Goal: Task Accomplishment & Management: Use online tool/utility

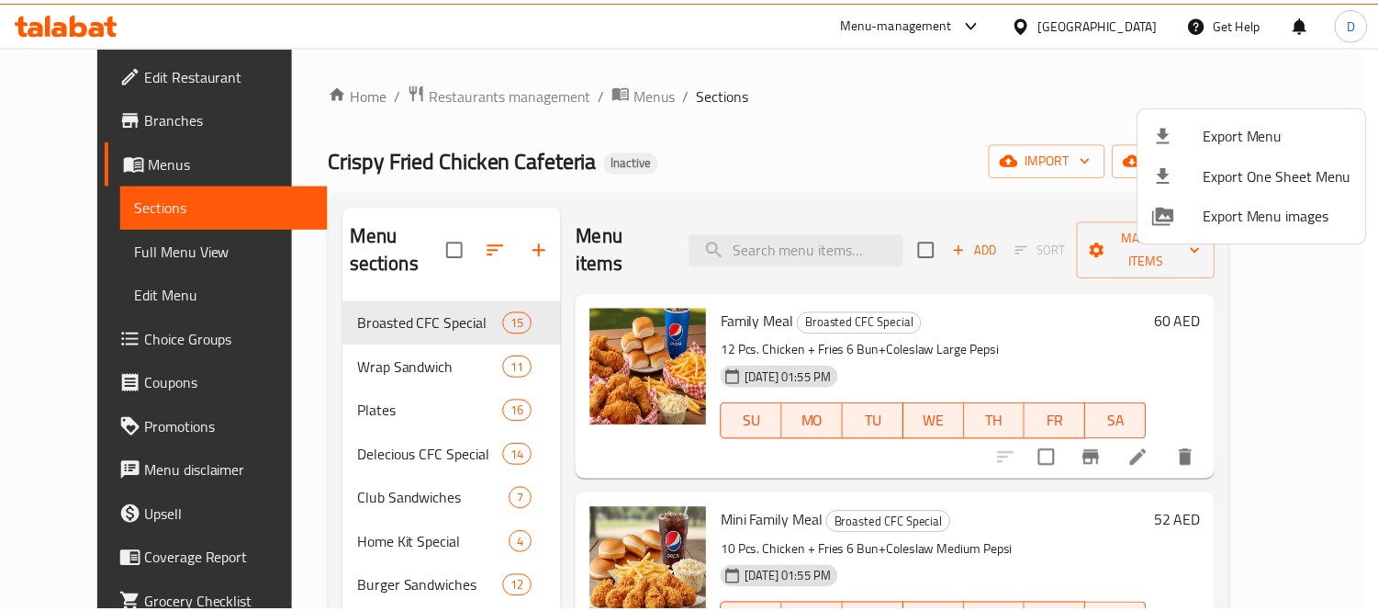
scroll to position [71, 0]
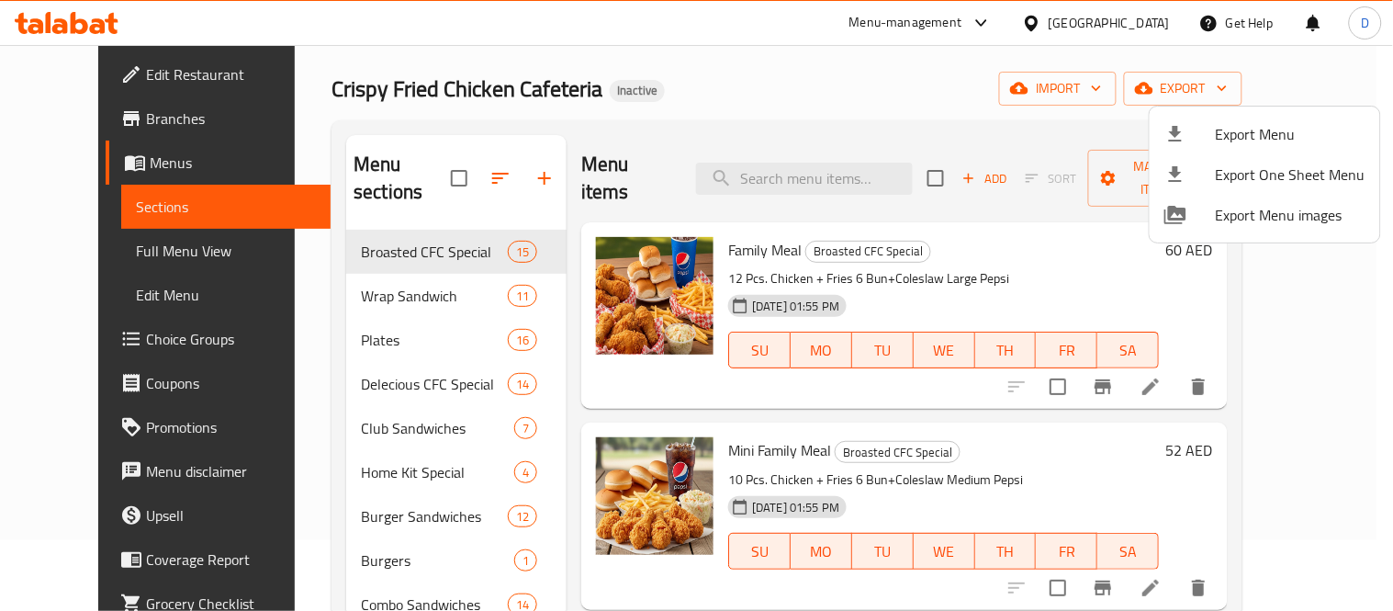
click at [154, 80] on div at bounding box center [696, 305] width 1393 height 611
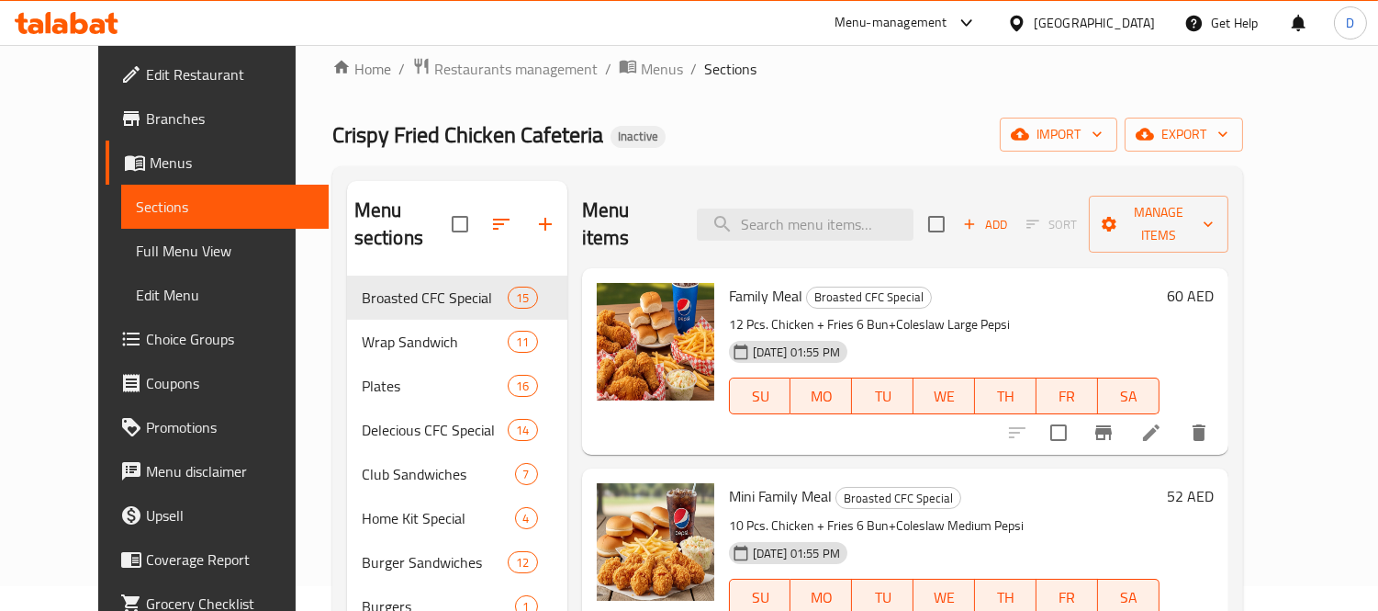
scroll to position [0, 0]
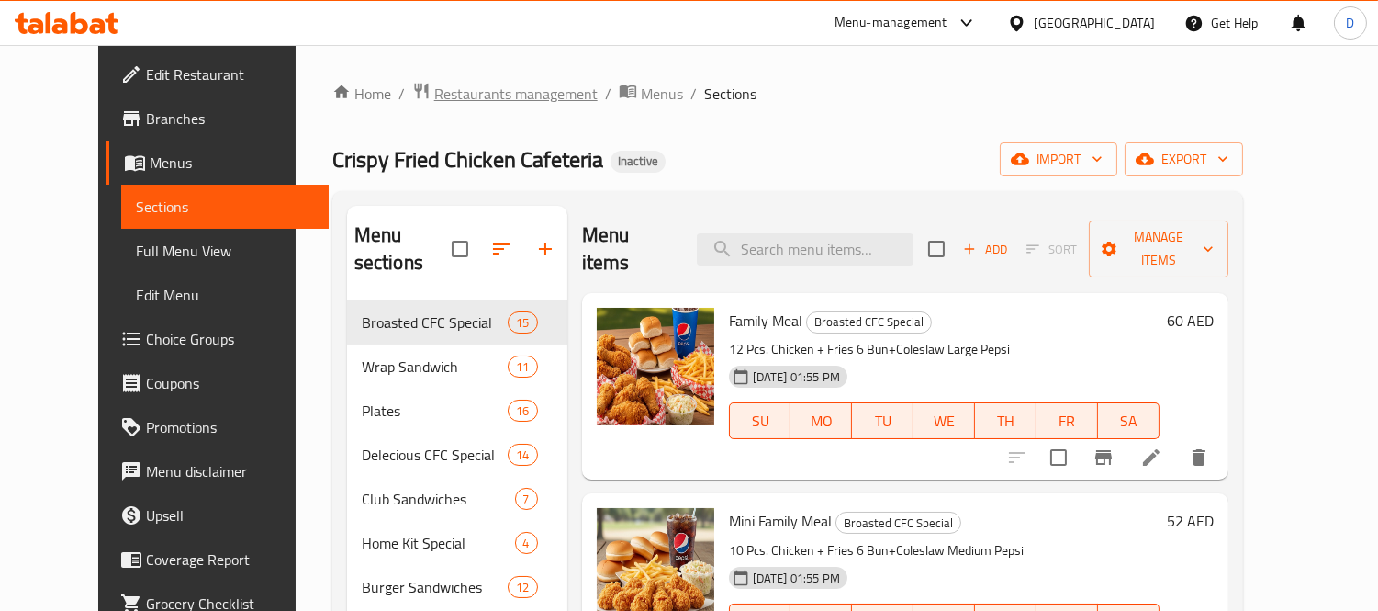
click at [454, 95] on span "Restaurants management" at bounding box center [515, 94] width 163 height 22
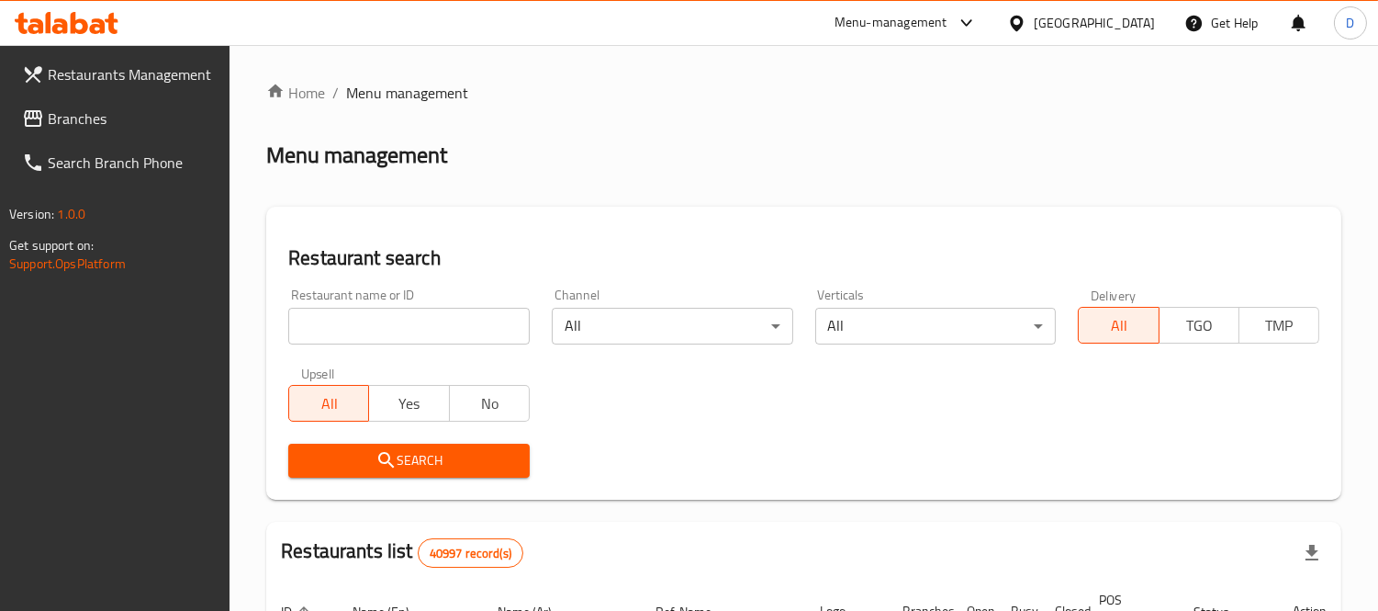
click at [118, 114] on span "Branches" at bounding box center [132, 118] width 168 height 22
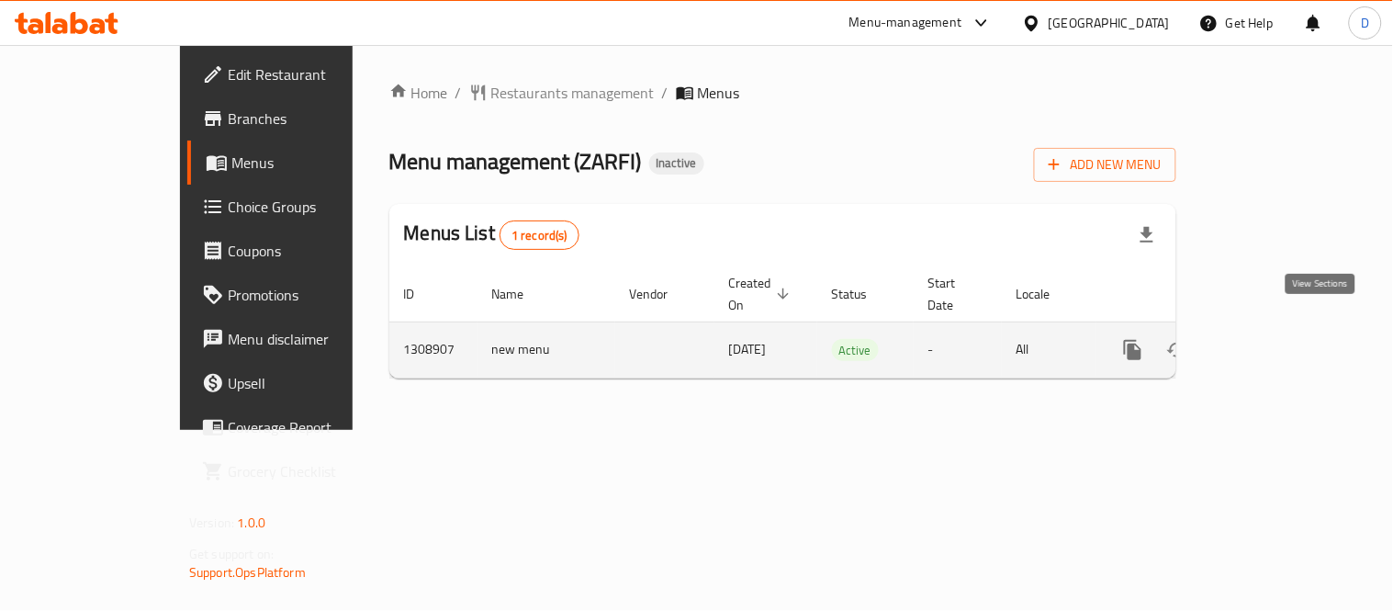
click at [1276, 339] on icon "enhanced table" at bounding box center [1265, 350] width 22 height 22
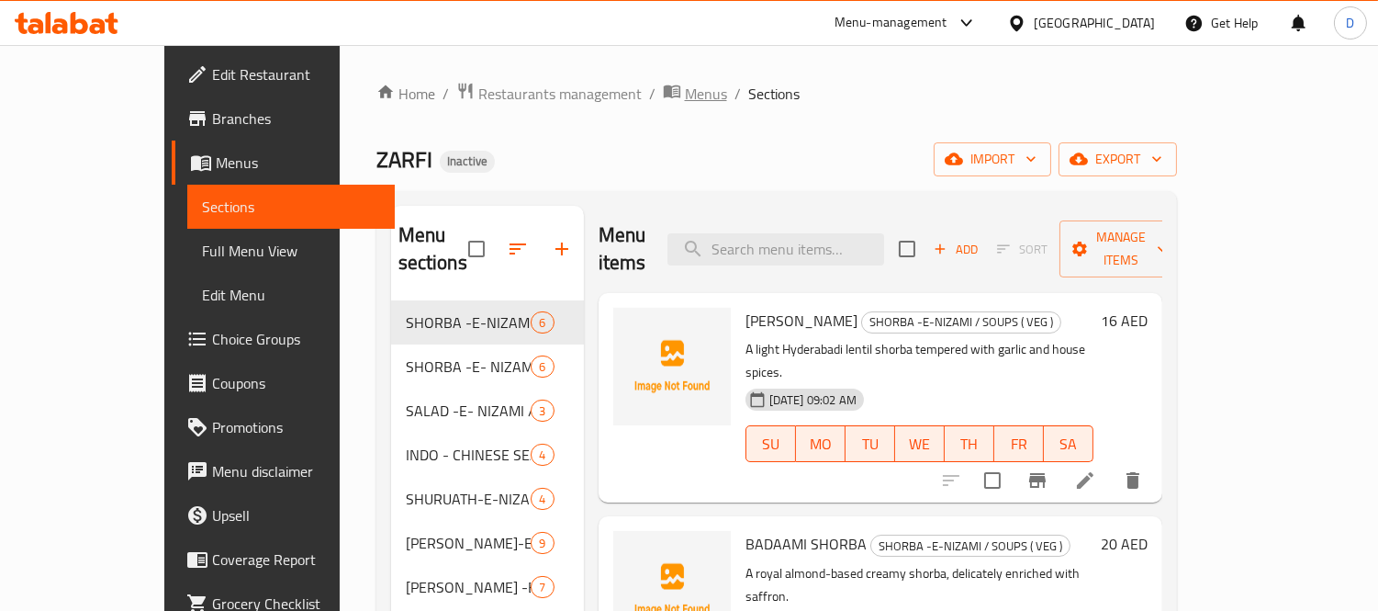
click at [685, 88] on span "Menus" at bounding box center [706, 94] width 42 height 22
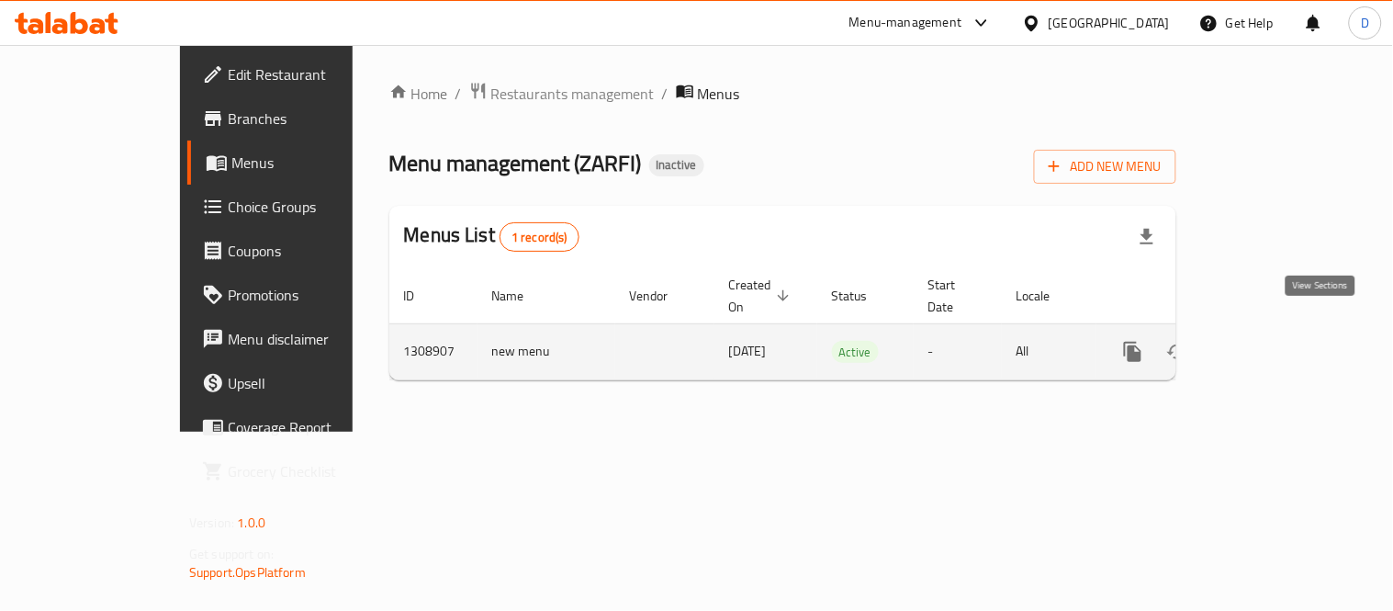
click at [1276, 341] on icon "enhanced table" at bounding box center [1265, 352] width 22 height 22
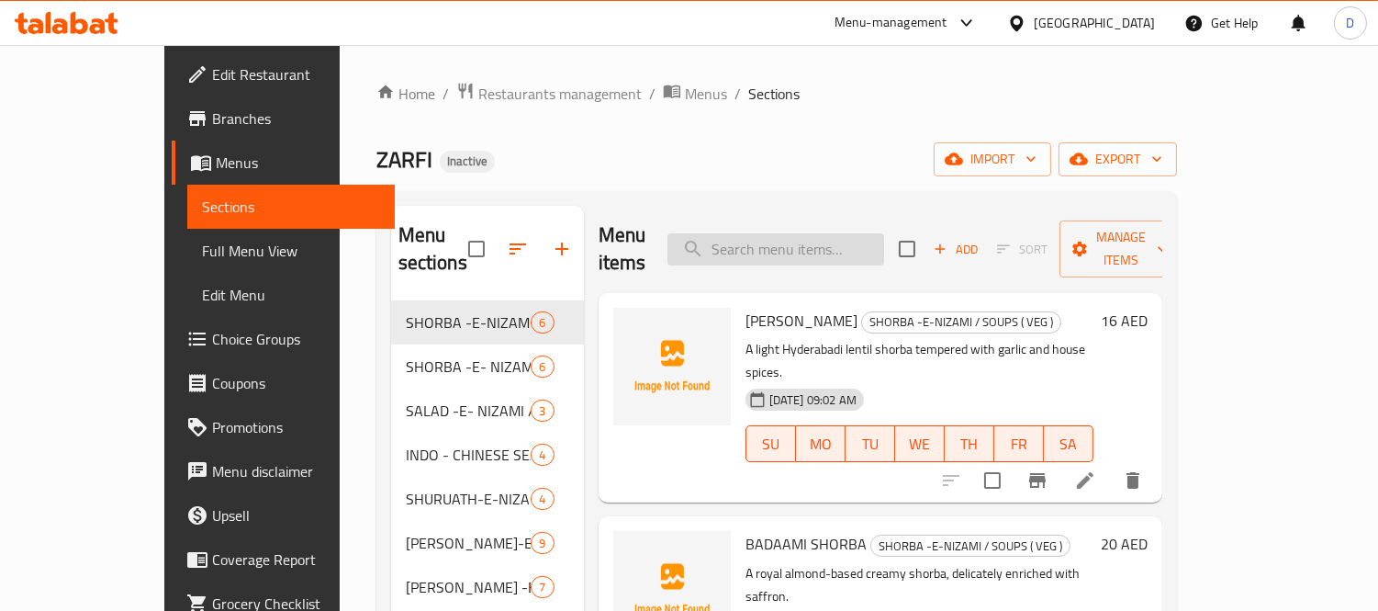
click at [802, 240] on input "search" at bounding box center [775, 249] width 217 height 32
paste input "with a royal kick."
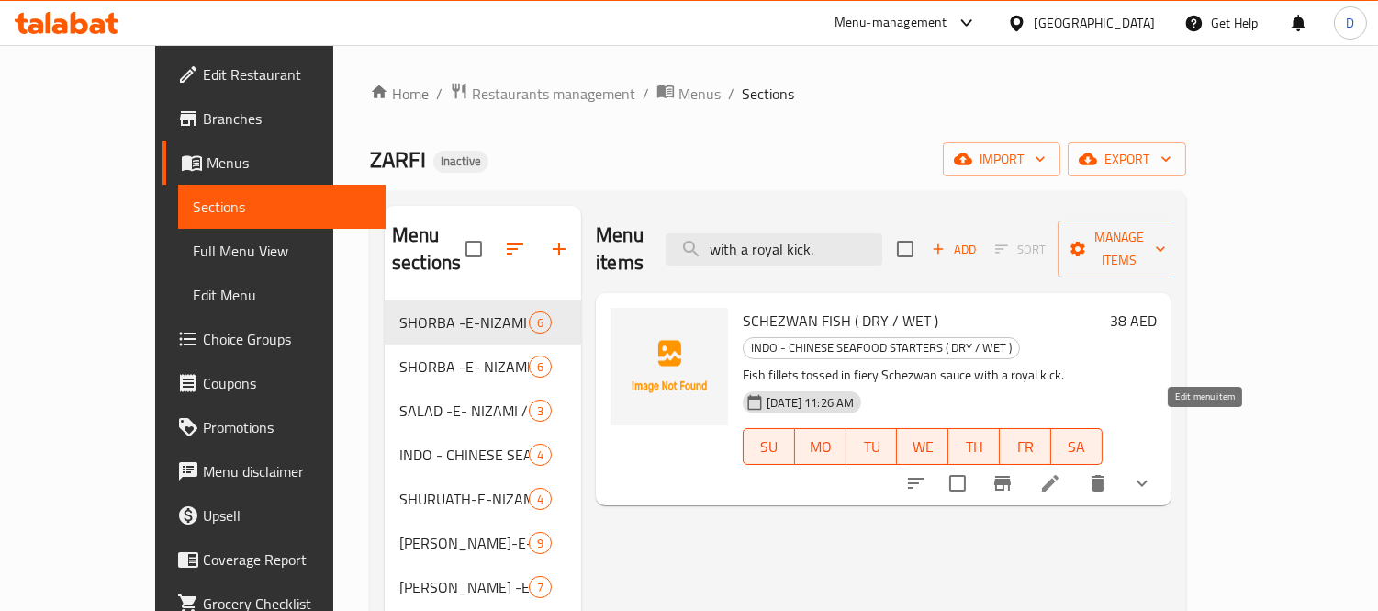
type input "with a royal kick."
click at [1061, 472] on icon at bounding box center [1050, 483] width 22 height 22
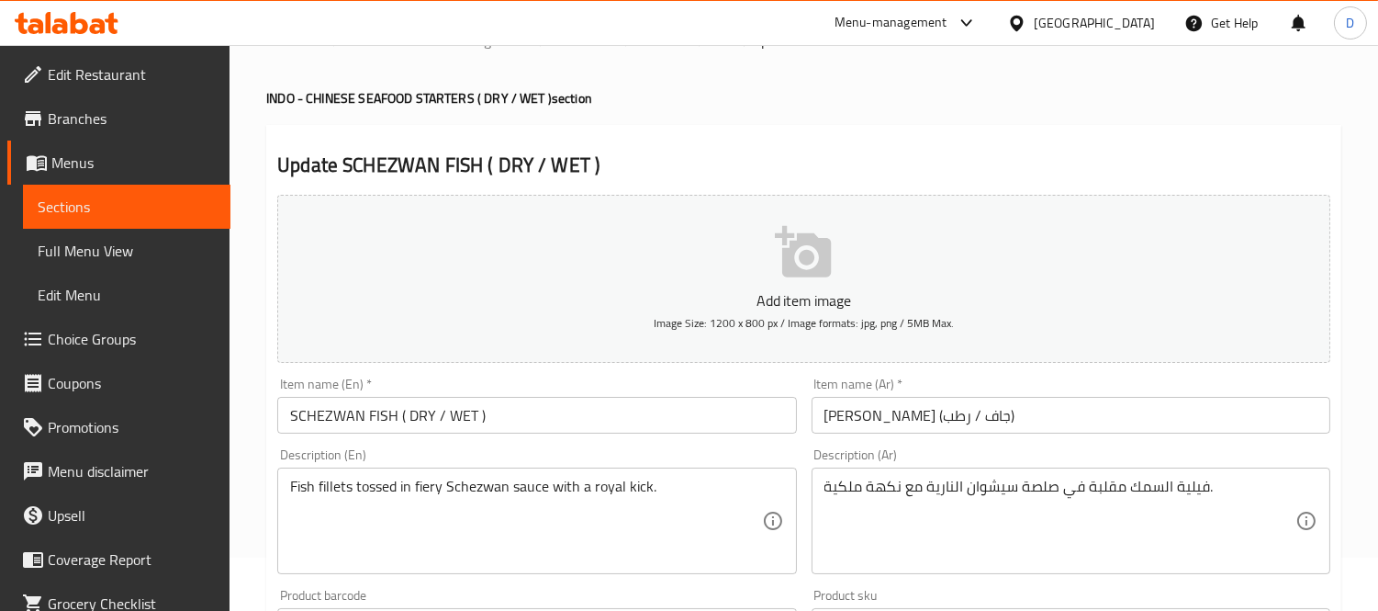
scroll to position [102, 0]
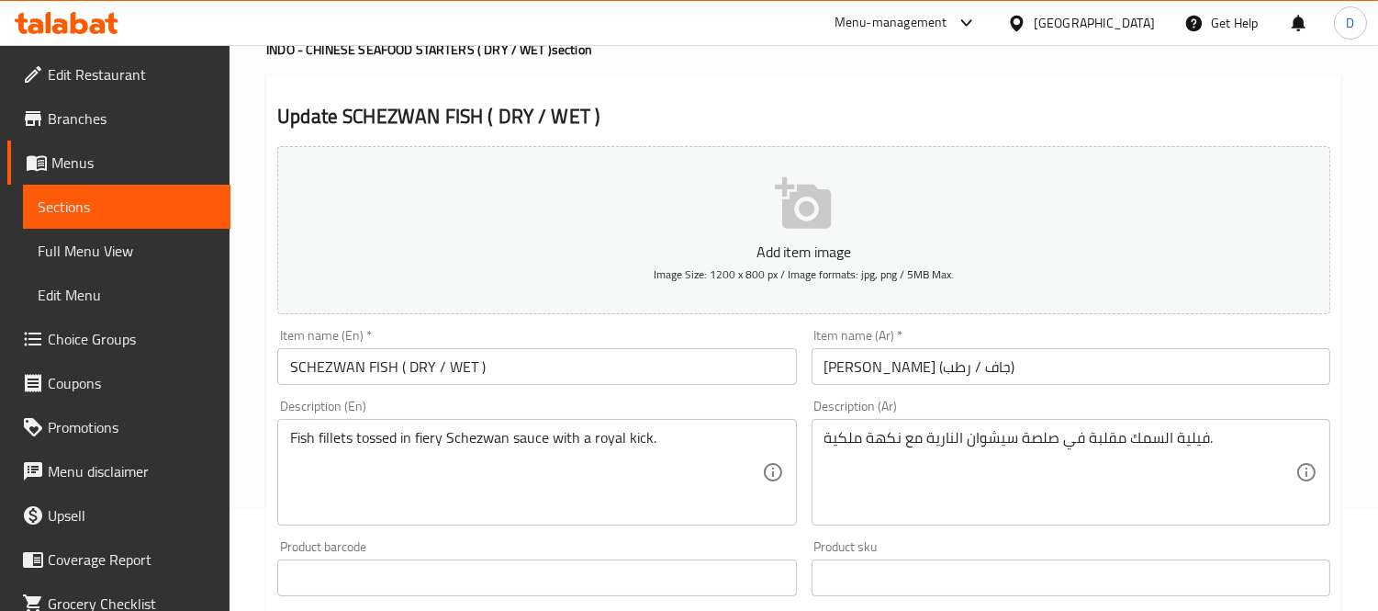
click at [344, 372] on input "SCHEZWAN FISH ( DRY / WET )" at bounding box center [536, 366] width 519 height 37
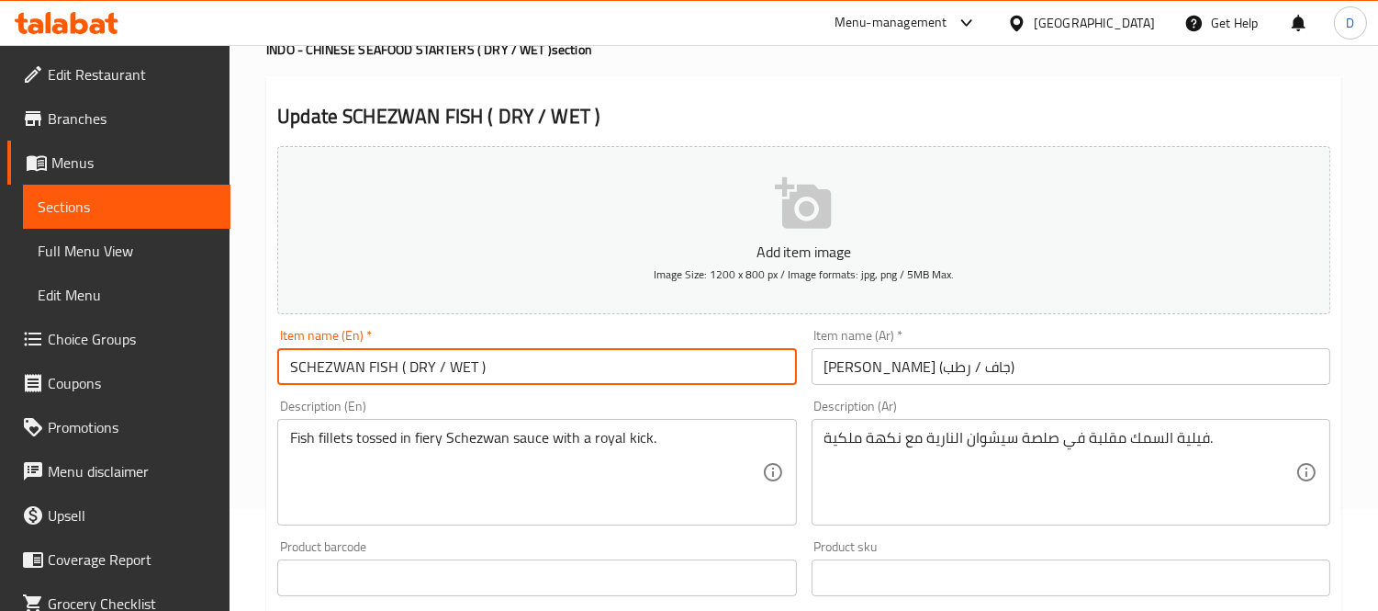
click at [344, 372] on input "SCHEZWAN FISH ( DRY / WET )" at bounding box center [536, 366] width 519 height 37
drag, startPoint x: 197, startPoint y: 202, endPoint x: 260, endPoint y: 160, distance: 75.4
click at [196, 202] on span "Sections" at bounding box center [127, 207] width 178 height 22
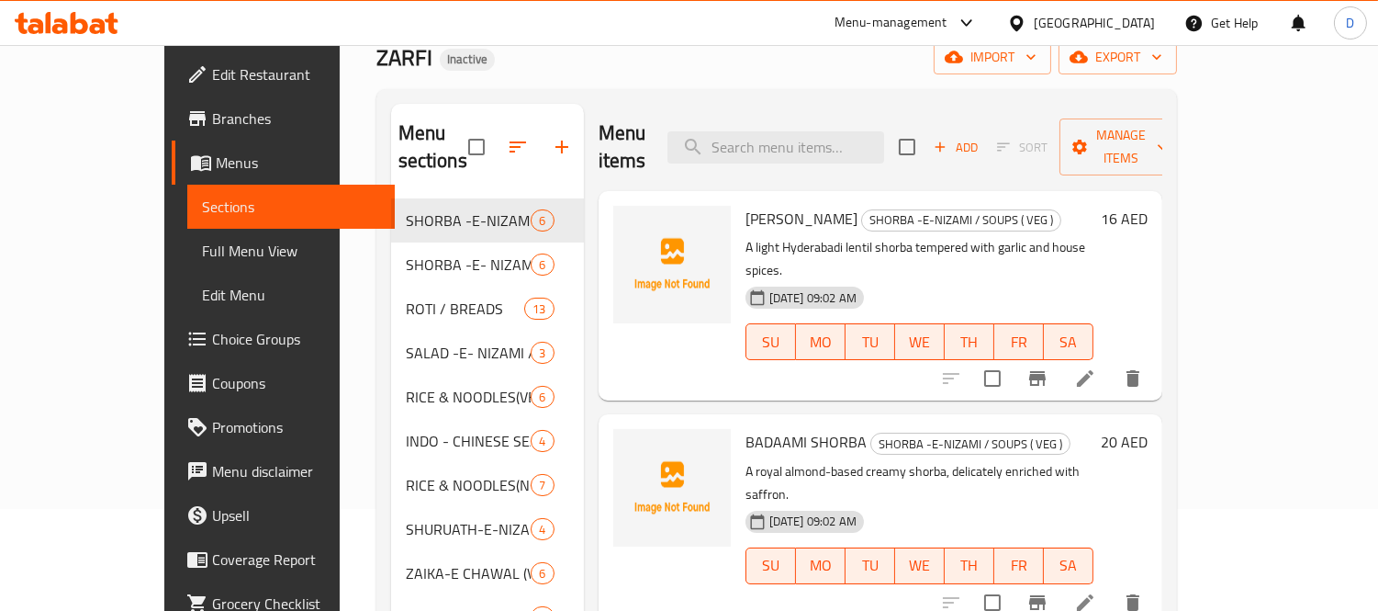
click at [74, 23] on icon at bounding box center [79, 23] width 17 height 22
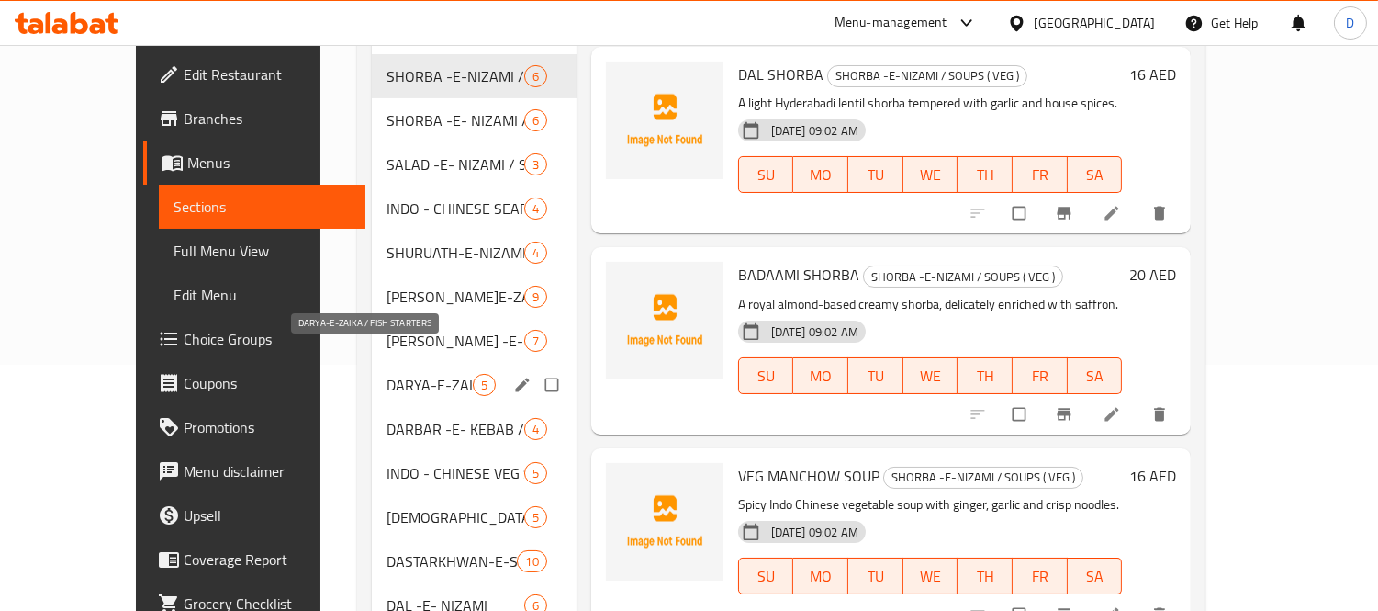
scroll to position [425, 0]
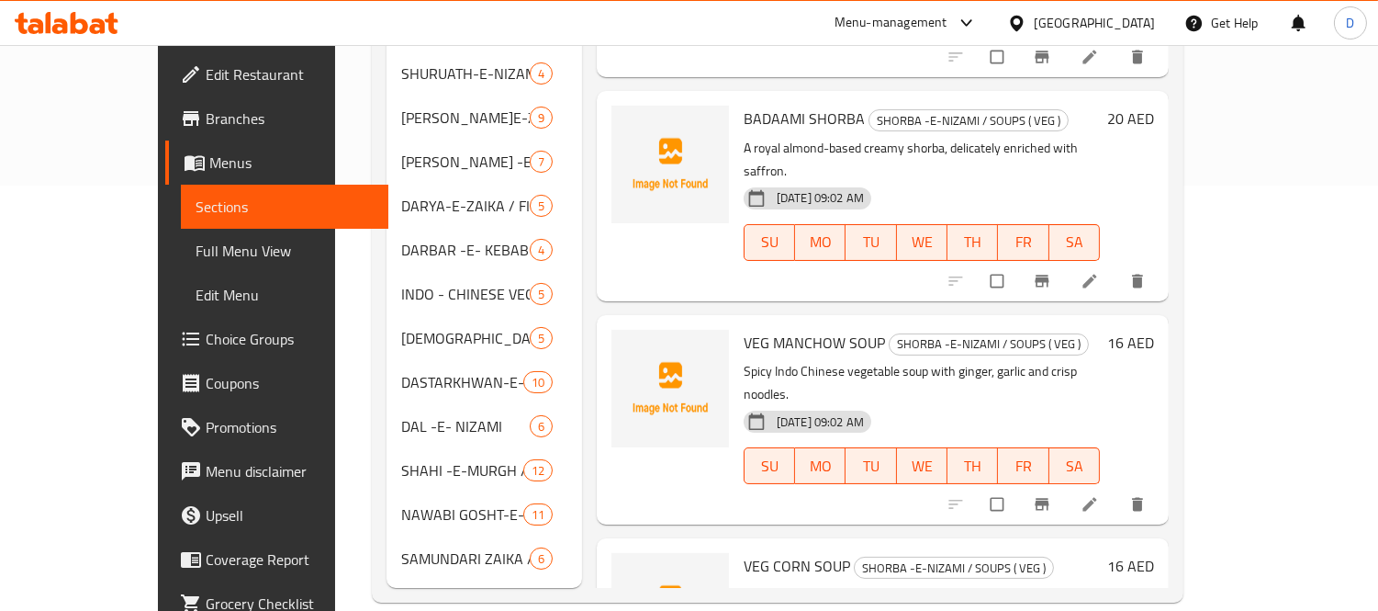
click at [196, 241] on span "Full Menu View" at bounding box center [285, 251] width 178 height 22
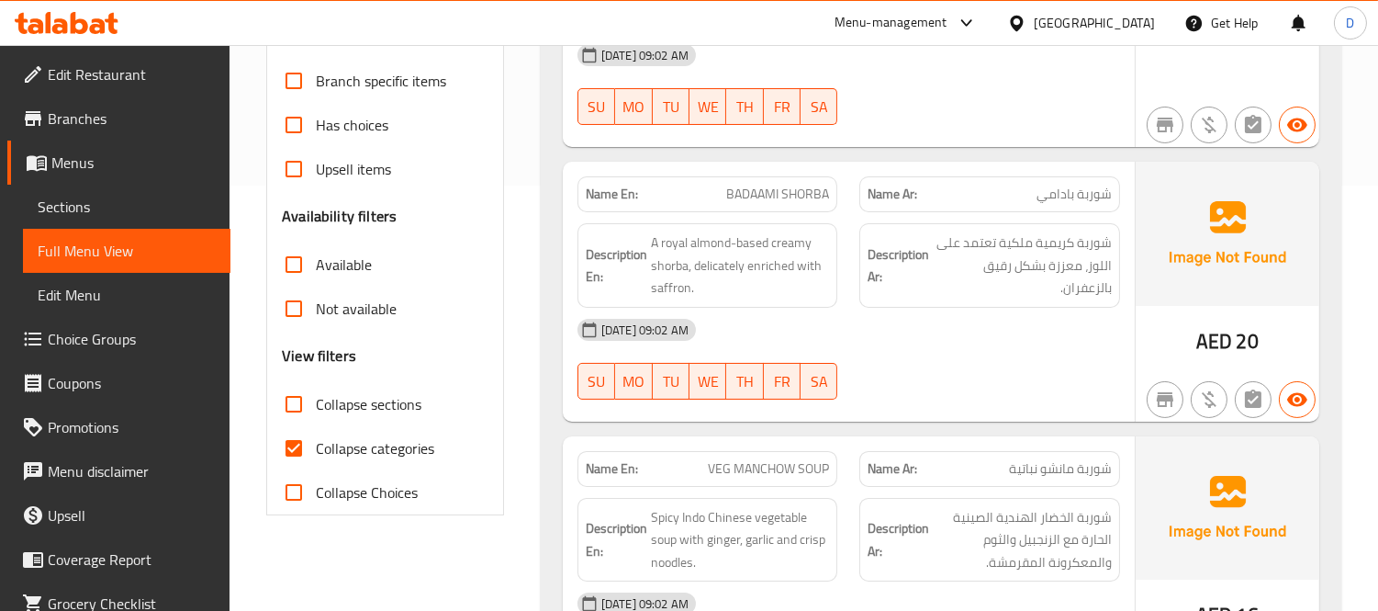
click at [317, 450] on span "Collapse categories" at bounding box center [375, 448] width 118 height 22
click at [316, 450] on input "Collapse categories" at bounding box center [294, 448] width 44 height 44
checkbox input "false"
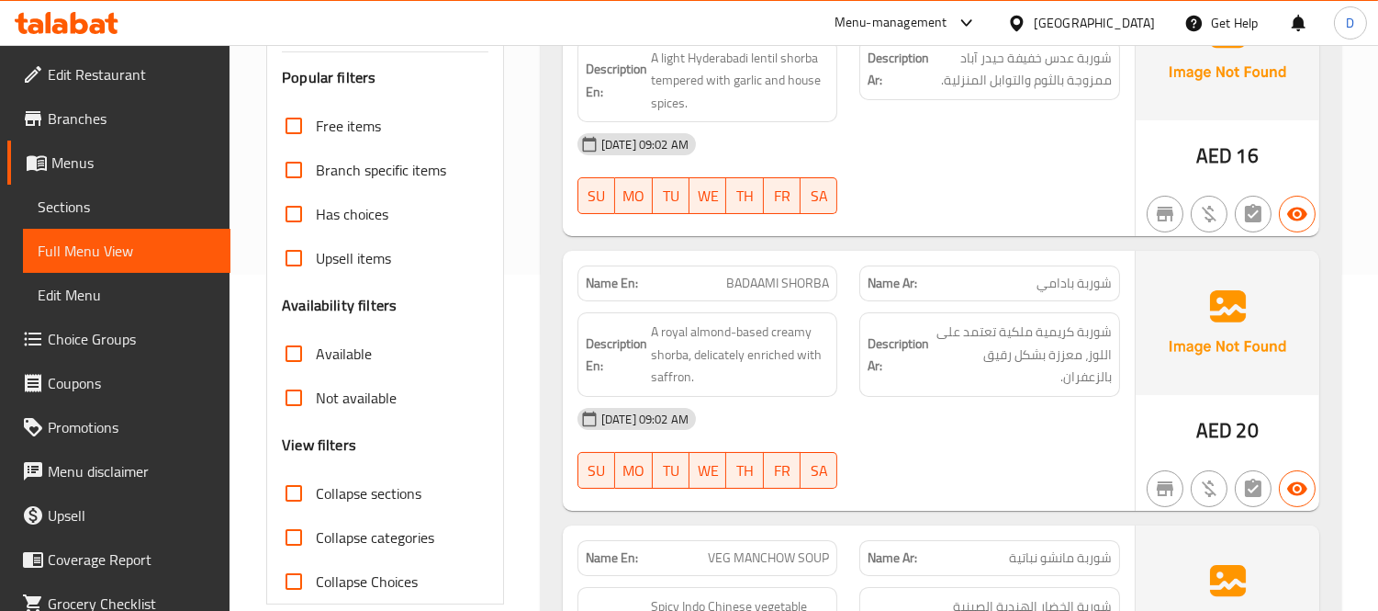
scroll to position [221, 0]
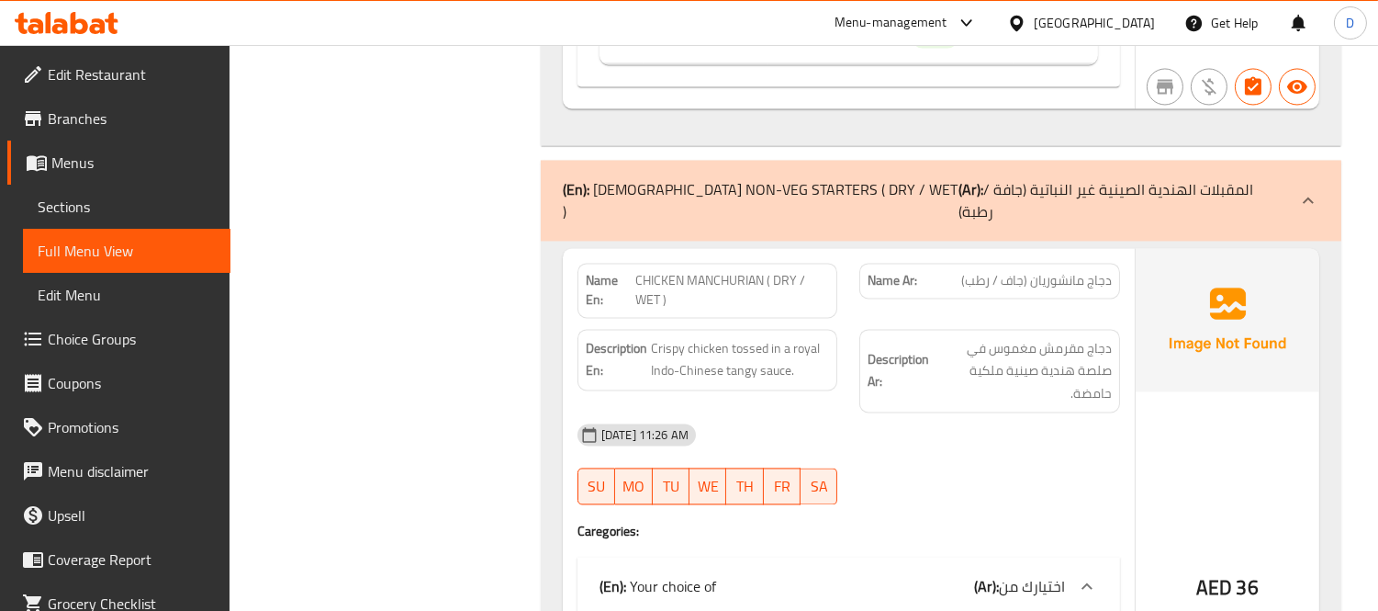
scroll to position [19082, 0]
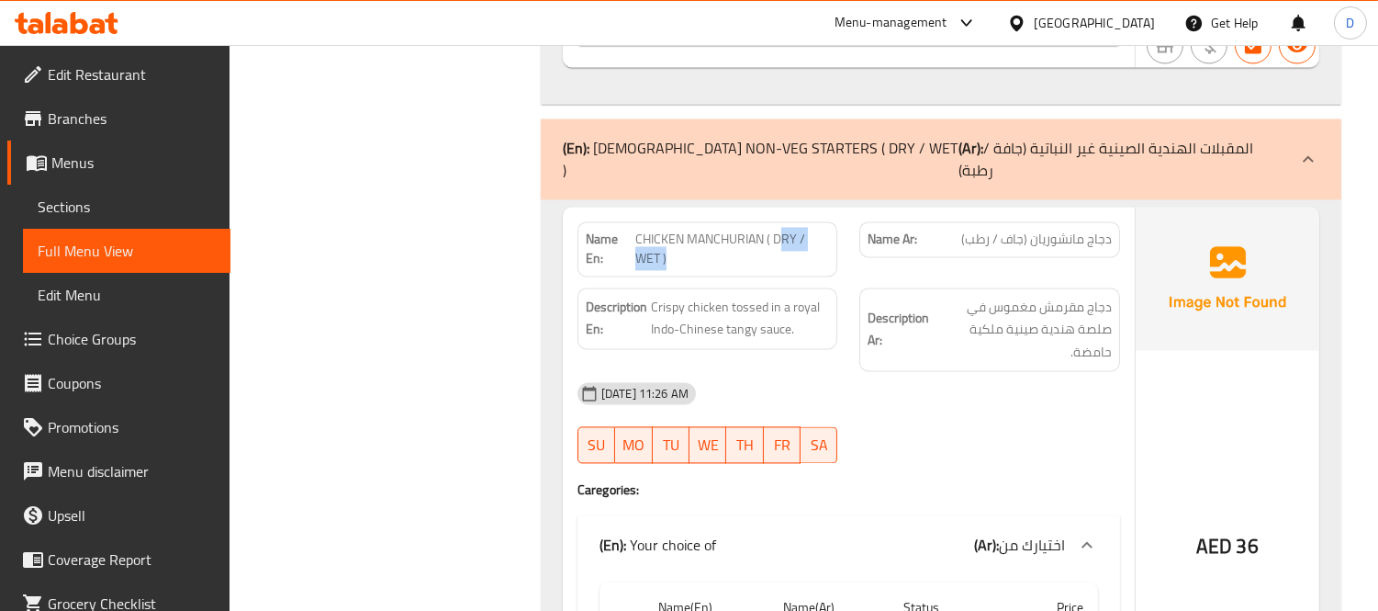
drag, startPoint x: 780, startPoint y: 188, endPoint x: 781, endPoint y: 220, distance: 32.1
click at [781, 221] on div "Name En: CHICKEN MANCHURIAN ( DRY / WET )" at bounding box center [708, 248] width 261 height 55
click at [785, 230] on span "CHICKEN MANCHURIAN ( DRY / WET )" at bounding box center [732, 249] width 194 height 39
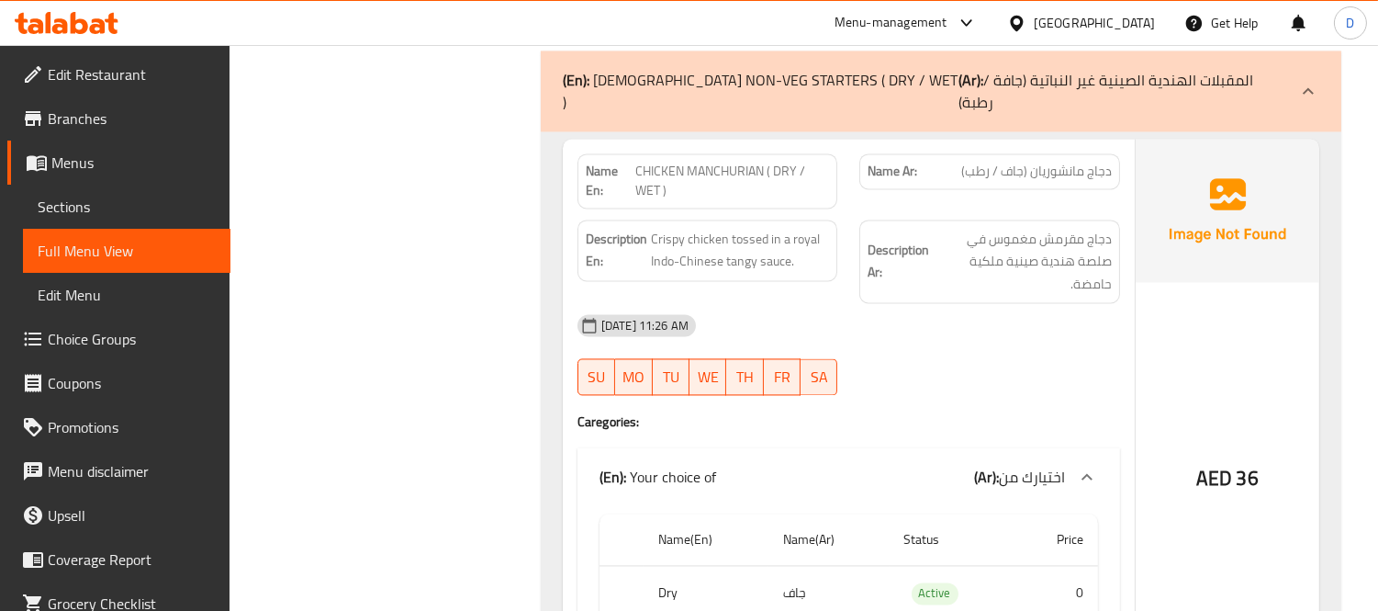
scroll to position [19184, 0]
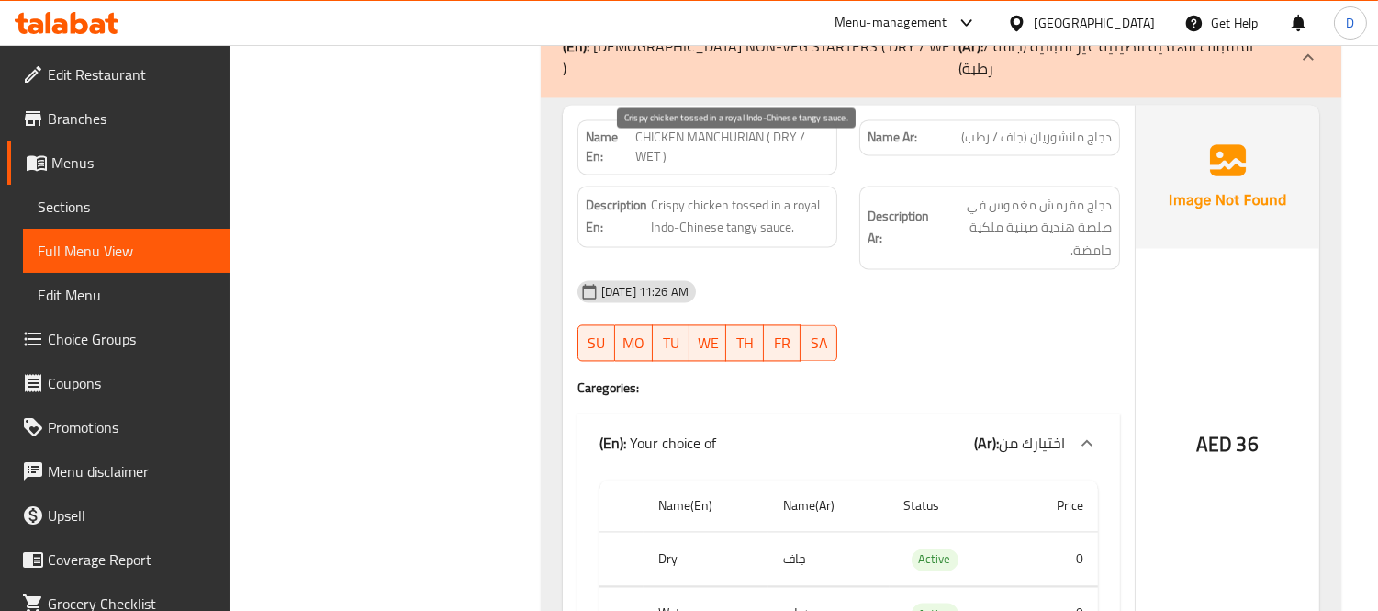
click at [687, 194] on span "Crispy chicken tossed in a royal Indo-Chinese tangy sauce." at bounding box center [740, 216] width 179 height 45
drag, startPoint x: 687, startPoint y: 147, endPoint x: 721, endPoint y: 179, distance: 46.8
click at [721, 194] on span "Crispy chicken tossed in a royal Indo-Chinese tangy sauce." at bounding box center [740, 216] width 179 height 45
click at [812, 204] on div "Description En: Crispy chicken tossed in a royal Indo-Chinese tangy sauce." at bounding box center [708, 227] width 283 height 107
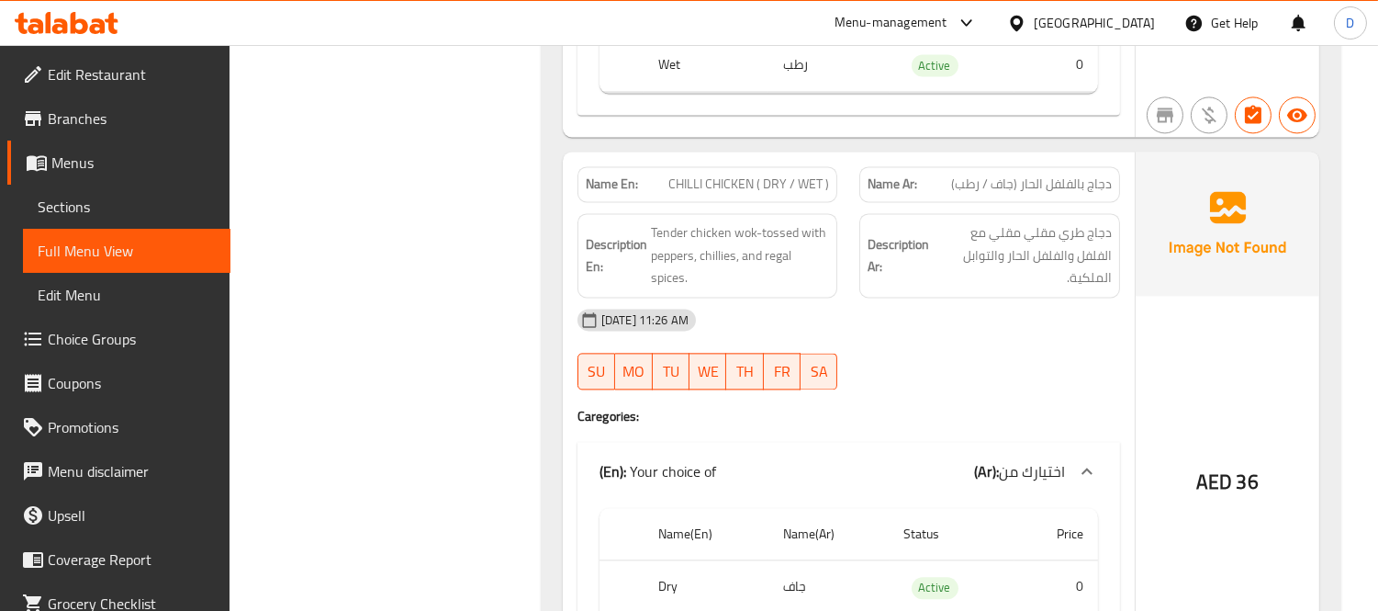
scroll to position [19731, 0]
drag, startPoint x: 703, startPoint y: 134, endPoint x: 842, endPoint y: 130, distance: 138.7
click at [842, 156] on div "Name En: CHILLI CHICKEN ( DRY / WET )" at bounding box center [708, 185] width 283 height 58
drag, startPoint x: 841, startPoint y: 130, endPoint x: 845, endPoint y: 162, distance: 31.4
click at [840, 156] on div "Name En: CHILLI CHICKEN ( DRY / WET )" at bounding box center [708, 185] width 283 height 58
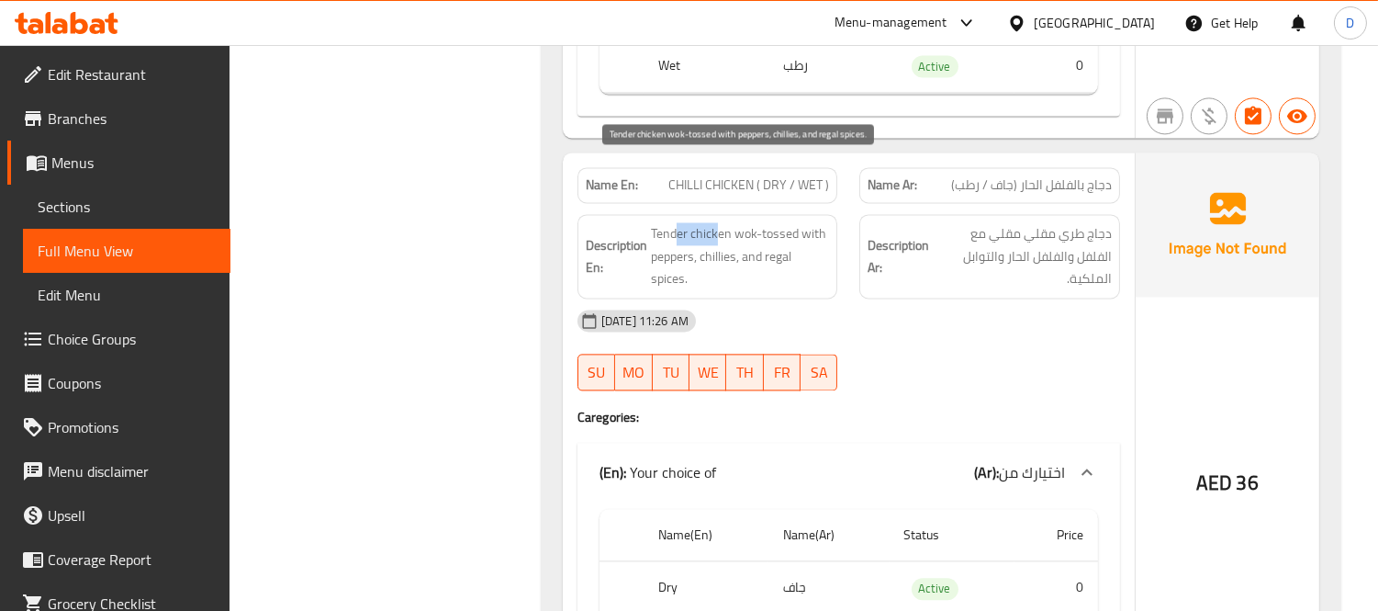
drag, startPoint x: 716, startPoint y: 173, endPoint x: 673, endPoint y: 173, distance: 43.2
click at [673, 222] on span "Tender chicken wok-tossed with peppers, chillies, and regal spices." at bounding box center [740, 256] width 179 height 68
click at [677, 222] on span "Tender chicken wok-tossed with peppers, chillies, and regal spices." at bounding box center [740, 256] width 179 height 68
drag, startPoint x: 724, startPoint y: 184, endPoint x: 822, endPoint y: 182, distance: 98.3
click at [822, 222] on span "Tender chicken wok-tossed with peppers, chillies, and regal spices." at bounding box center [740, 256] width 179 height 68
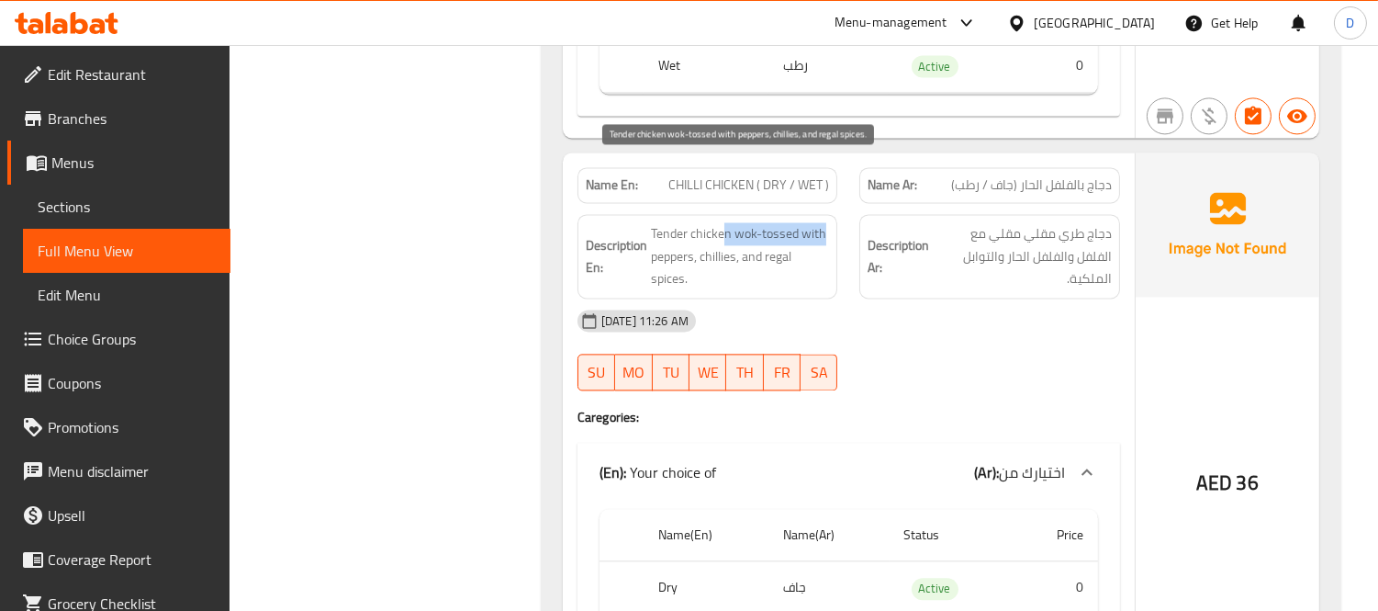
click at [822, 222] on span "Tender chicken wok-tossed with peppers, chillies, and regal spices." at bounding box center [740, 256] width 179 height 68
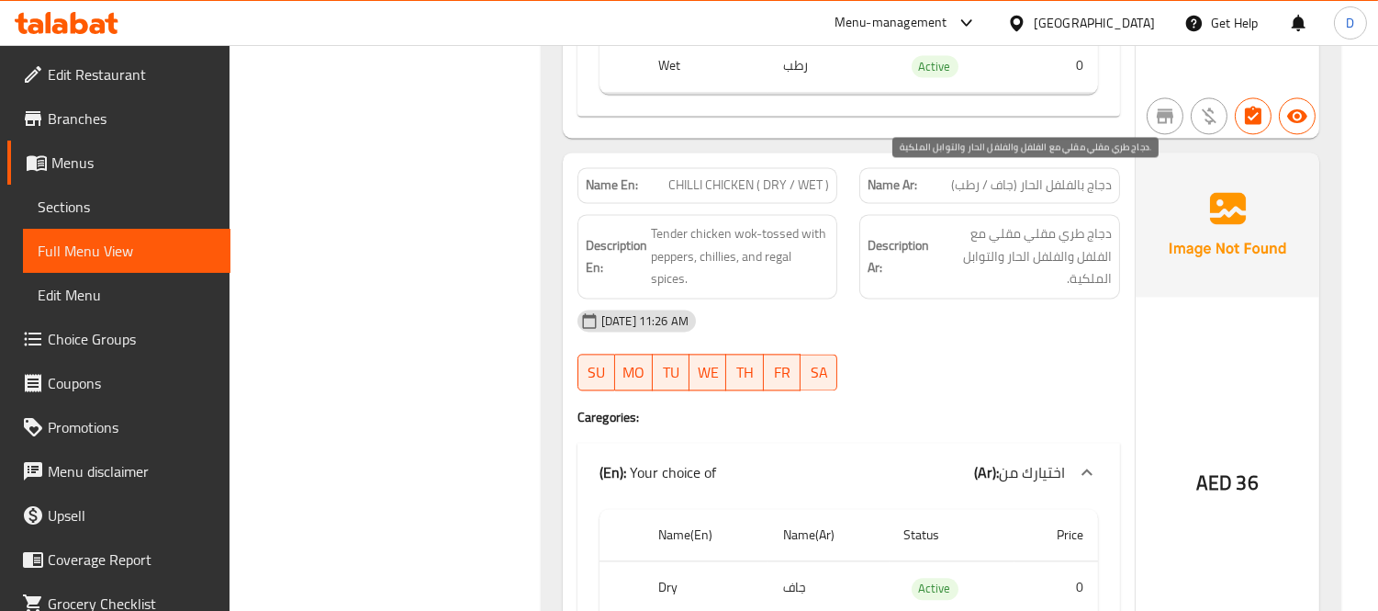
click at [1051, 222] on span "دجاج طري مقلي مقلي مع الفلفل والفلفل الحار والتوابل الملكية." at bounding box center [1022, 256] width 179 height 68
drag, startPoint x: 1053, startPoint y: 184, endPoint x: 990, endPoint y: 184, distance: 63.4
click at [990, 222] on span "دجاج طري مقلي مقلي مع الفلفل والفلفل الحار والتوابل الملكية." at bounding box center [1022, 256] width 179 height 68
copy span "مقلي مقلي"
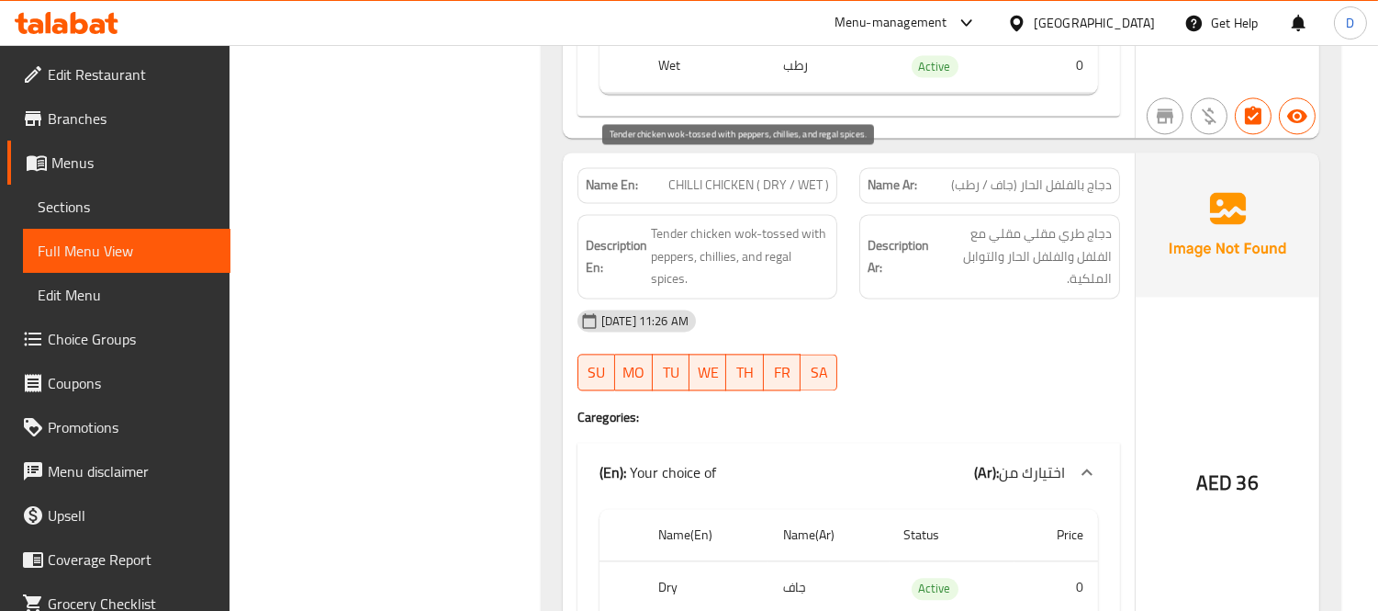
click at [766, 222] on span "Tender chicken wok-tossed with peppers, chillies, and regal spices." at bounding box center [740, 256] width 179 height 68
click at [763, 175] on span "CHILLI CHICKEN ( DRY / WET )" at bounding box center [748, 184] width 161 height 19
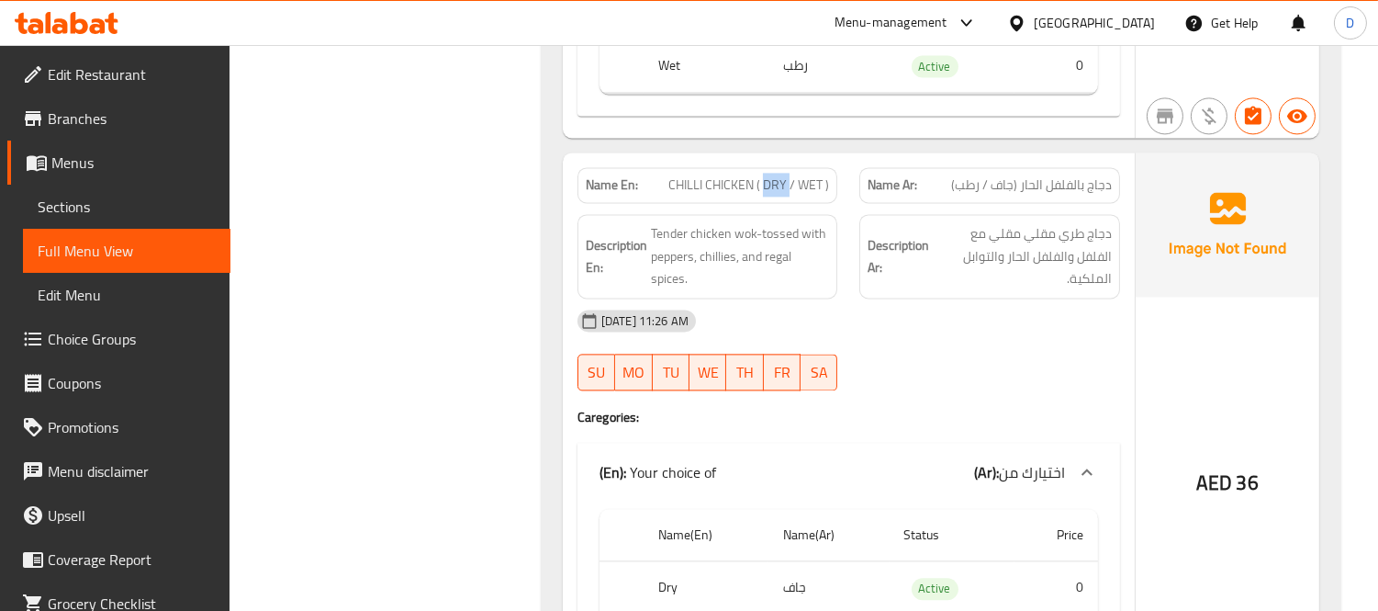
click at [763, 175] on span "CHILLI CHICKEN ( DRY / WET )" at bounding box center [748, 184] width 161 height 19
copy span "CHILLI CHICKEN ( DRY / WET )"
click at [742, 175] on span "CHILLI CHICKEN ( DRY / WET )" at bounding box center [748, 184] width 161 height 19
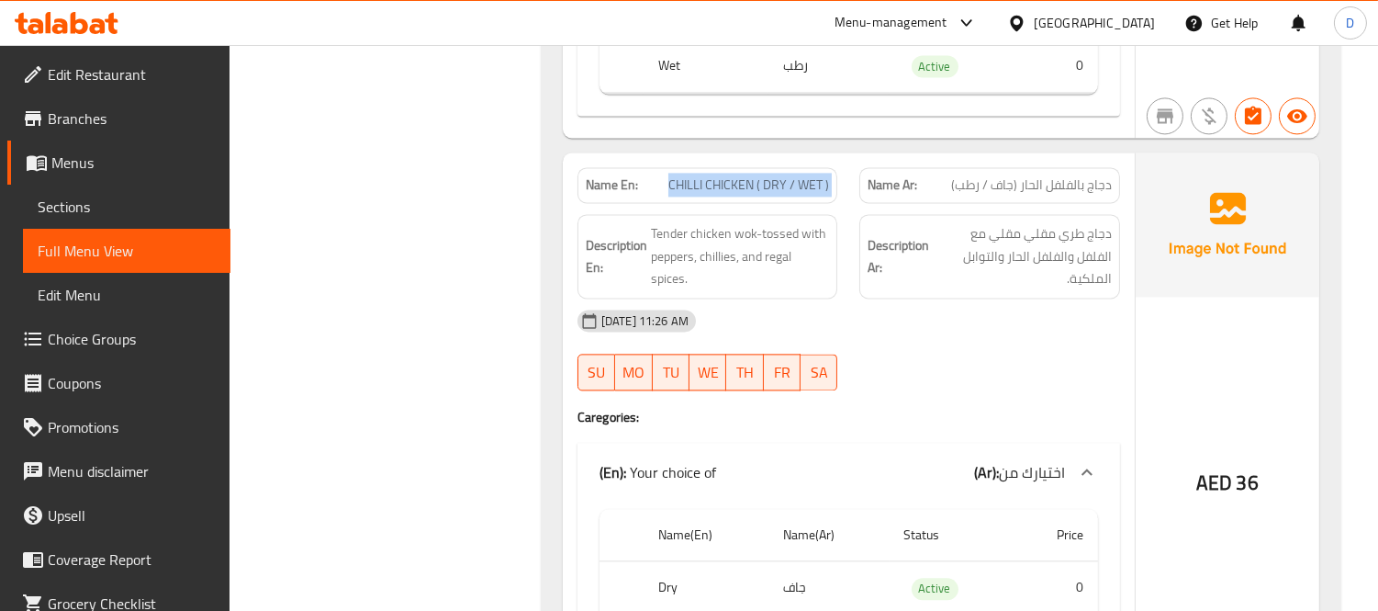
click at [742, 175] on span "CHILLI CHICKEN ( DRY / WET )" at bounding box center [748, 184] width 161 height 19
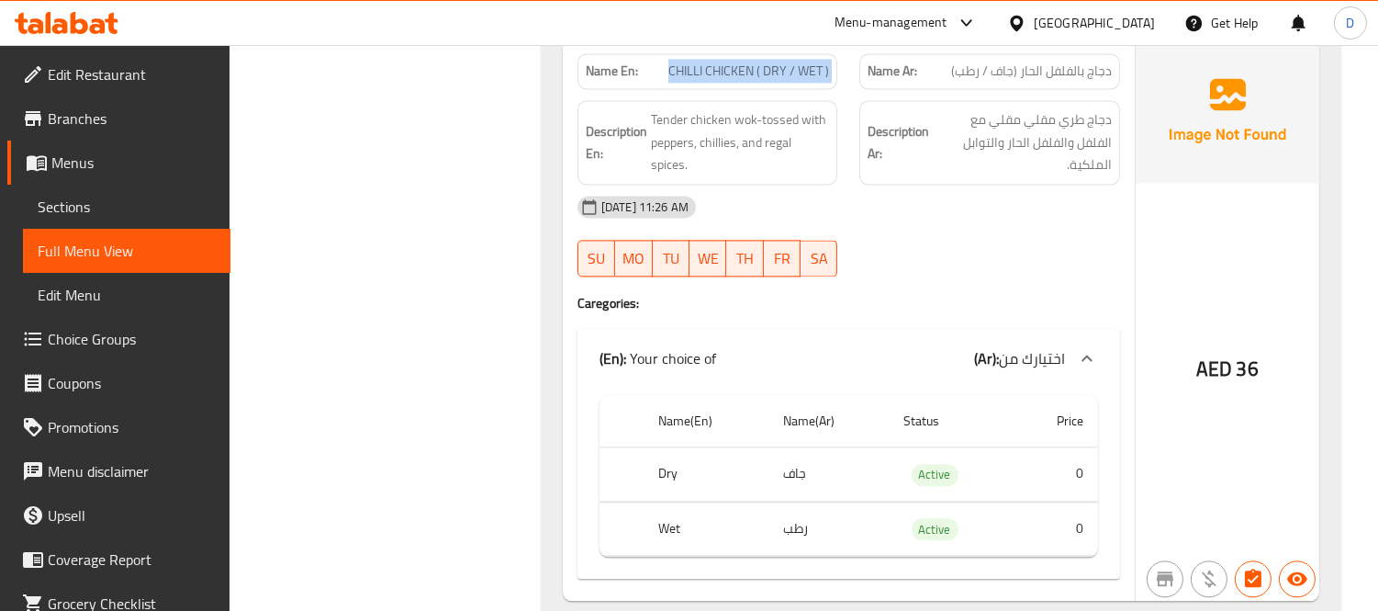
scroll to position [20037, 0]
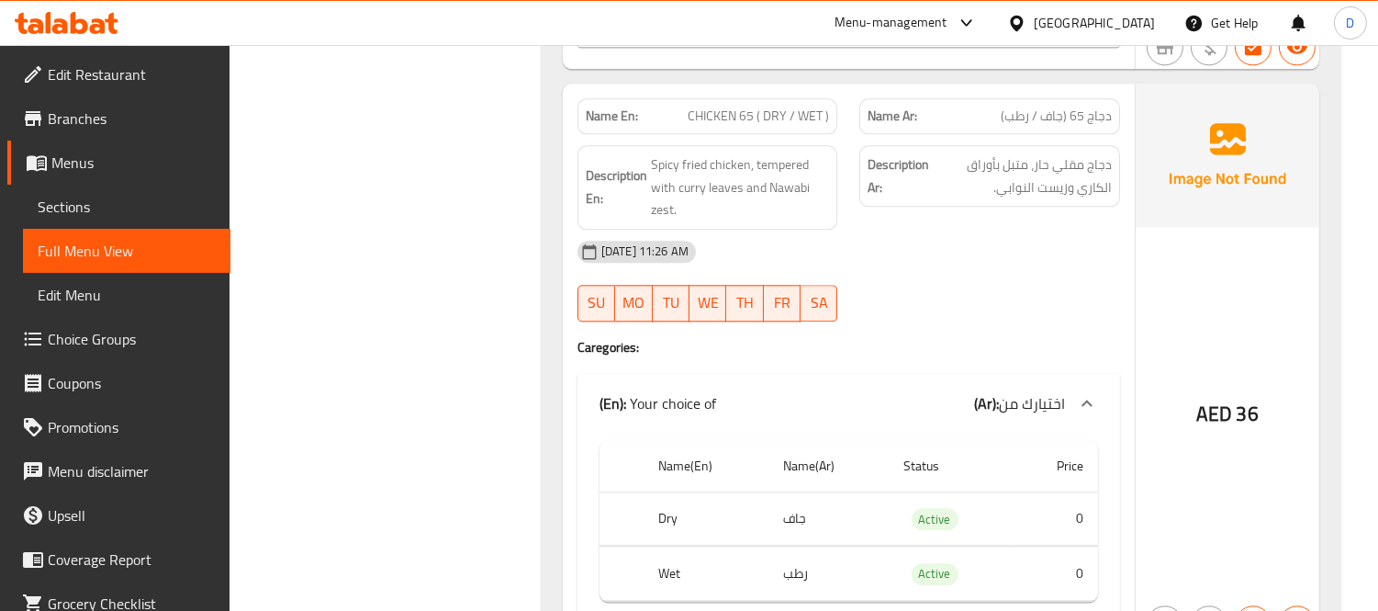
scroll to position [20343, 0]
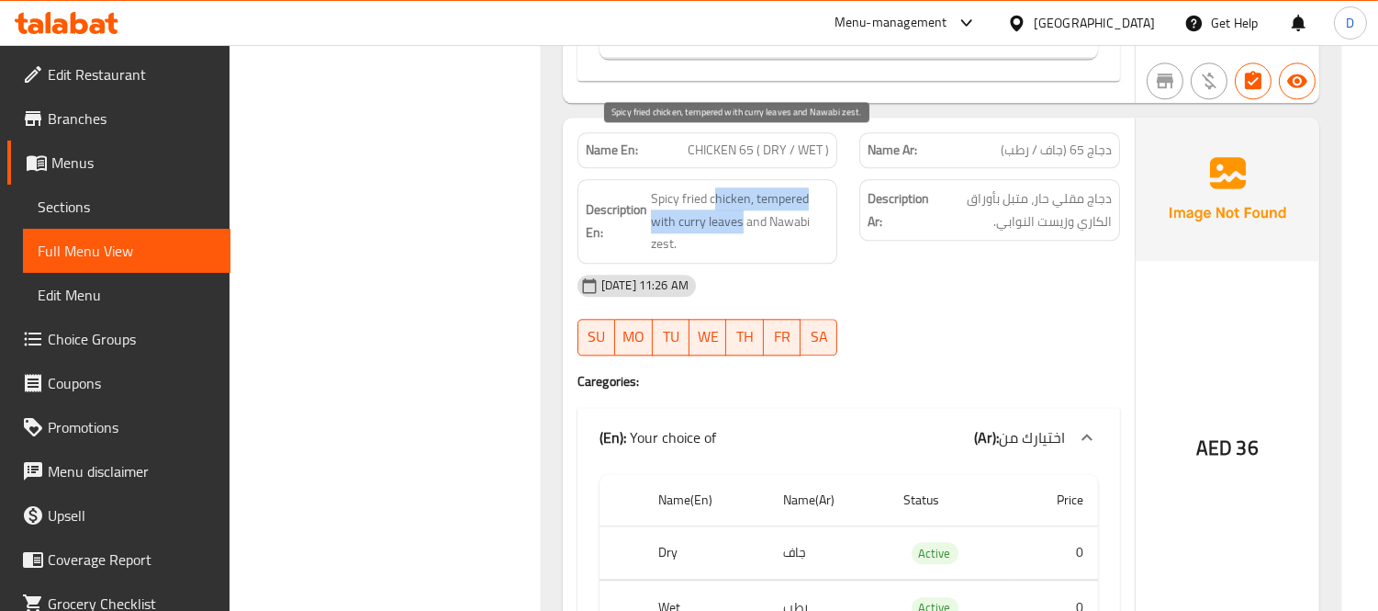
drag, startPoint x: 717, startPoint y: 142, endPoint x: 740, endPoint y: 169, distance: 35.2
click at [740, 187] on span "Spicy fried chicken, tempered with curry leaves and Nawabi zest." at bounding box center [740, 221] width 179 height 68
click at [753, 187] on span "Spicy fried chicken, tempered with curry leaves and Nawabi zest." at bounding box center [740, 221] width 179 height 68
drag, startPoint x: 754, startPoint y: 144, endPoint x: 763, endPoint y: 150, distance: 10.7
click at [763, 187] on span "Spicy fried chicken, tempered with curry leaves and Nawabi zest." at bounding box center [740, 221] width 179 height 68
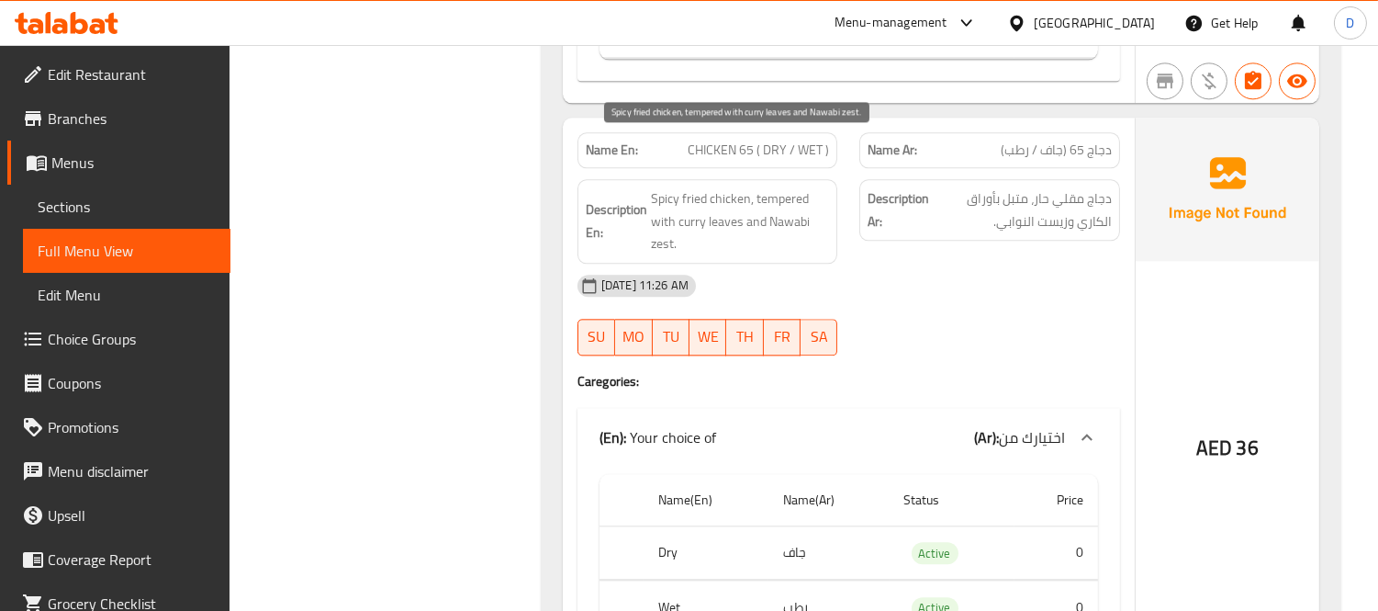
click at [767, 187] on span "Spicy fried chicken, tempered with curry leaves and Nawabi zest." at bounding box center [740, 221] width 179 height 68
click at [754, 187] on span "Spicy fried chicken, tempered with curry leaves and Nawabi zest." at bounding box center [740, 221] width 179 height 68
drag, startPoint x: 754, startPoint y: 147, endPoint x: 675, endPoint y: 167, distance: 81.5
click at [675, 187] on span "Spicy fried chicken, tempered with curry leaves and Nawabi zest." at bounding box center [740, 221] width 179 height 68
copy span "tempered with"
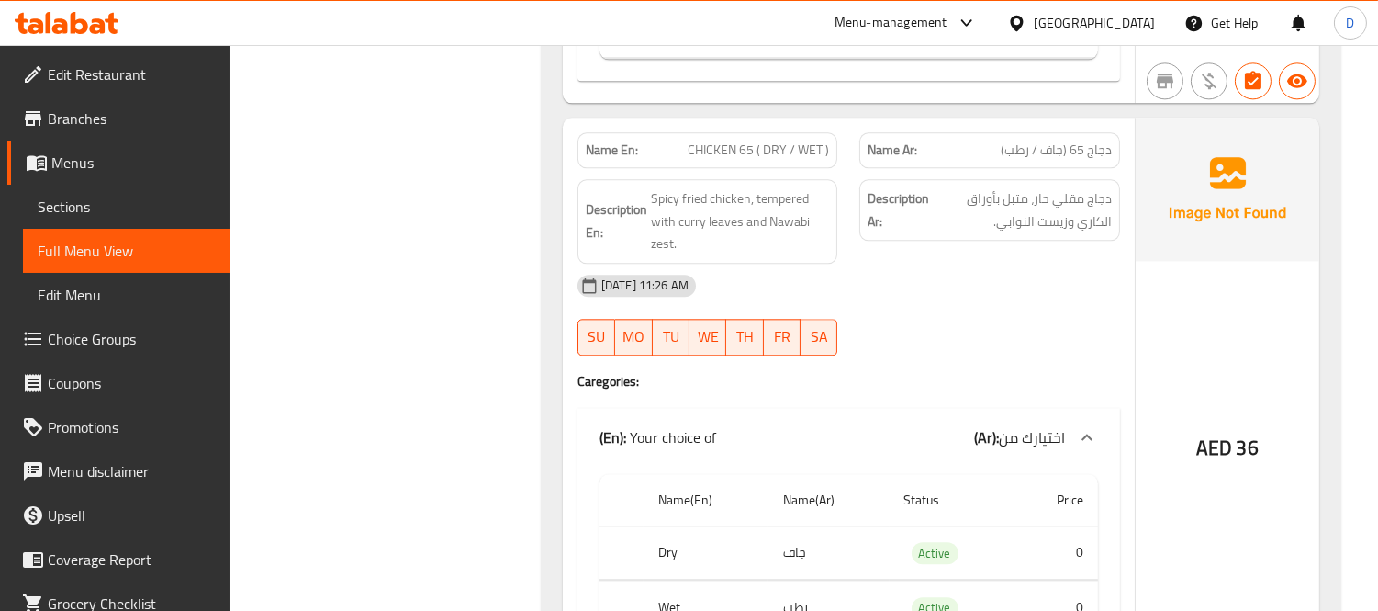
click at [903, 187] on strong "Description Ar:" at bounding box center [899, 209] width 62 height 45
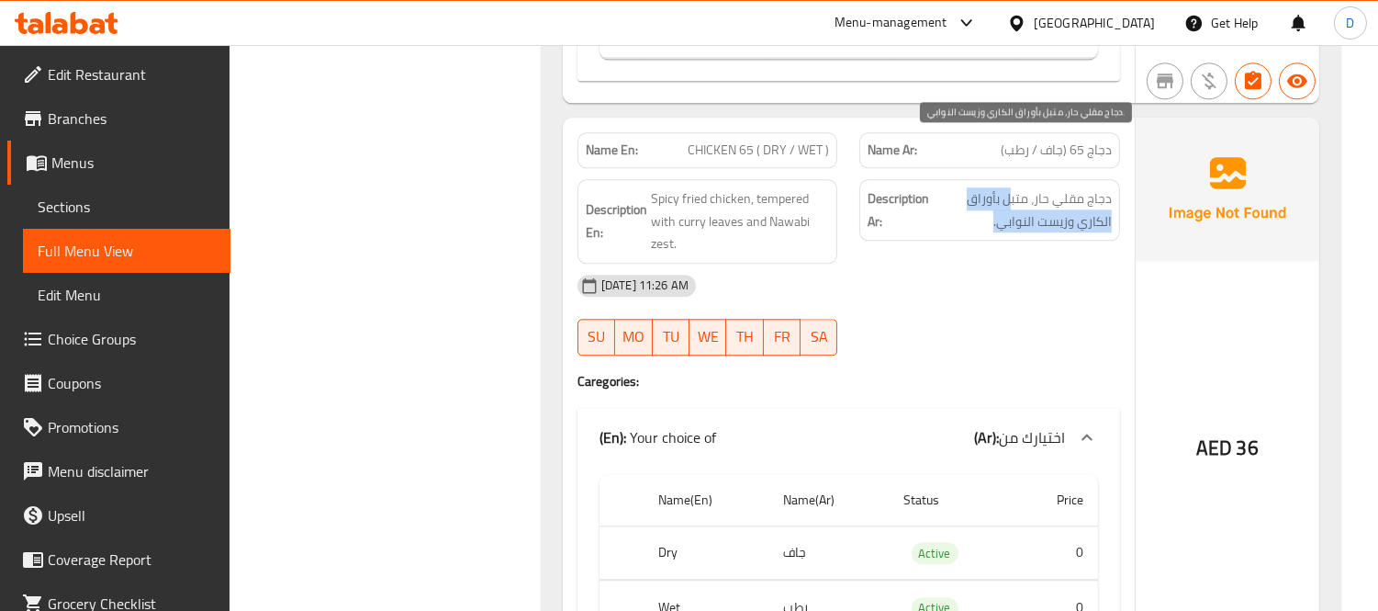
drag, startPoint x: 1012, startPoint y: 136, endPoint x: 942, endPoint y: 170, distance: 77.6
click at [942, 187] on span "دجاج مقلي حار، متبل بأوراق الكاري وزيست النوابي." at bounding box center [1022, 209] width 179 height 45
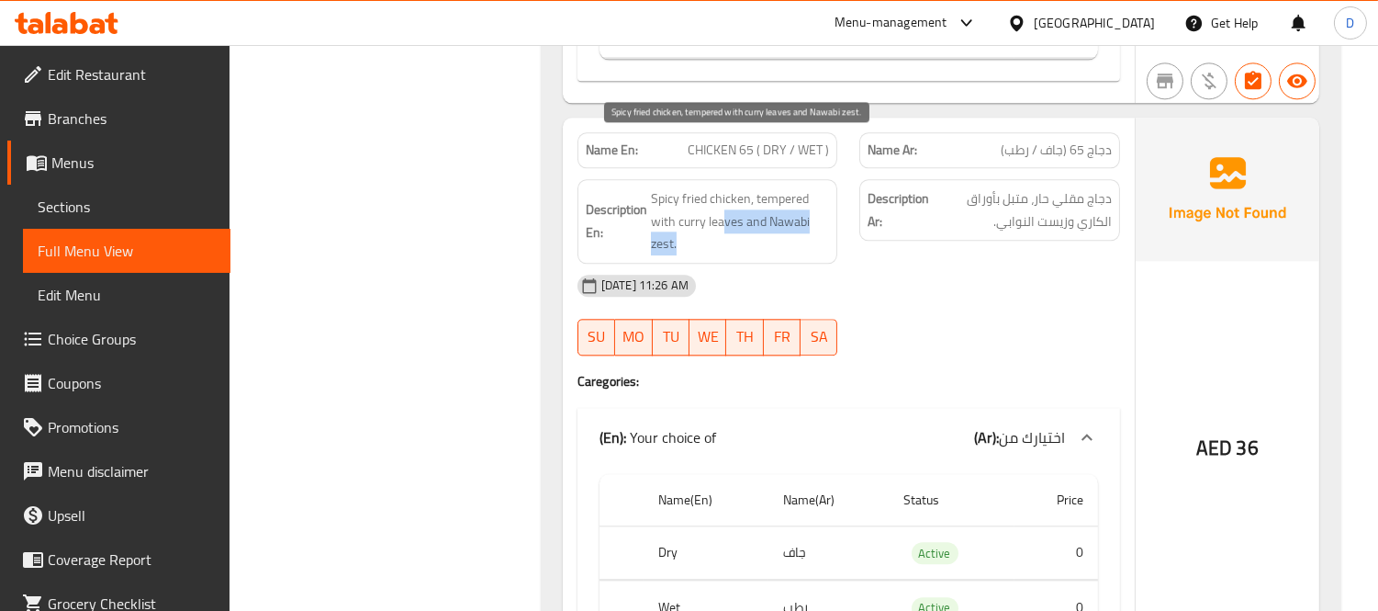
drag, startPoint x: 721, startPoint y: 168, endPoint x: 748, endPoint y: 195, distance: 38.3
click at [748, 195] on span "Spicy fried chicken, tempered with curry leaves and Nawabi zest." at bounding box center [740, 221] width 179 height 68
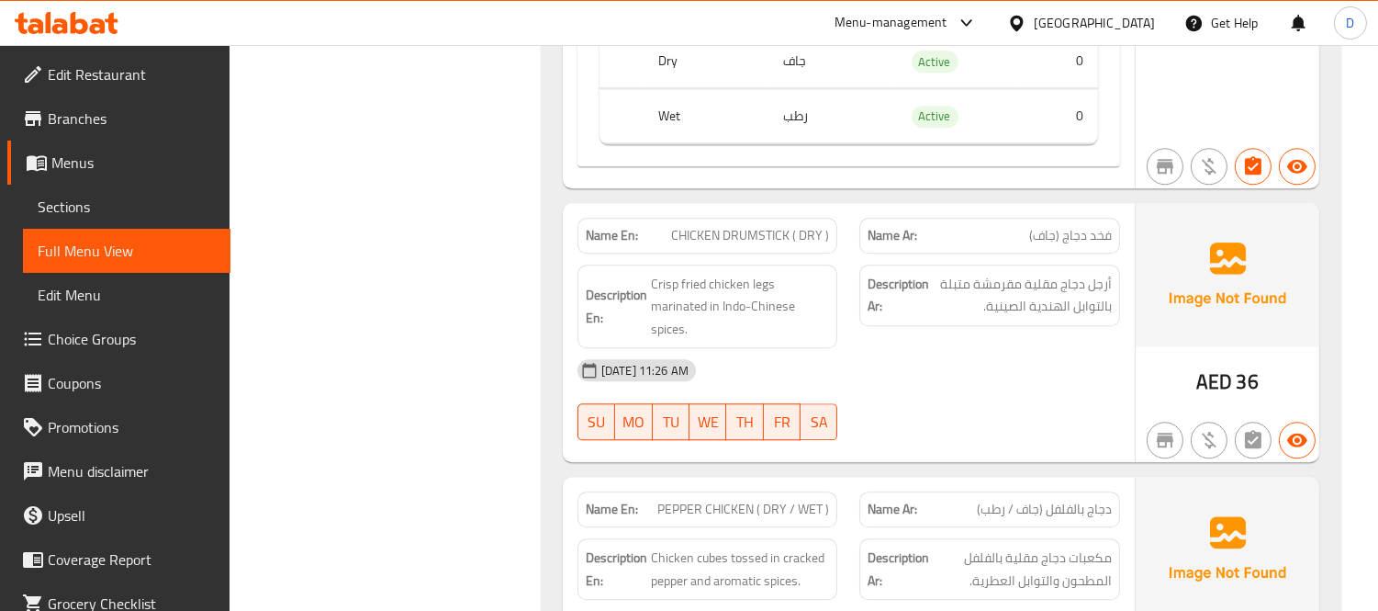
scroll to position [20853, 0]
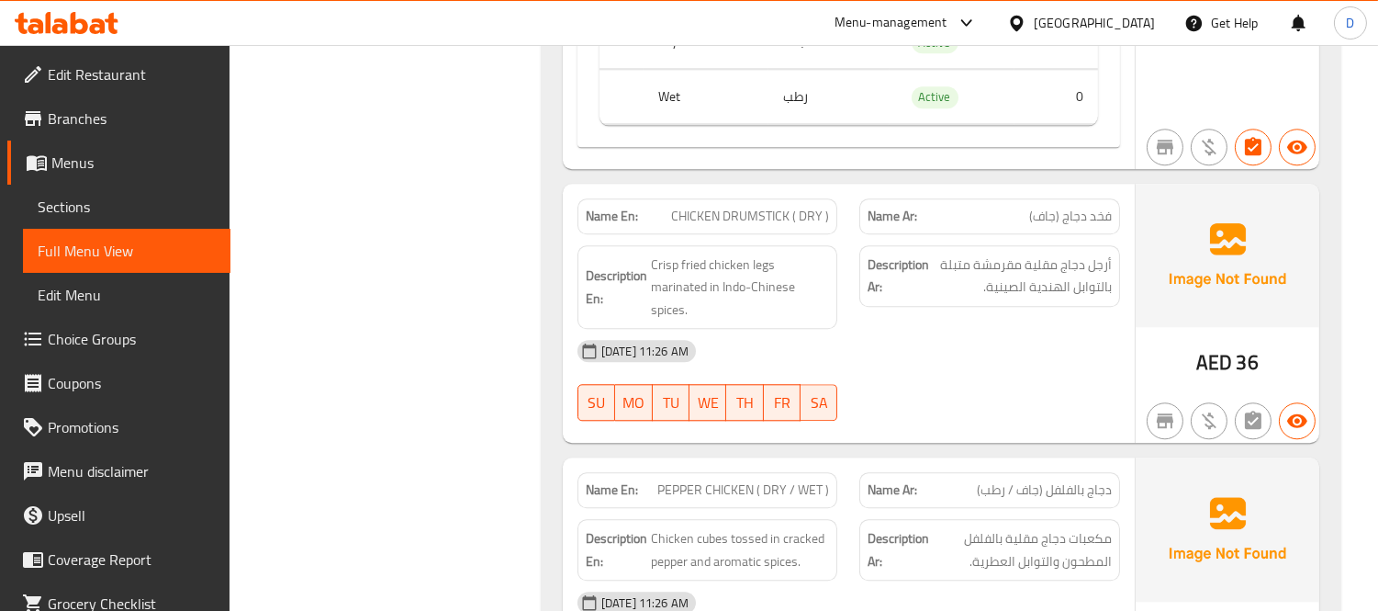
click at [773, 207] on span "CHICKEN DRUMSTICK ( DRY )" at bounding box center [750, 216] width 158 height 19
copy span "DRUMSTICK"
drag, startPoint x: 724, startPoint y: 397, endPoint x: 757, endPoint y: 397, distance: 34.0
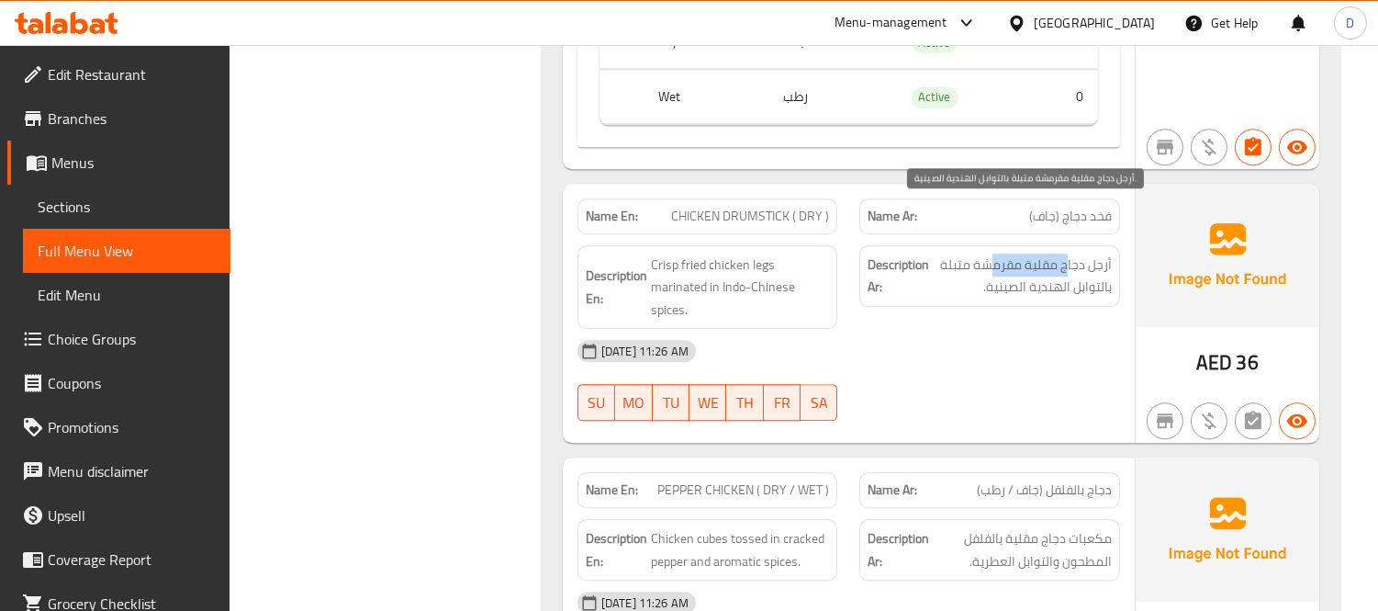
drag, startPoint x: 1066, startPoint y: 215, endPoint x: 989, endPoint y: 213, distance: 77.1
click at [989, 253] on span "أرجل دجاج مقلية مقرمشة متبلة بالتوابل الهندية الصينية." at bounding box center [1022, 275] width 179 height 45
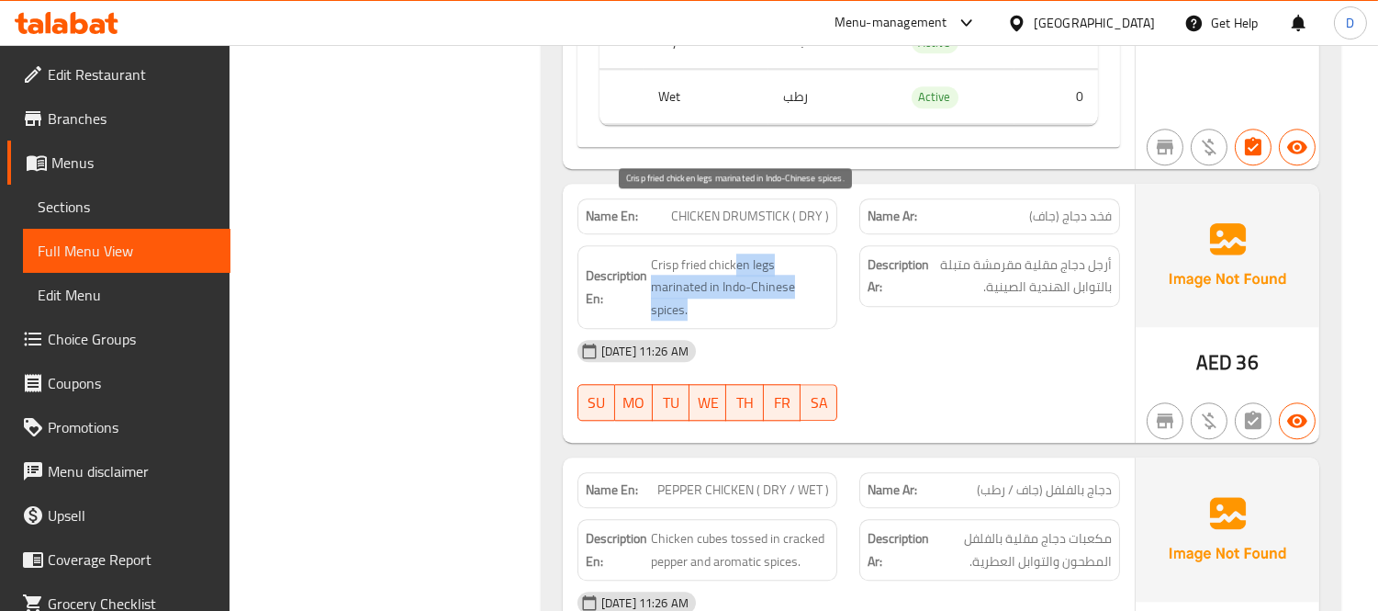
drag, startPoint x: 735, startPoint y: 216, endPoint x: 742, endPoint y: 253, distance: 38.4
click at [742, 253] on span "Crisp fried chicken legs marinated in Indo-Chinese spices." at bounding box center [740, 287] width 179 height 68
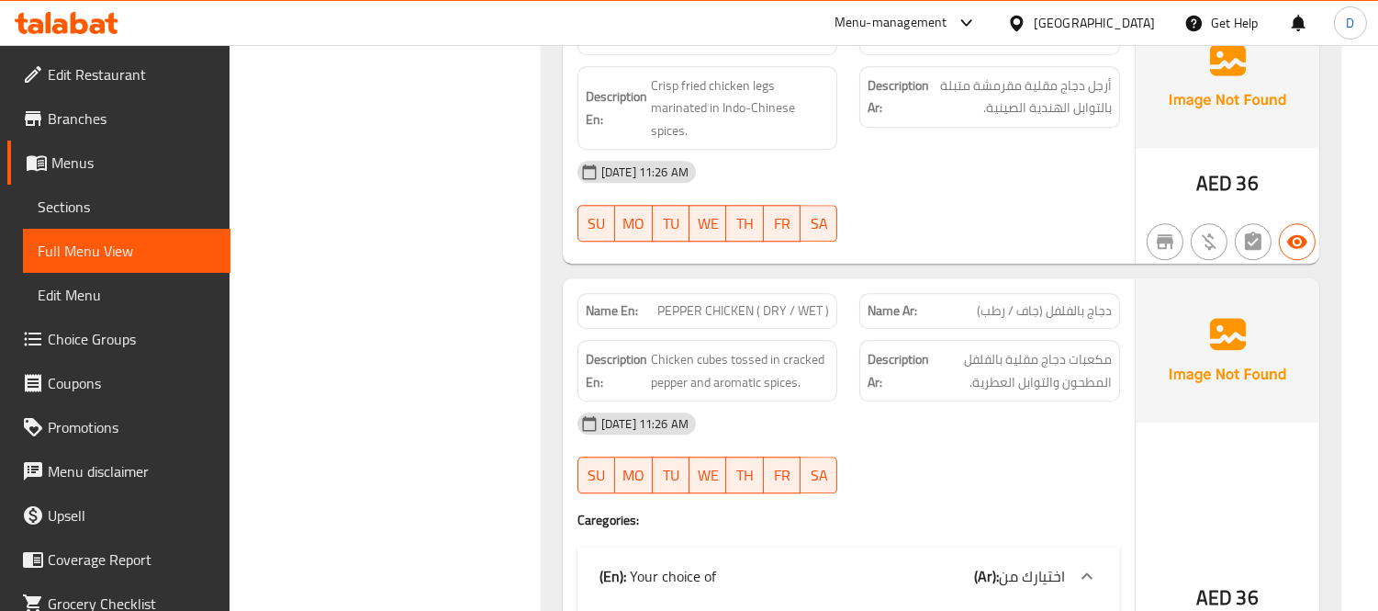
scroll to position [21057, 0]
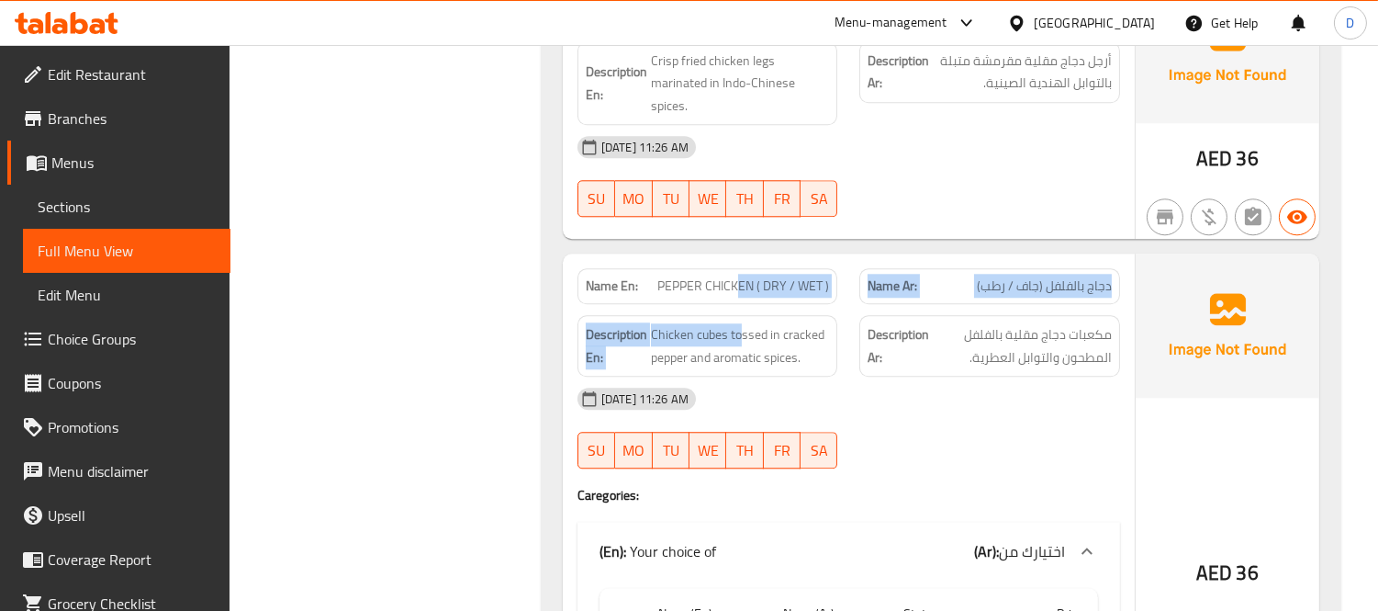
drag, startPoint x: 741, startPoint y: 241, endPoint x: 739, endPoint y: 255, distance: 13.9
click at [739, 255] on div "Name En: PEPPER CHICKEN ( DRY / WET ) Name Ar: دجاج بالفلفل (جاف / رطب) Descrip…" at bounding box center [849, 522] width 572 height 539
click at [739, 304] on div "Description En: Chicken cubes tossed in cracked pepper and aromatic spices." at bounding box center [708, 346] width 283 height 84
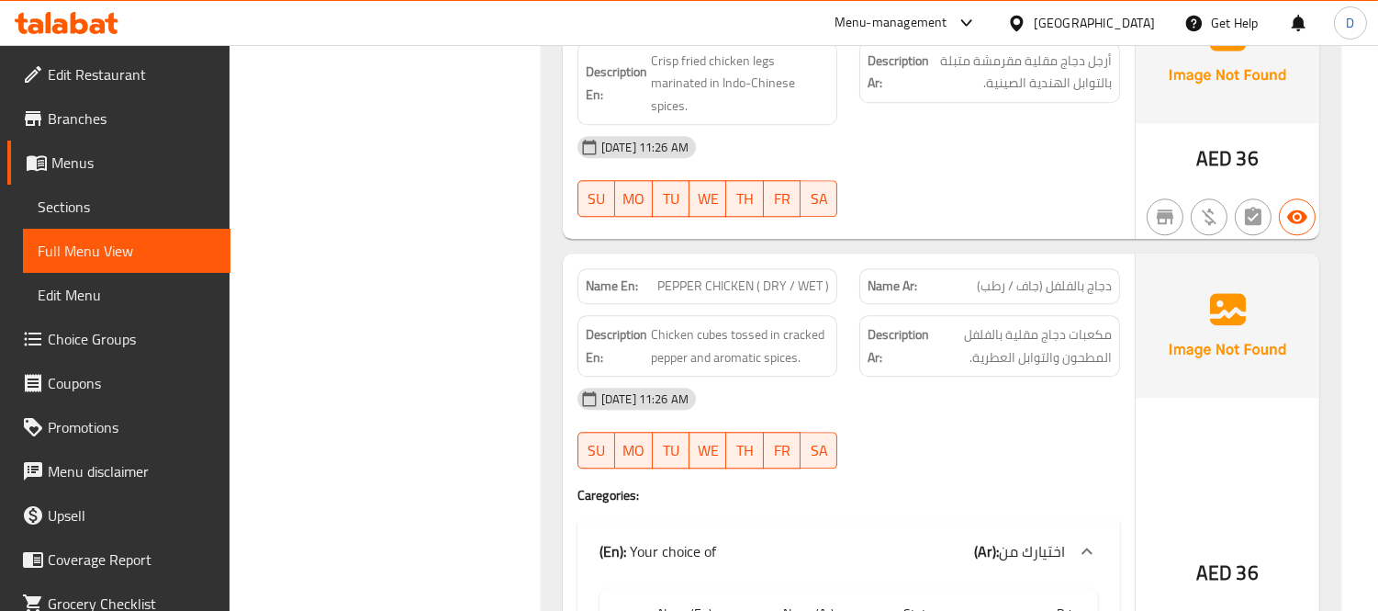
click at [716, 315] on div "Description En: Chicken cubes tossed in cracked pepper and aromatic spices." at bounding box center [708, 346] width 261 height 62
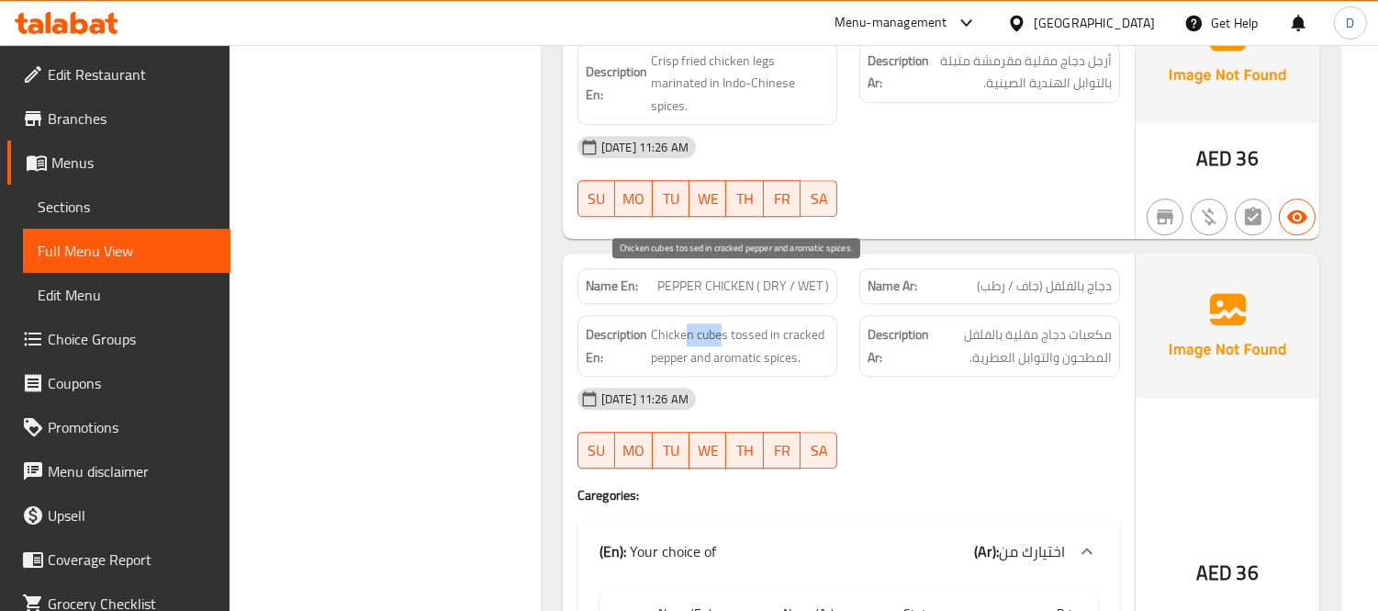
drag, startPoint x: 712, startPoint y: 279, endPoint x: 686, endPoint y: 279, distance: 25.7
click at [686, 323] on span "Chicken cubes tossed in cracked pepper and aromatic spices." at bounding box center [740, 345] width 179 height 45
drag, startPoint x: 729, startPoint y: 281, endPoint x: 763, endPoint y: 281, distance: 34.0
click at [763, 323] on span "Chicken cubes tossed in cracked pepper and aromatic spices." at bounding box center [740, 345] width 179 height 45
click at [736, 323] on span "Chicken cubes tossed in cracked pepper and aromatic spices." at bounding box center [740, 345] width 179 height 45
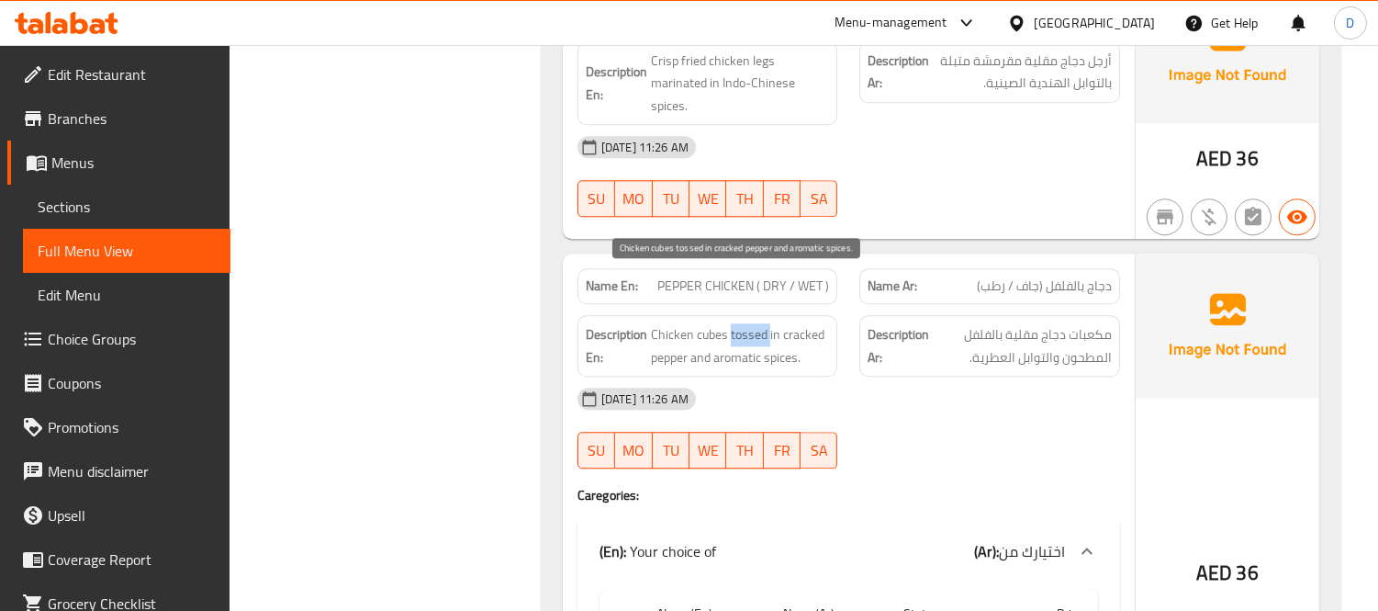
click at [736, 323] on span "Chicken cubes tossed in cracked pepper and aromatic spices." at bounding box center [740, 345] width 179 height 45
drag, startPoint x: 653, startPoint y: 304, endPoint x: 695, endPoint y: 306, distance: 42.3
click at [695, 323] on span "Chicken cubes tossed in cracked pepper and aromatic spices." at bounding box center [740, 345] width 179 height 45
click at [757, 323] on span "Chicken cubes tossed in cracked pepper and aromatic spices." at bounding box center [740, 345] width 179 height 45
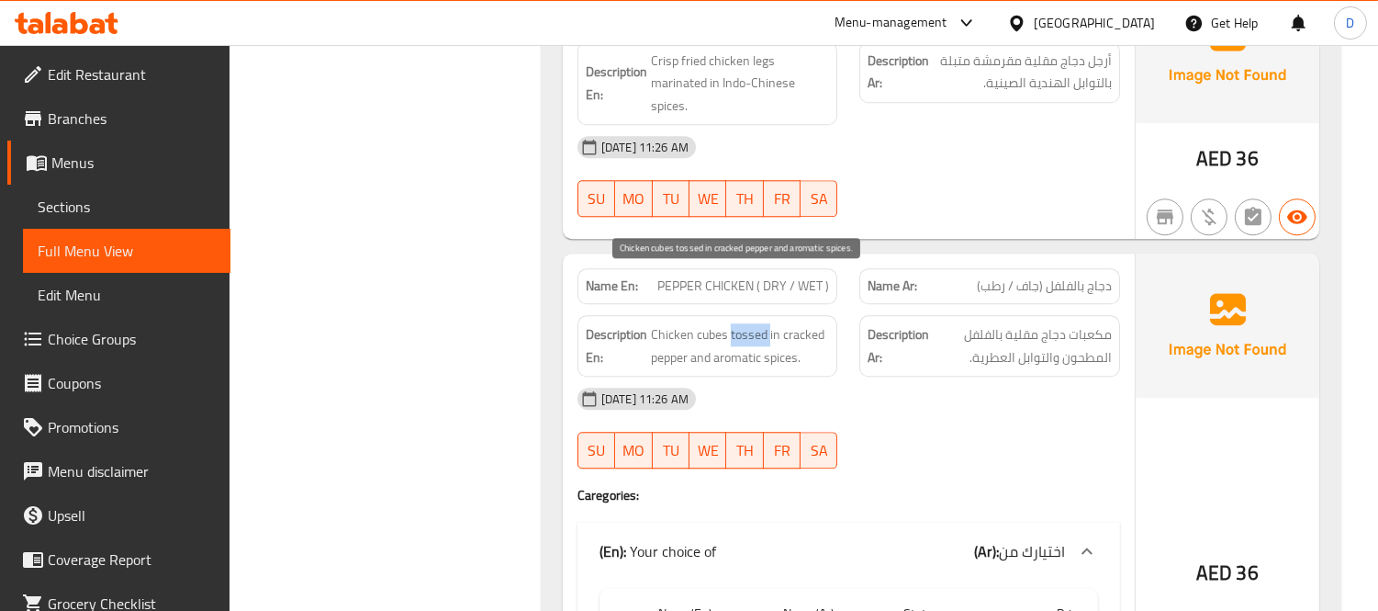
copy span "tossed"
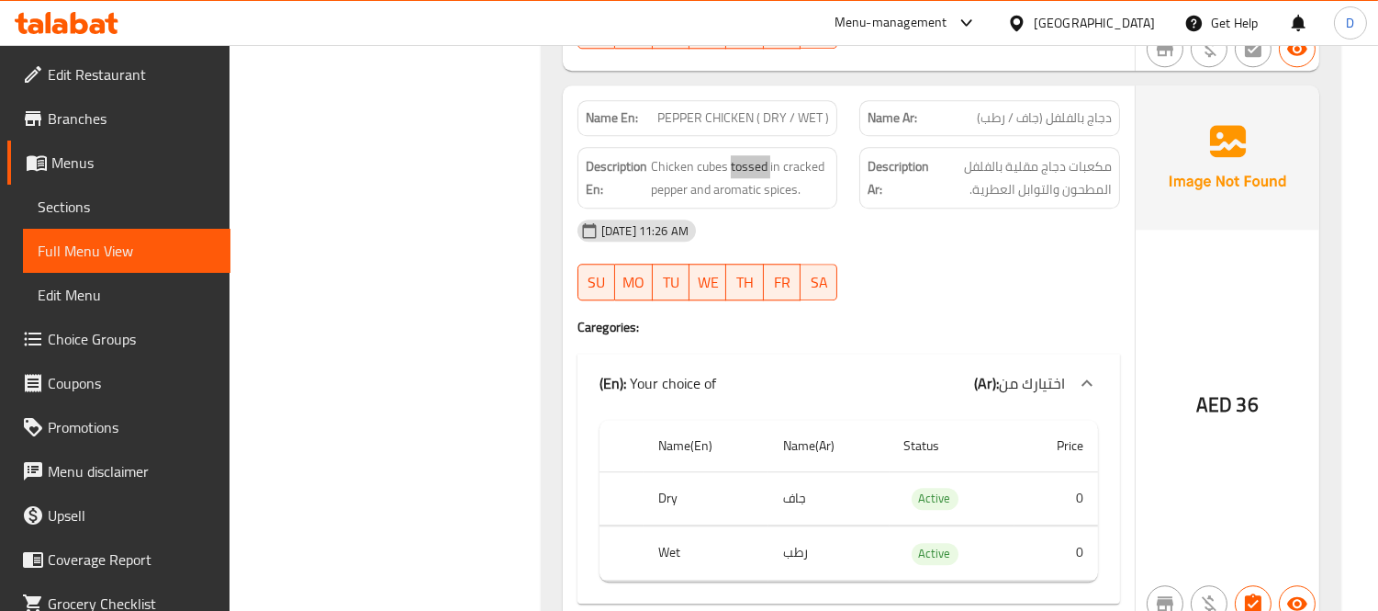
scroll to position [21261, 0]
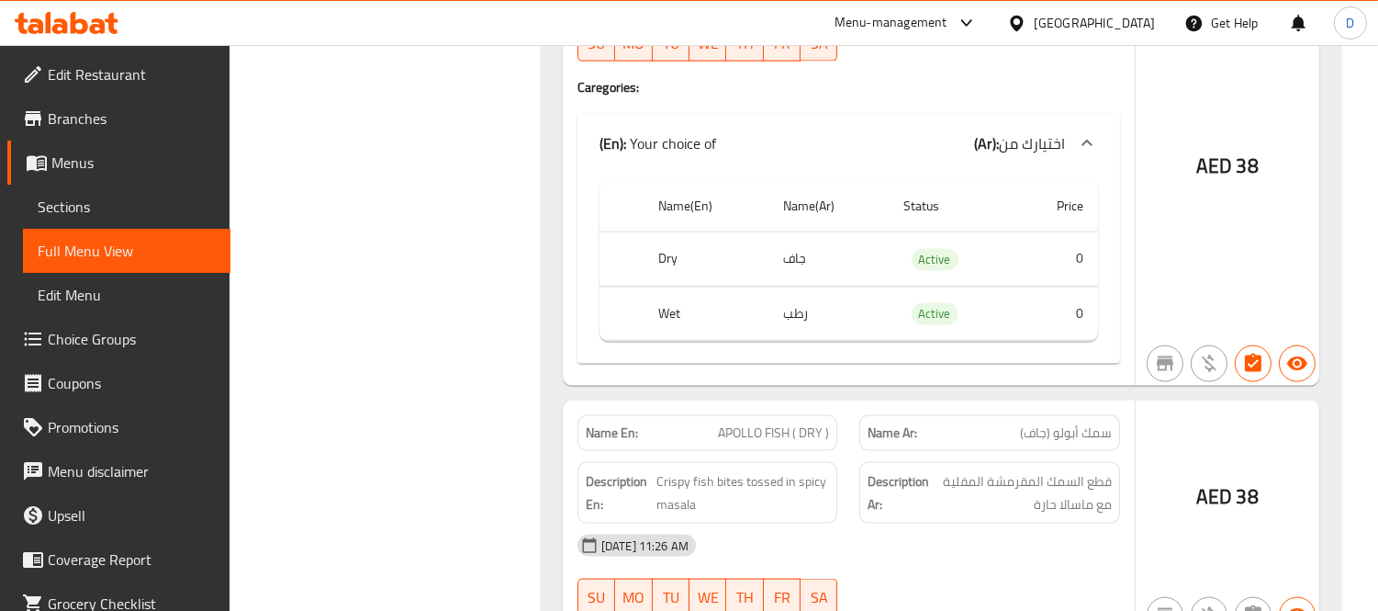
scroll to position [4831, 0]
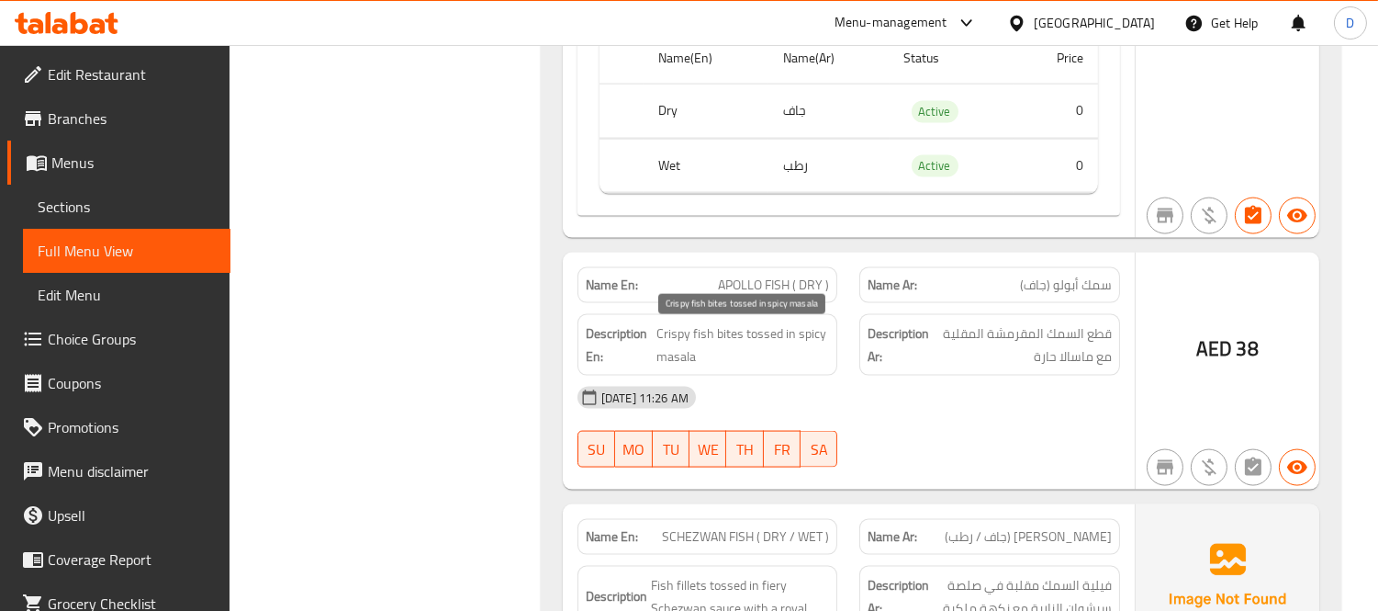
click at [753, 349] on span "Crispy fish bites tossed in spicy masala" at bounding box center [743, 344] width 174 height 45
drag, startPoint x: 750, startPoint y: 342, endPoint x: 778, endPoint y: 334, distance: 28.5
click at [778, 334] on span "Crispy fish bites tossed in spicy masala" at bounding box center [743, 344] width 174 height 45
click at [725, 340] on span "Crispy fish bites tossed in spicy masala" at bounding box center [743, 344] width 174 height 45
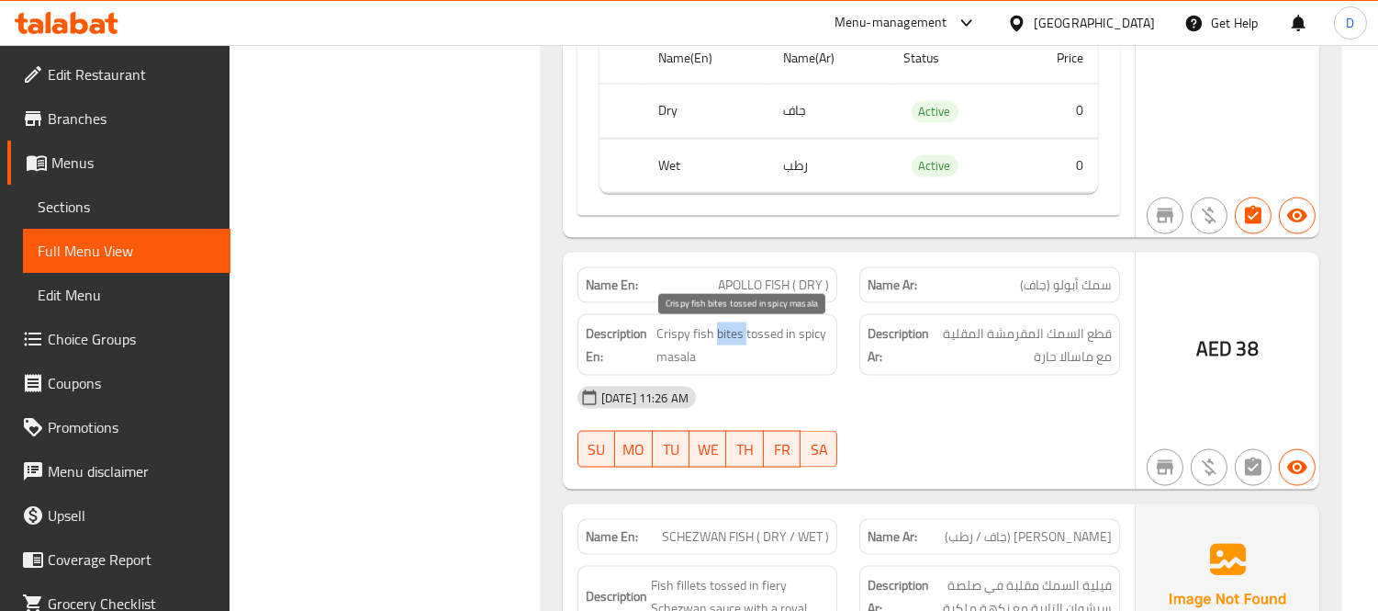
copy span "bites"
click at [813, 406] on div "31-08-2025 11:26 AM" at bounding box center [849, 398] width 565 height 44
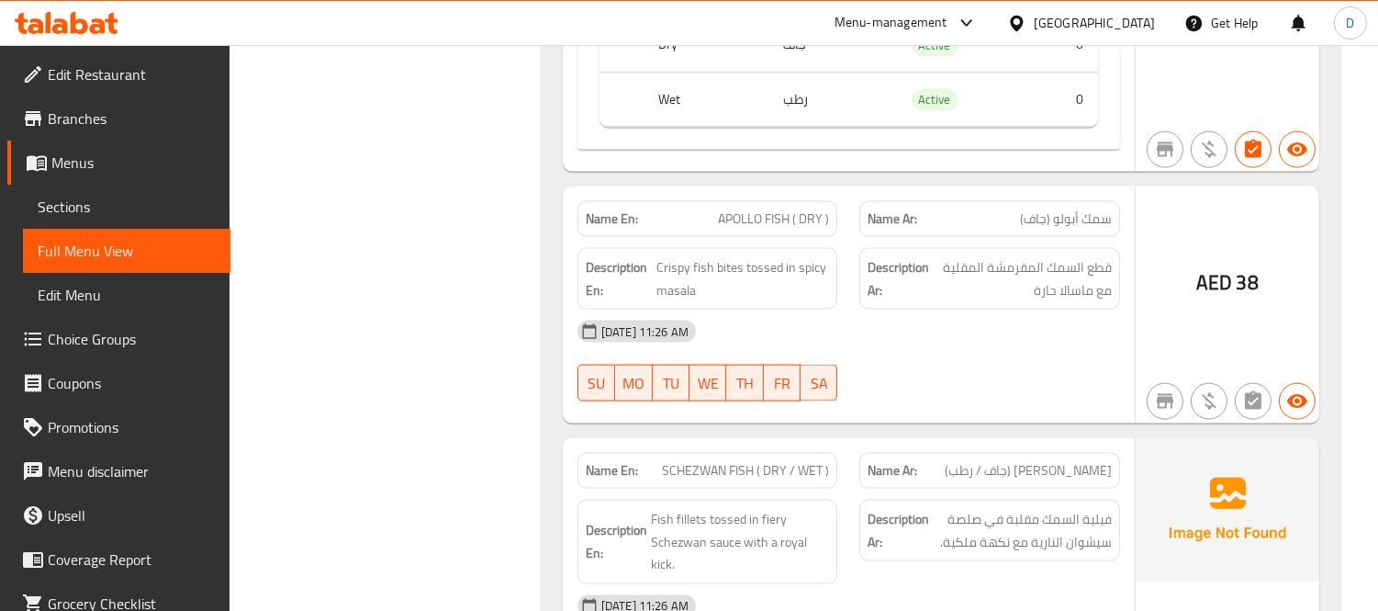
scroll to position [4933, 0]
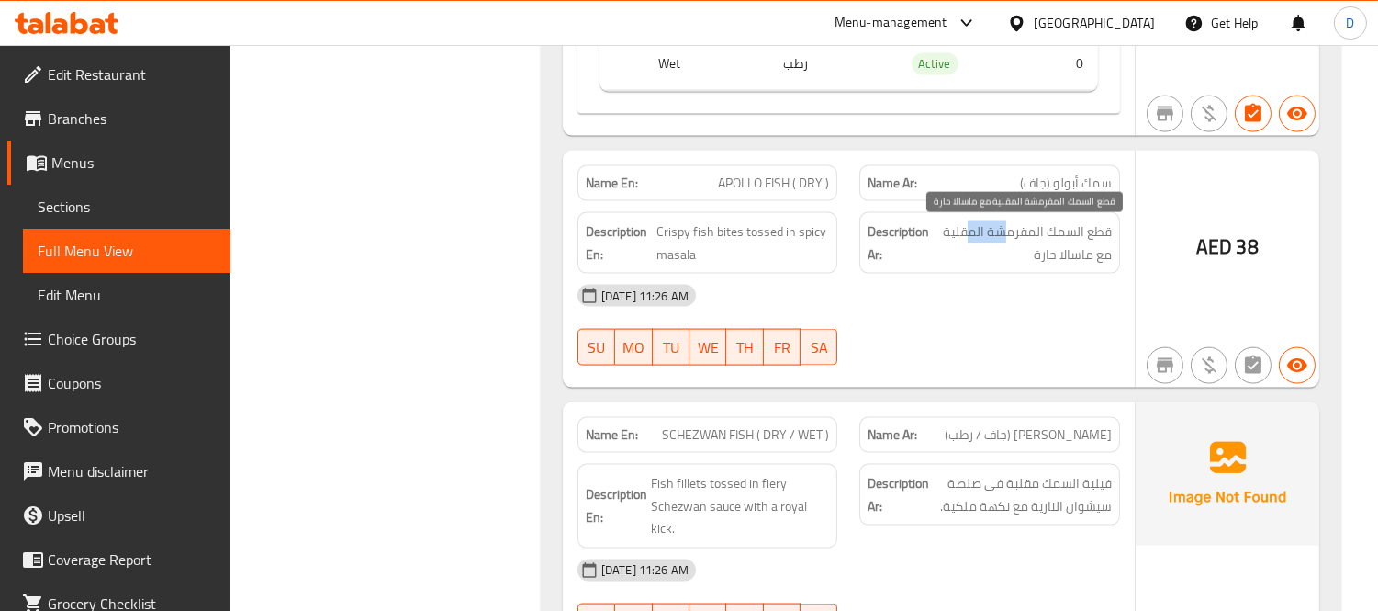
drag, startPoint x: 1005, startPoint y: 230, endPoint x: 968, endPoint y: 226, distance: 37.8
click at [968, 226] on span "قطع السمك المقرمشة المقلية مع ماسالا حارة" at bounding box center [1022, 242] width 179 height 45
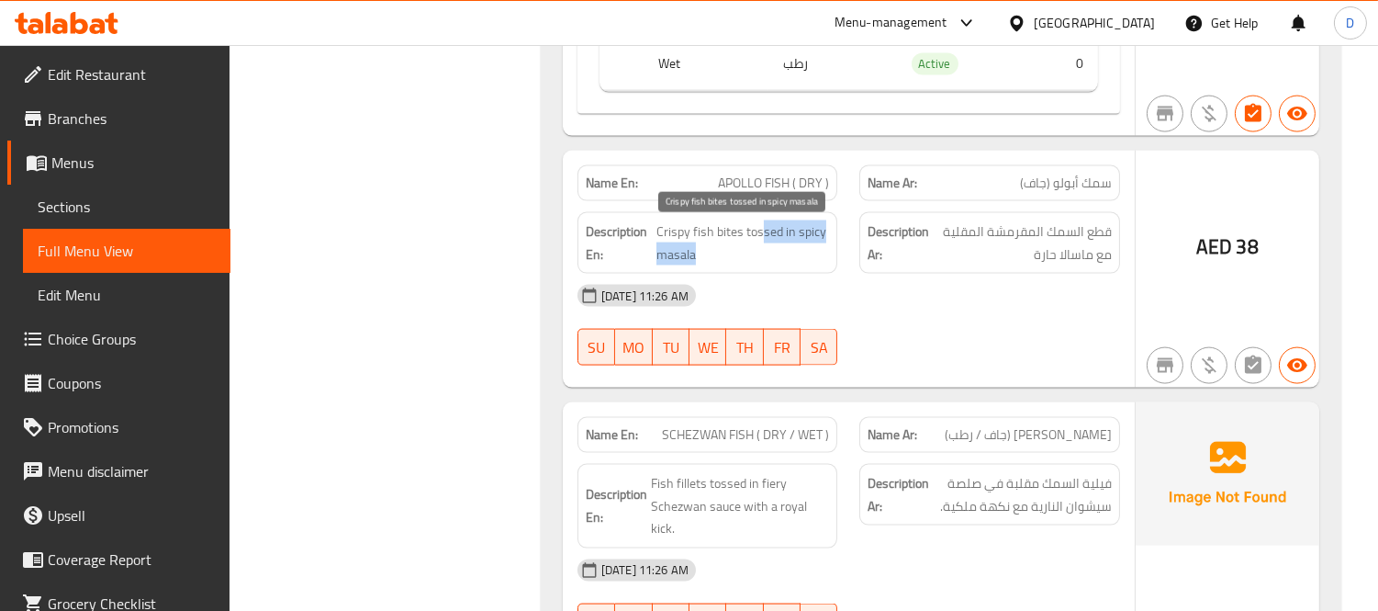
drag, startPoint x: 762, startPoint y: 240, endPoint x: 825, endPoint y: 258, distance: 65.1
click at [825, 258] on span "Crispy fish bites tossed in spicy masala" at bounding box center [743, 242] width 174 height 45
click at [826, 274] on div "Description En: Crispy fish bites tossed in spicy masala" at bounding box center [708, 243] width 261 height 62
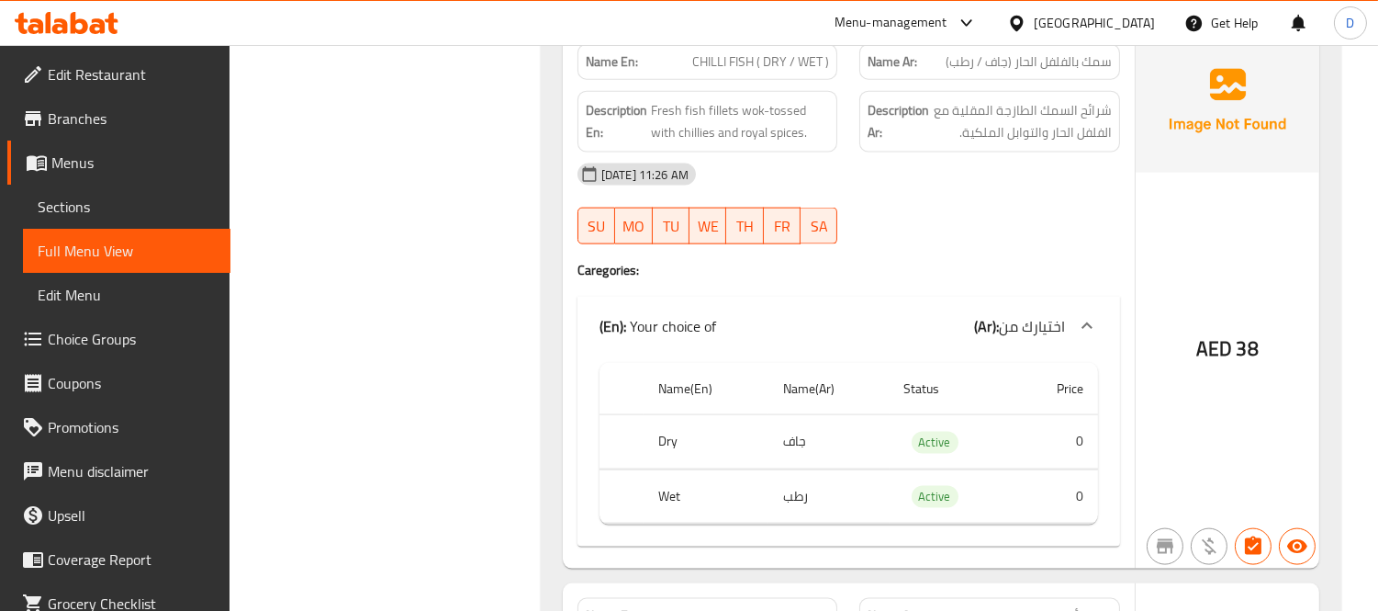
scroll to position [4321, 0]
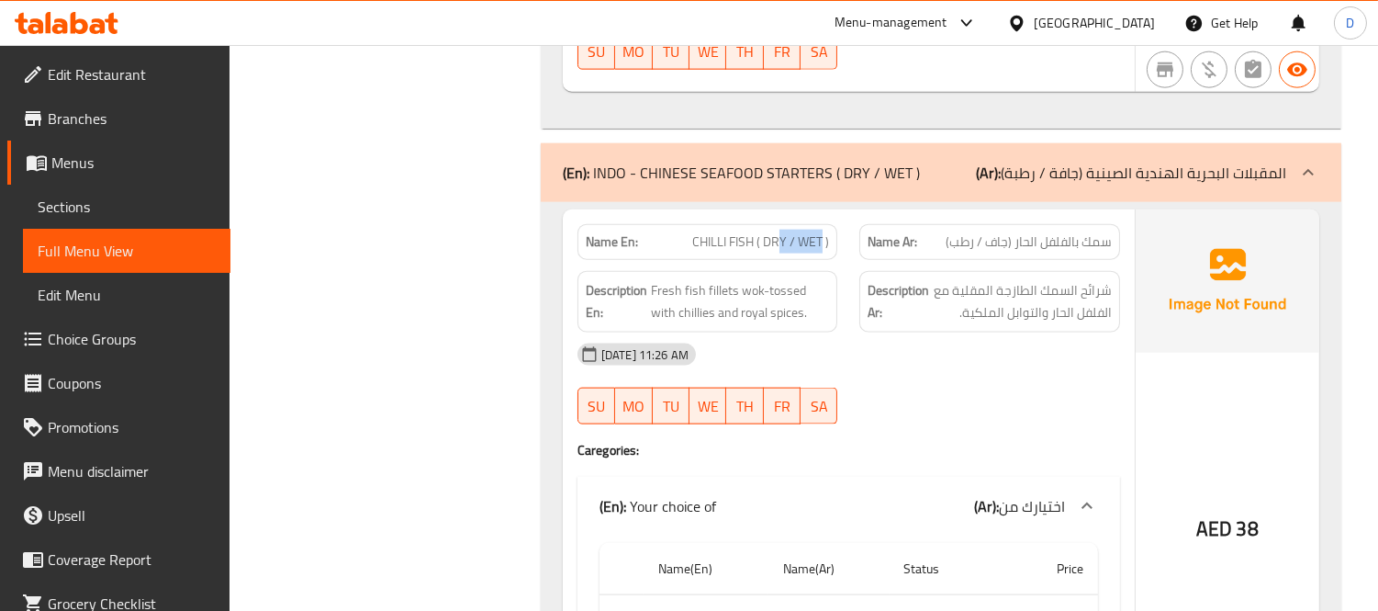
drag, startPoint x: 776, startPoint y: 244, endPoint x: 820, endPoint y: 253, distance: 45.0
click at [820, 252] on span "CHILLI FISH ( DRY / WET )" at bounding box center [760, 241] width 137 height 19
click at [801, 289] on span "Fresh fish fillets wok-tossed with chillies and royal spices." at bounding box center [740, 301] width 179 height 45
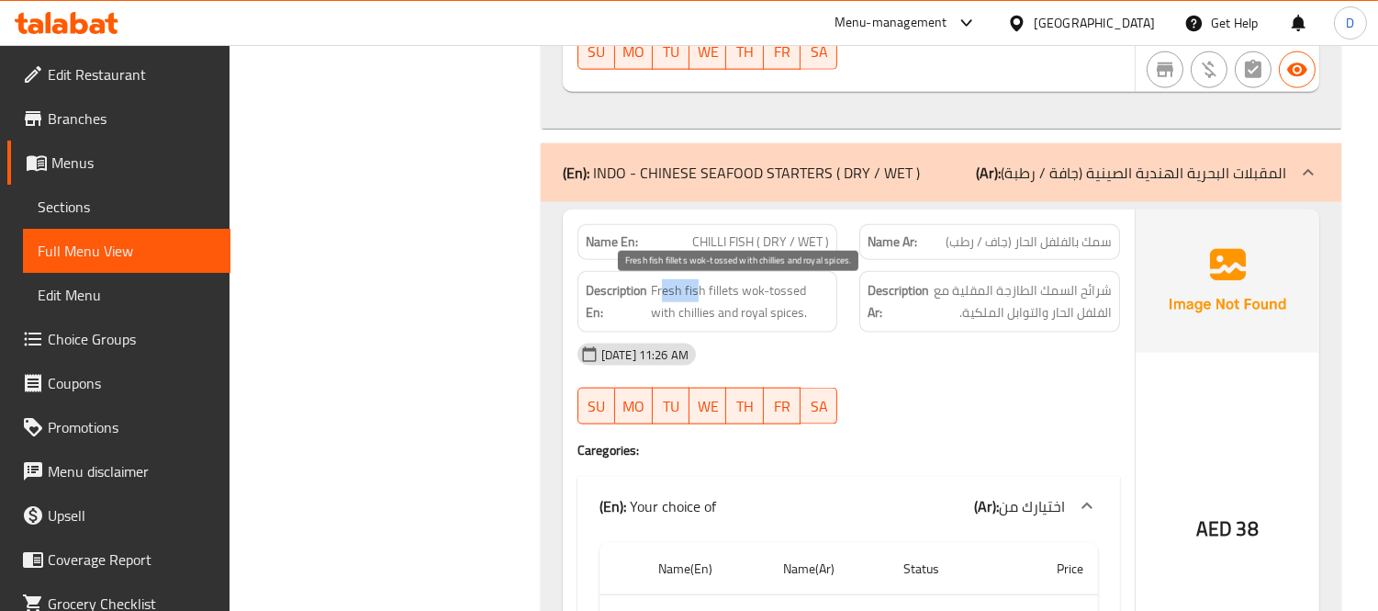
drag, startPoint x: 698, startPoint y: 298, endPoint x: 662, endPoint y: 297, distance: 35.8
click at [662, 297] on span "Fresh fish fillets wok-tossed with chillies and royal spices." at bounding box center [740, 301] width 179 height 45
click at [722, 289] on span "Fresh fish fillets wok-tossed with chillies and royal spices." at bounding box center [740, 301] width 179 height 45
copy span "fillets"
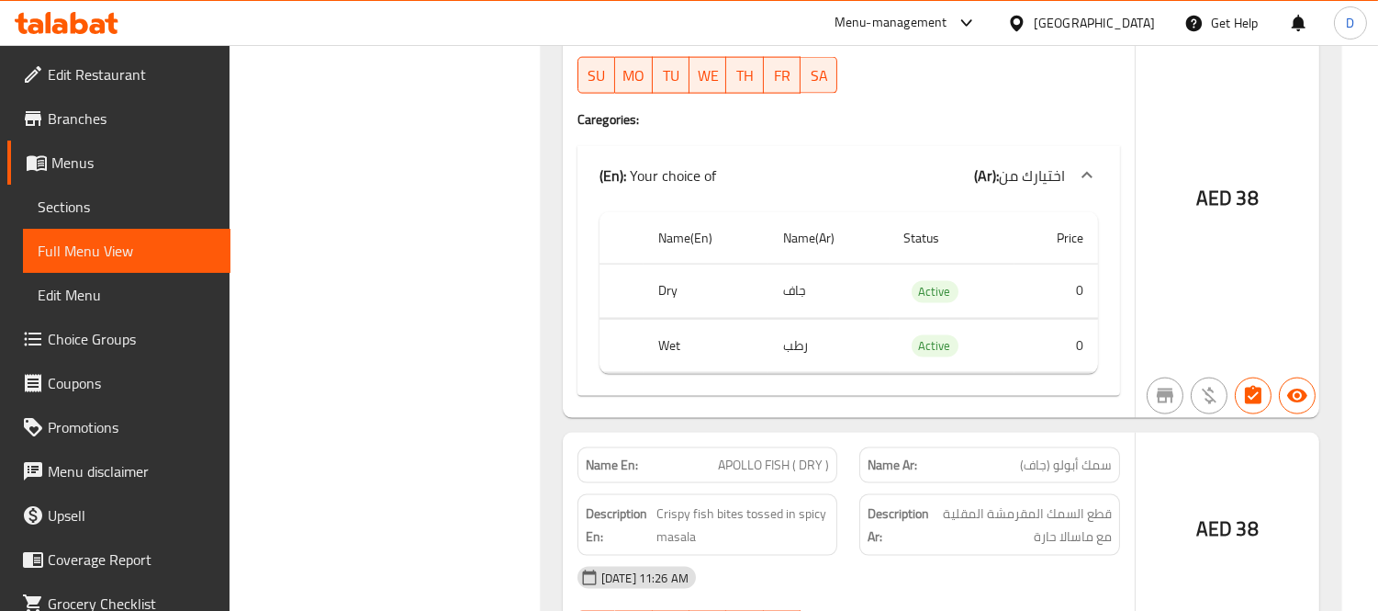
scroll to position [4831, 0]
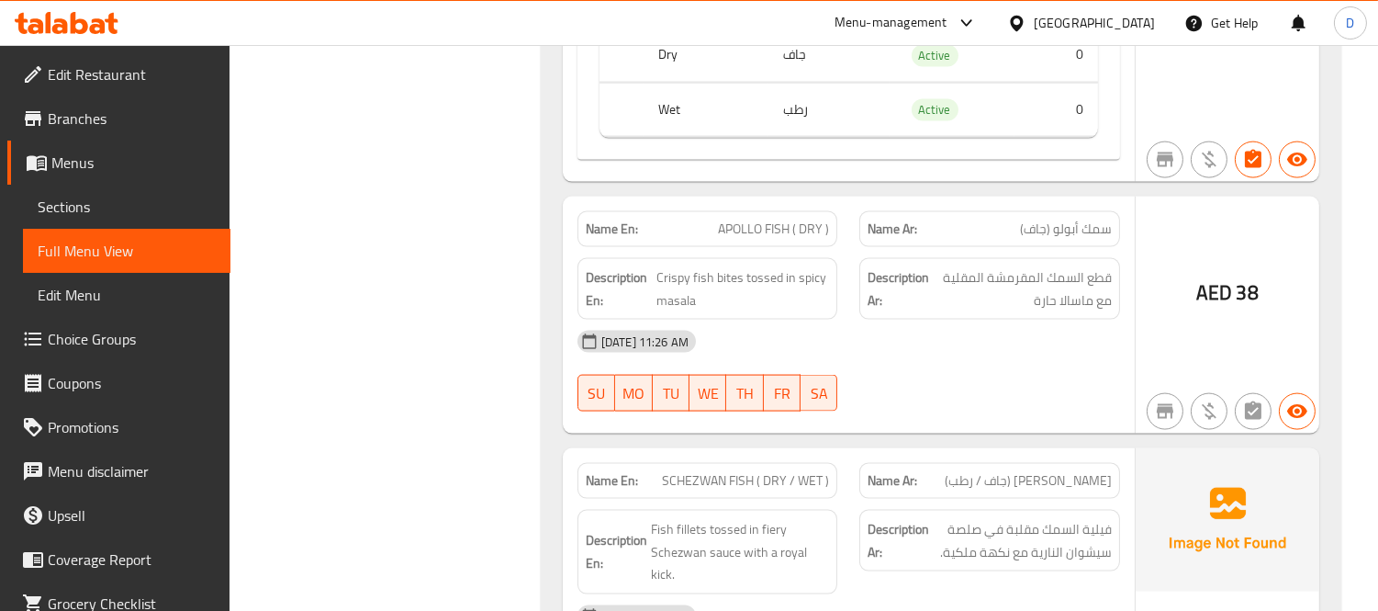
scroll to position [4933, 0]
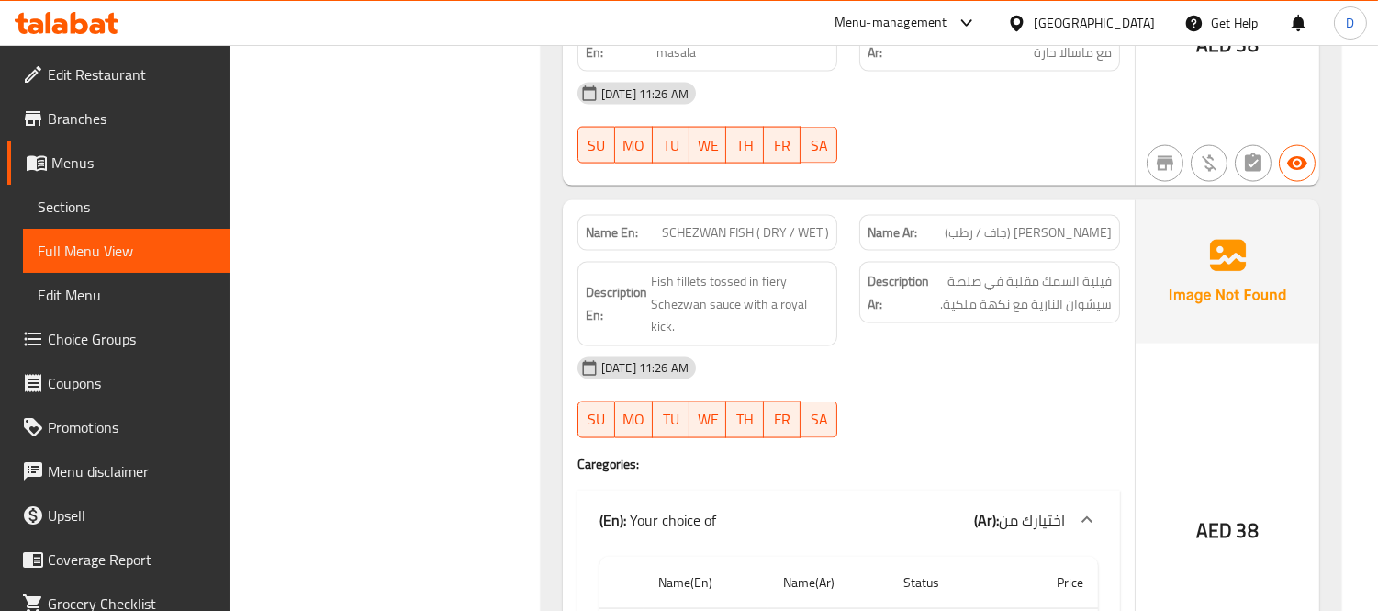
scroll to position [5137, 0]
click at [711, 235] on span "SCHEZWAN FISH ( DRY / WET )" at bounding box center [745, 230] width 167 height 19
copy span "SCHEZWAN"
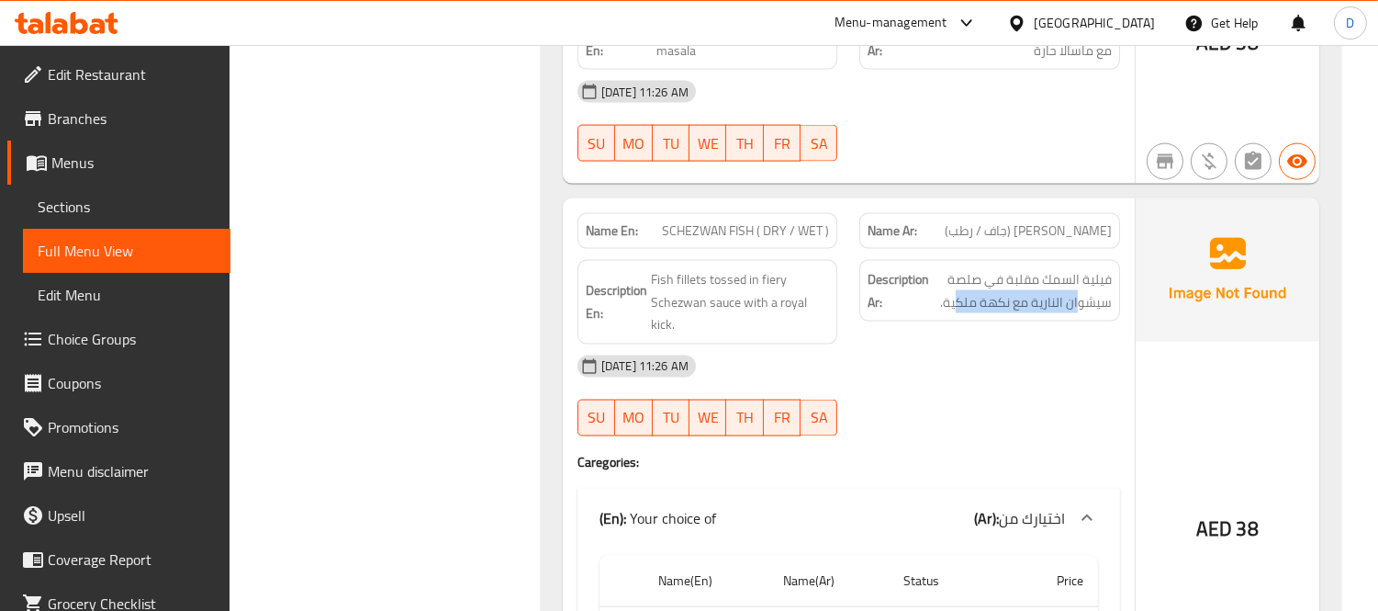
drag, startPoint x: 1081, startPoint y: 307, endPoint x: 959, endPoint y: 324, distance: 123.4
click at [959, 321] on div "Description Ar: فيلية السمك مقلبة في صلصة سيشوان النارية مع نكهة ملكية." at bounding box center [989, 291] width 261 height 62
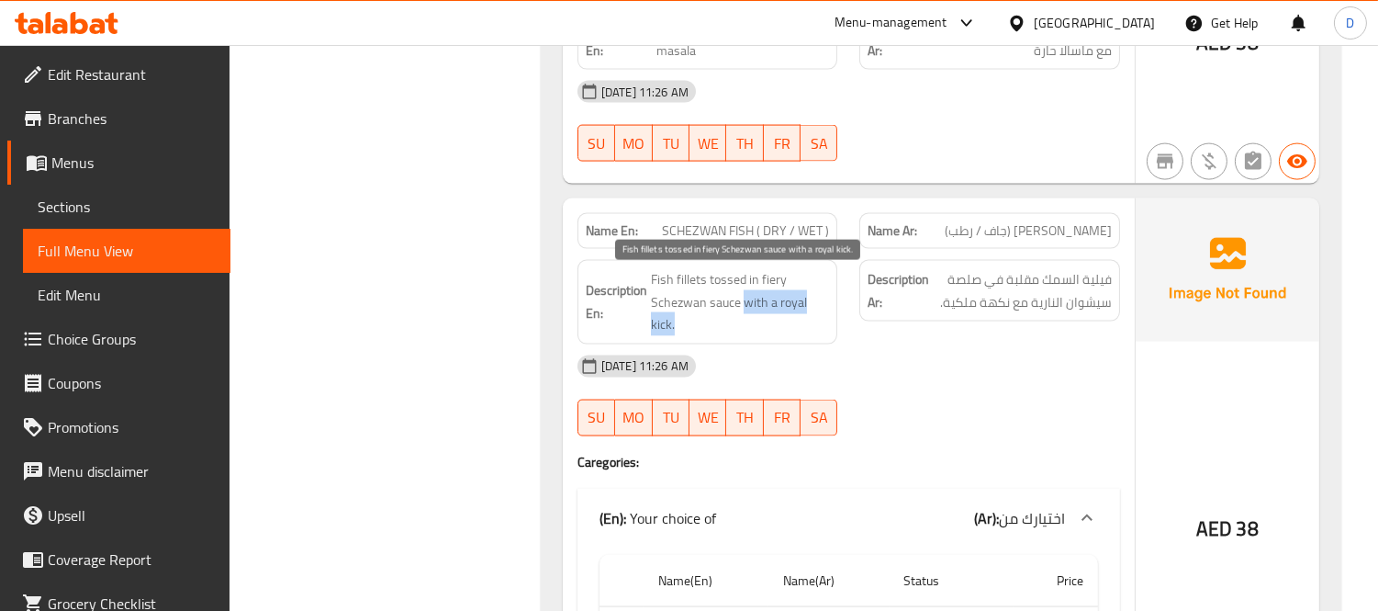
drag, startPoint x: 742, startPoint y: 309, endPoint x: 749, endPoint y: 331, distance: 23.2
click at [749, 331] on span "Fish fillets tossed in fiery Schezwan sauce with a royal kick." at bounding box center [740, 302] width 179 height 68
copy span "with a royal kick."
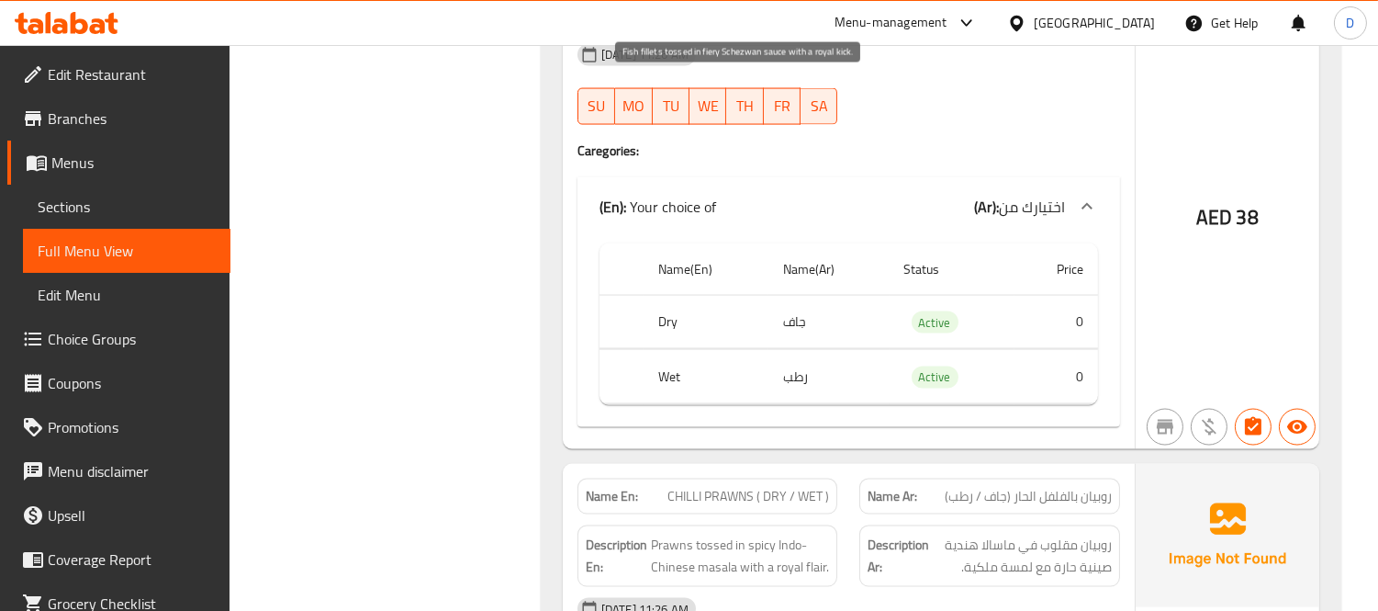
scroll to position [5546, 0]
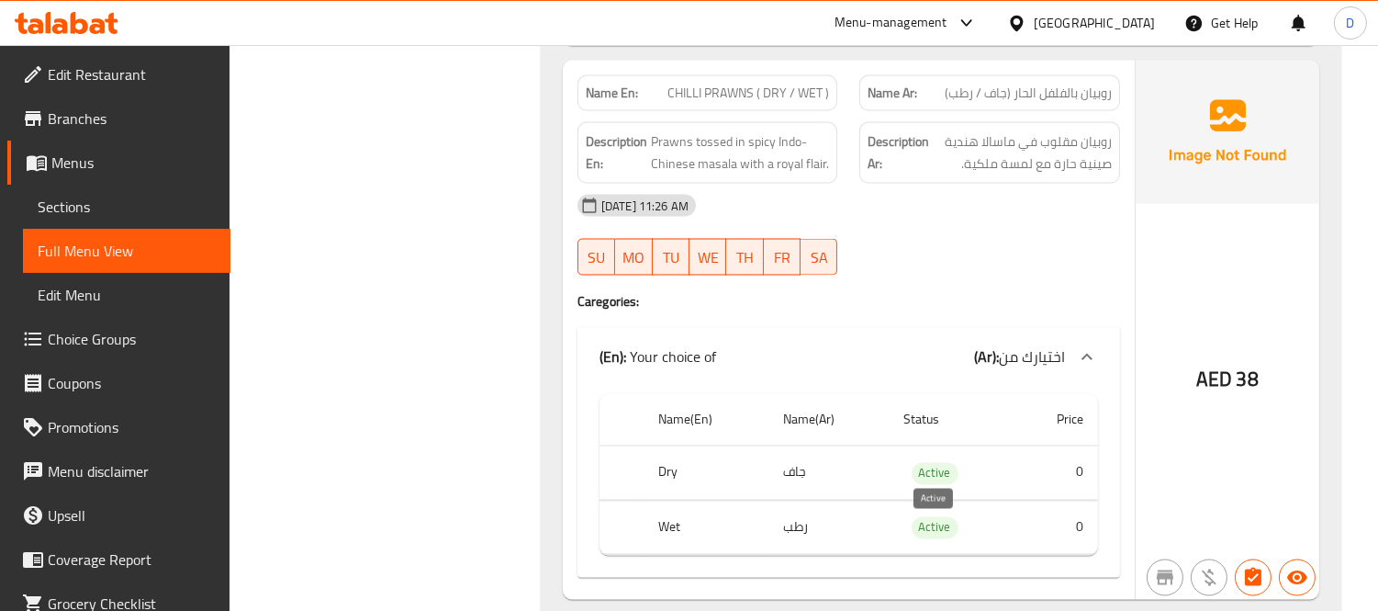
scroll to position [5749, 0]
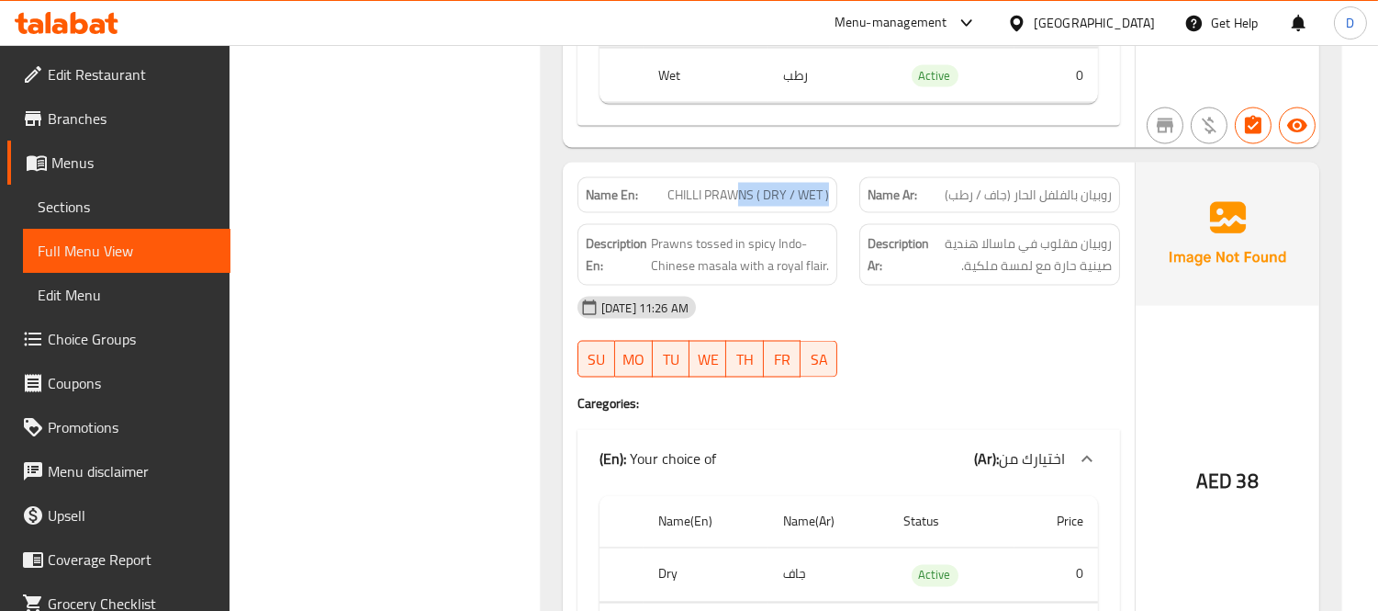
drag, startPoint x: 738, startPoint y: 199, endPoint x: 836, endPoint y: 204, distance: 97.4
click at [836, 204] on div "Name En: CHILLI PRAWNS ( DRY / WET )" at bounding box center [708, 195] width 261 height 36
click at [822, 231] on div "Description En: Prawns tossed in spicy Indo-Chinese masala with a royal flair." at bounding box center [708, 255] width 261 height 62
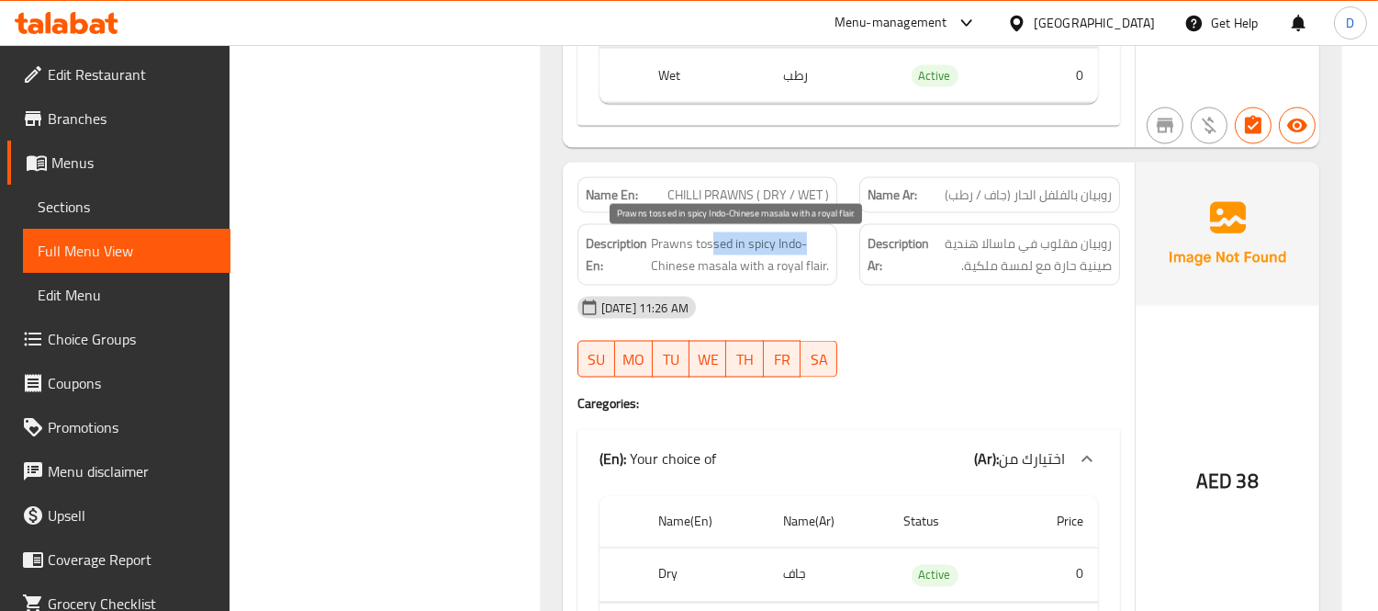
drag, startPoint x: 712, startPoint y: 239, endPoint x: 806, endPoint y: 241, distance: 93.7
click at [806, 241] on span "Prawns tossed in spicy Indo-Chinese masala with a royal flair." at bounding box center [740, 254] width 179 height 45
click at [744, 261] on span "Prawns tossed in spicy Indo-Chinese masala with a royal flair." at bounding box center [740, 254] width 179 height 45
drag, startPoint x: 746, startPoint y: 252, endPoint x: 813, endPoint y: 267, distance: 69.7
click at [809, 267] on span "Prawns tossed in spicy Indo-Chinese masala with a royal flair." at bounding box center [740, 254] width 179 height 45
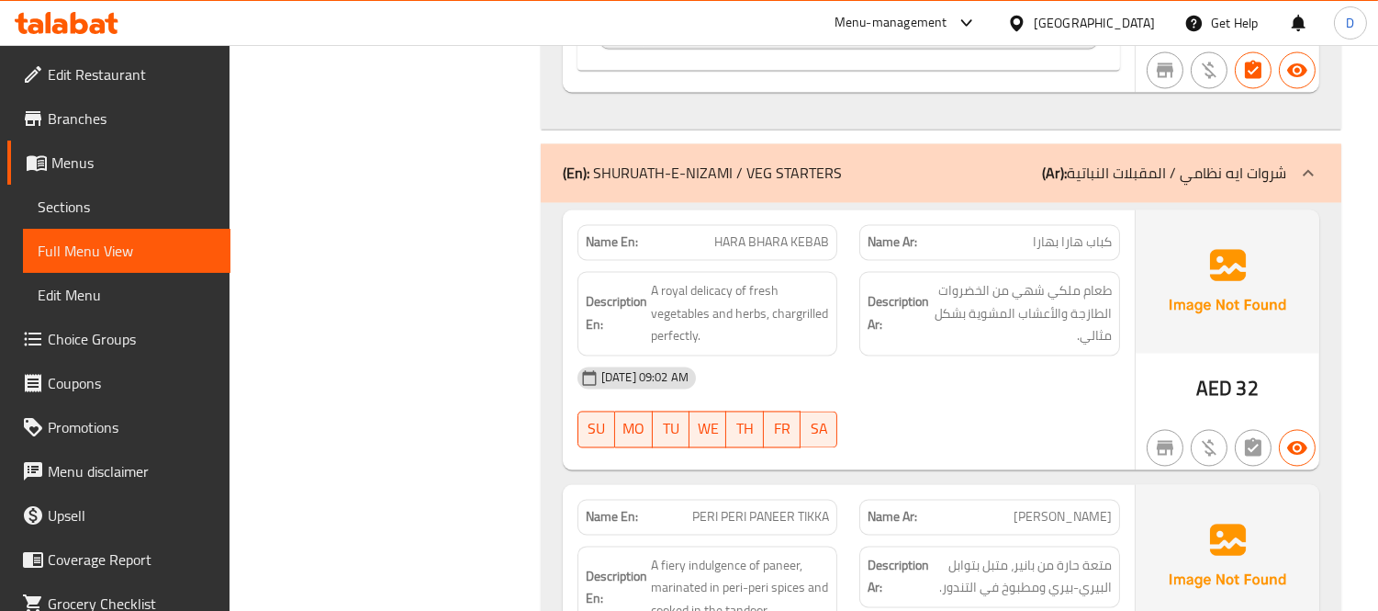
scroll to position [6361, 0]
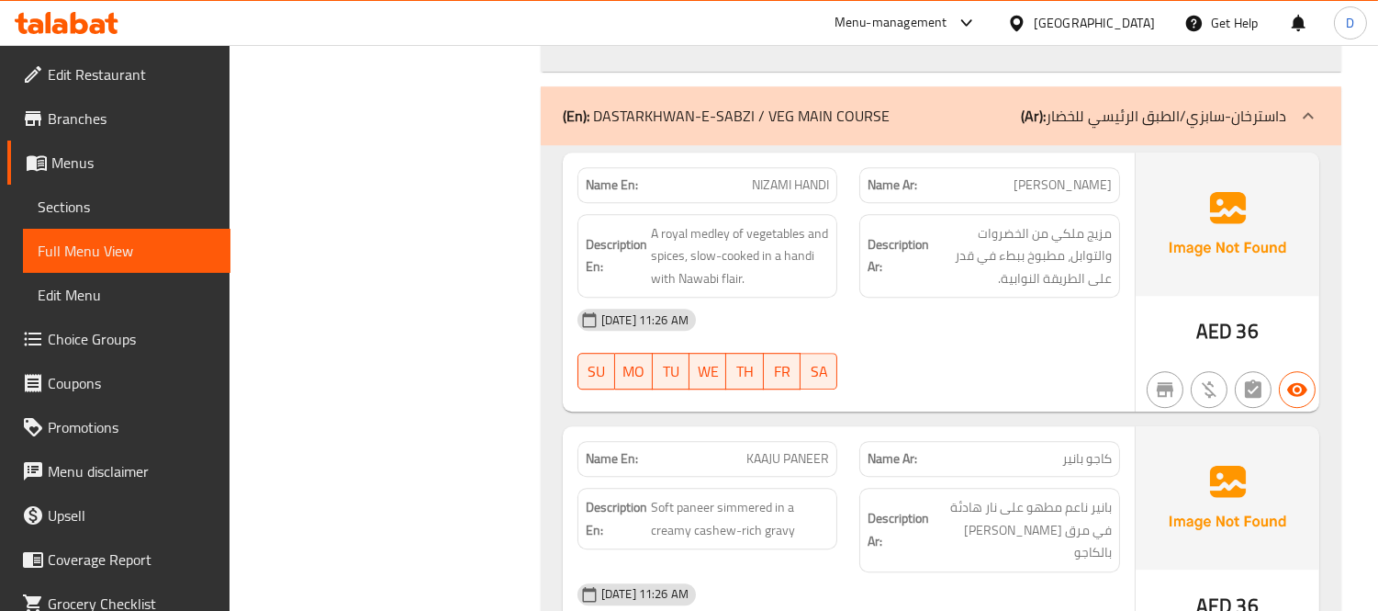
scroll to position [22240, 0]
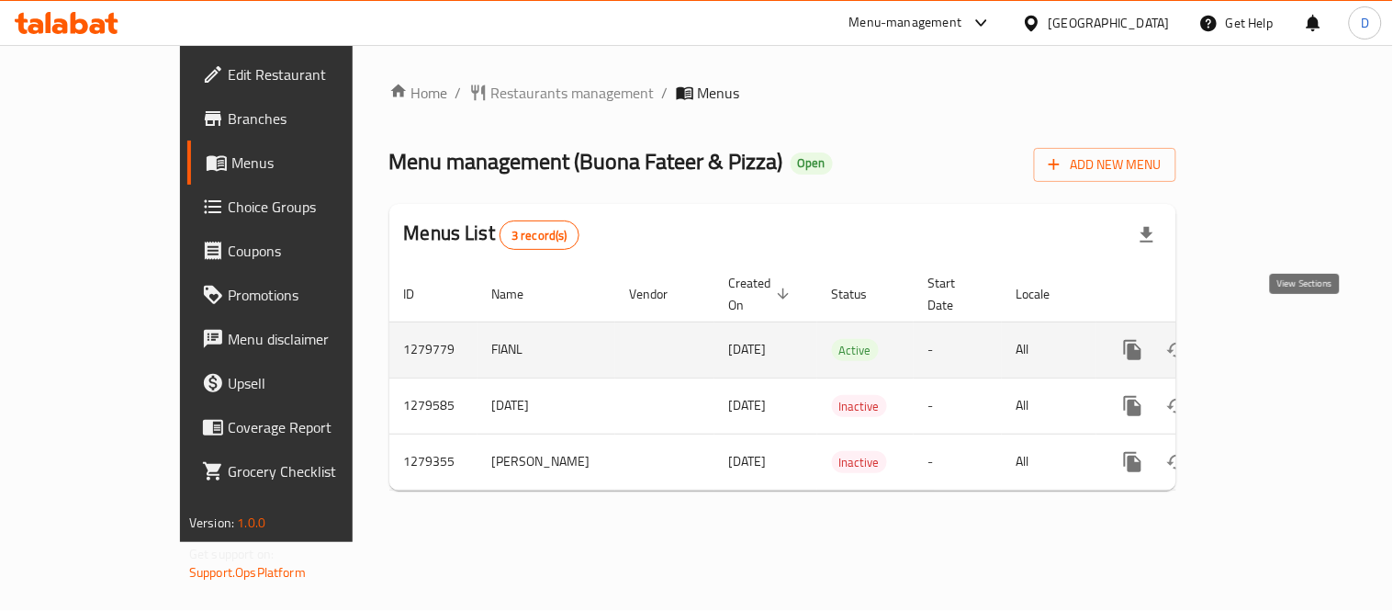
click at [1287, 342] on link "enhanced table" at bounding box center [1265, 350] width 44 height 44
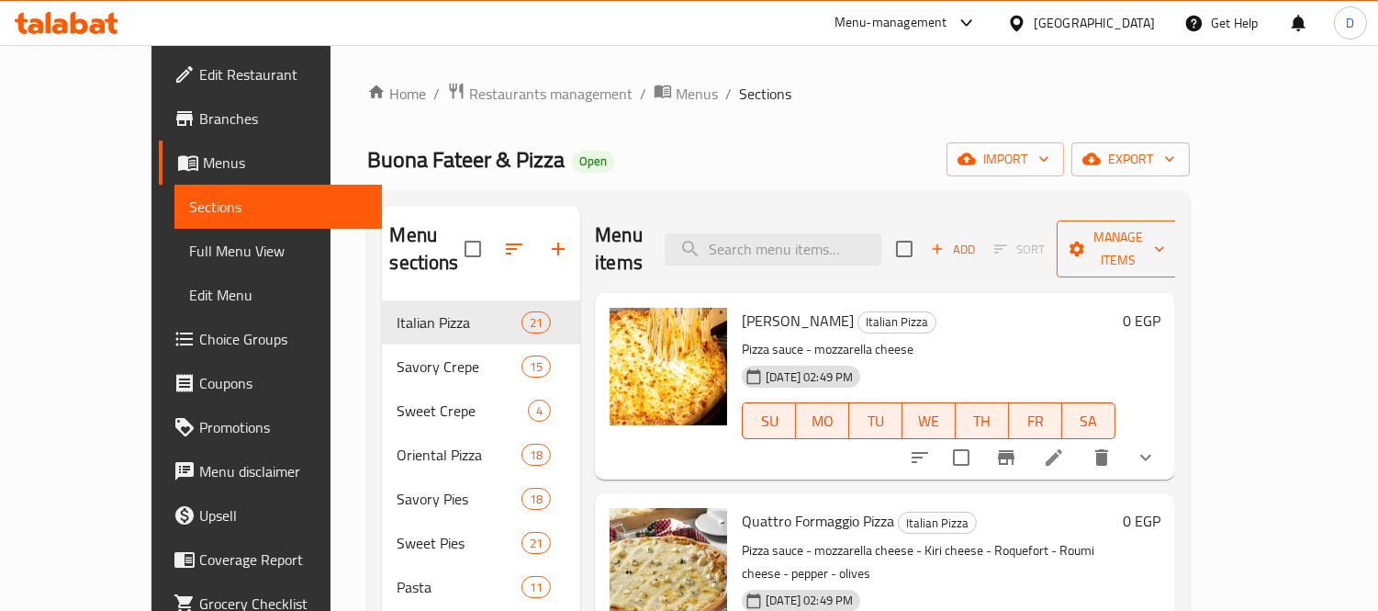
click at [1180, 222] on button "Manage items" at bounding box center [1118, 248] width 123 height 57
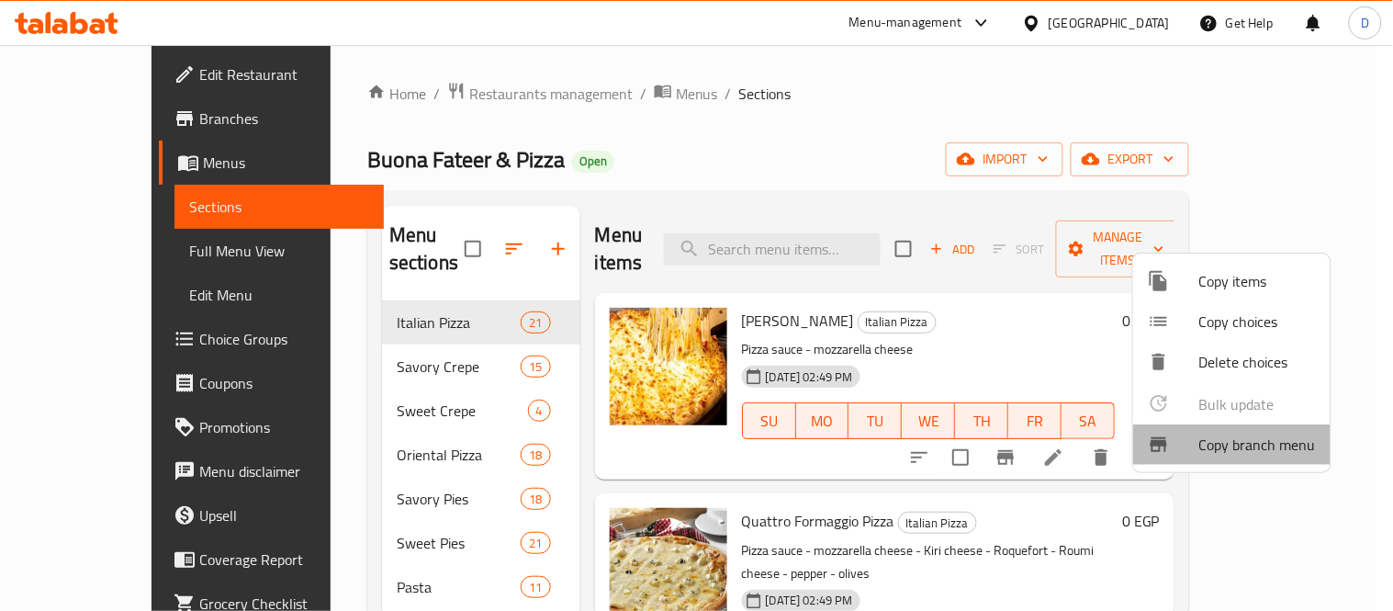
click at [1259, 454] on span "Copy branch menu" at bounding box center [1257, 444] width 117 height 22
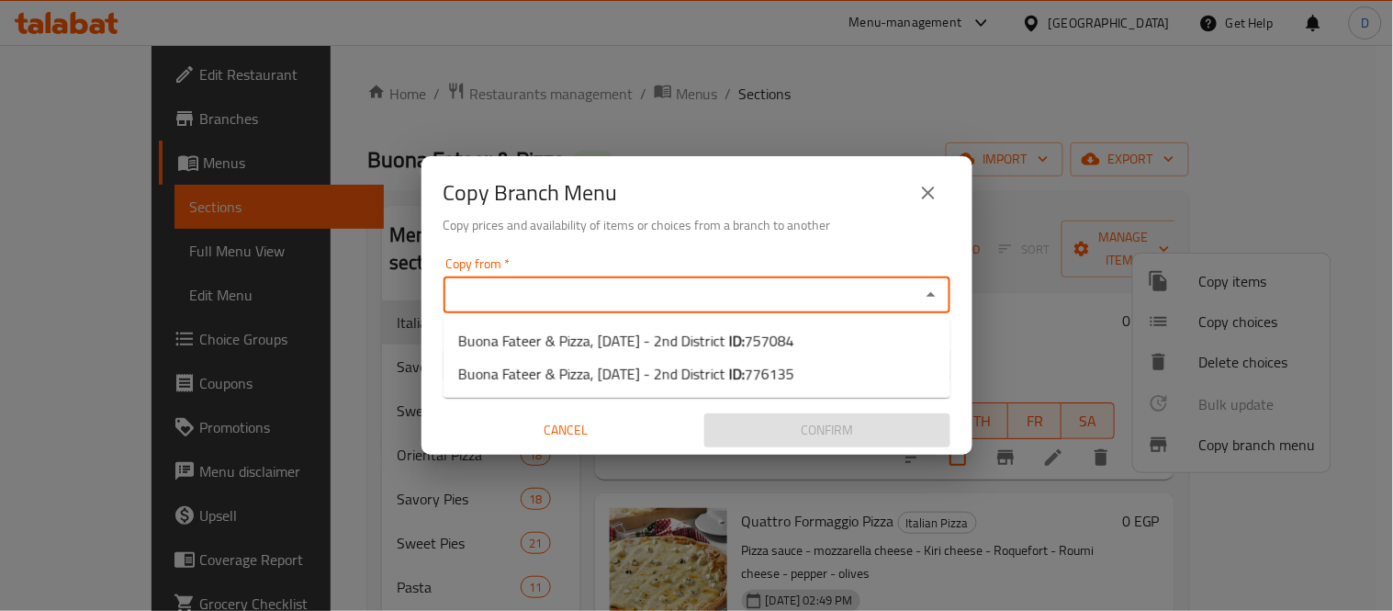
click at [683, 299] on input "Copy from   *" at bounding box center [682, 295] width 466 height 26
click at [690, 345] on span "Buona Fateer & Pizza, 6th of October - 2nd District ID: 757084" at bounding box center [626, 341] width 336 height 22
type input "Buona Fateer & Pizza, 6th of October - 2nd District"
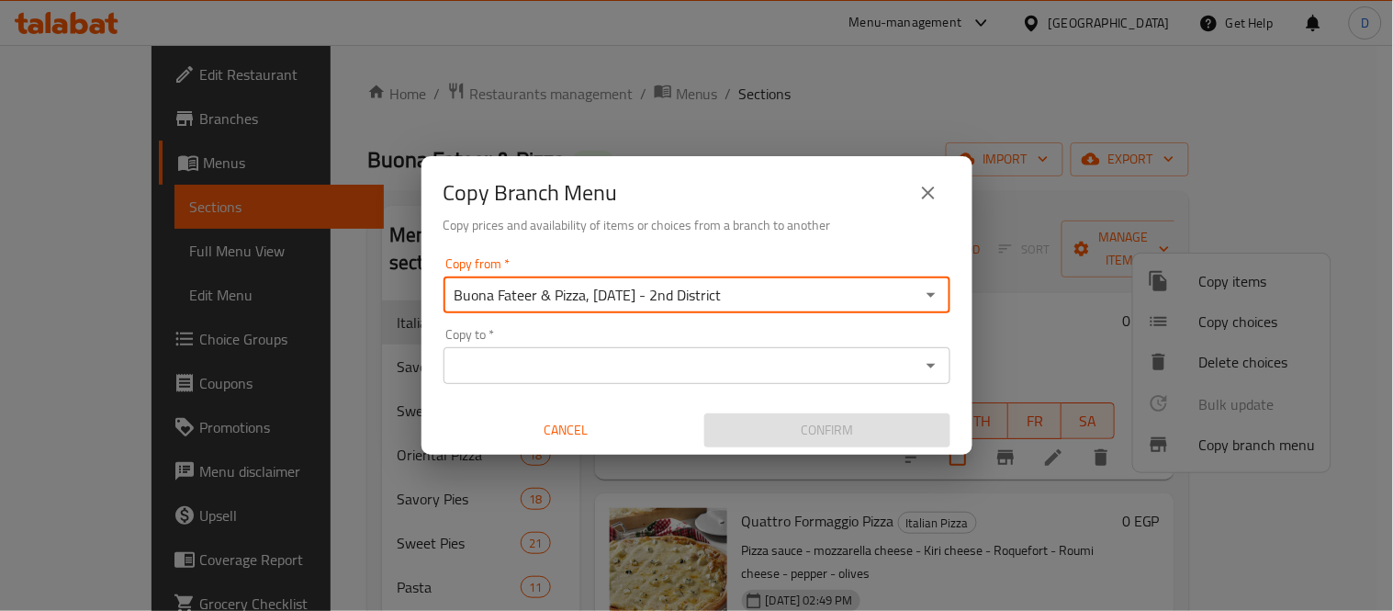
click at [686, 361] on input "Copy to   *" at bounding box center [682, 366] width 466 height 26
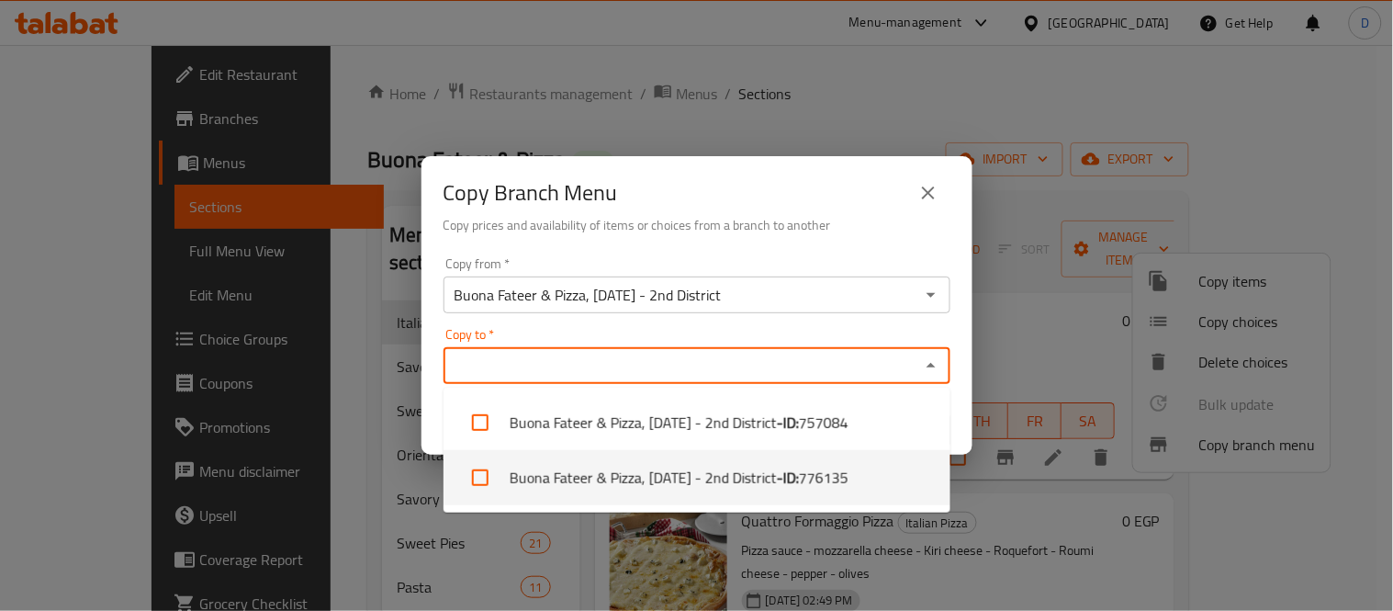
click at [725, 477] on li "Buona Fateer & Pizza, 6th of October - 2nd District - ID: 776135" at bounding box center [696, 477] width 507 height 55
checkbox input "true"
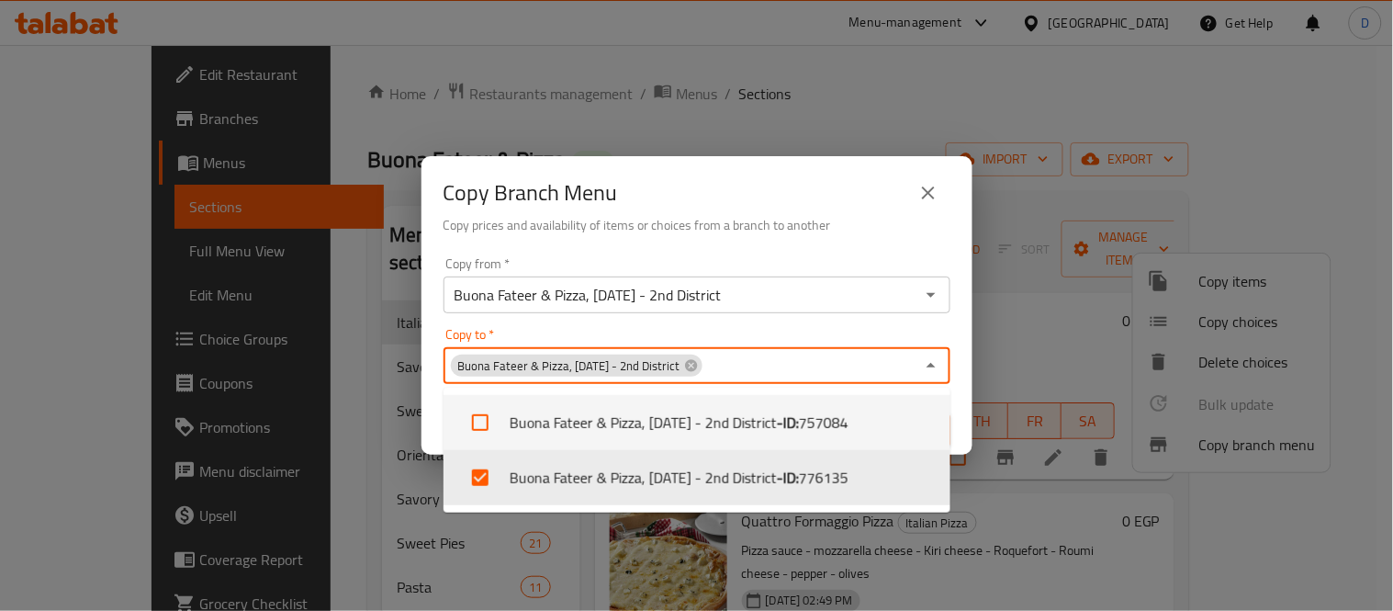
click at [821, 189] on div "Copy Branch Menu" at bounding box center [696, 193] width 507 height 44
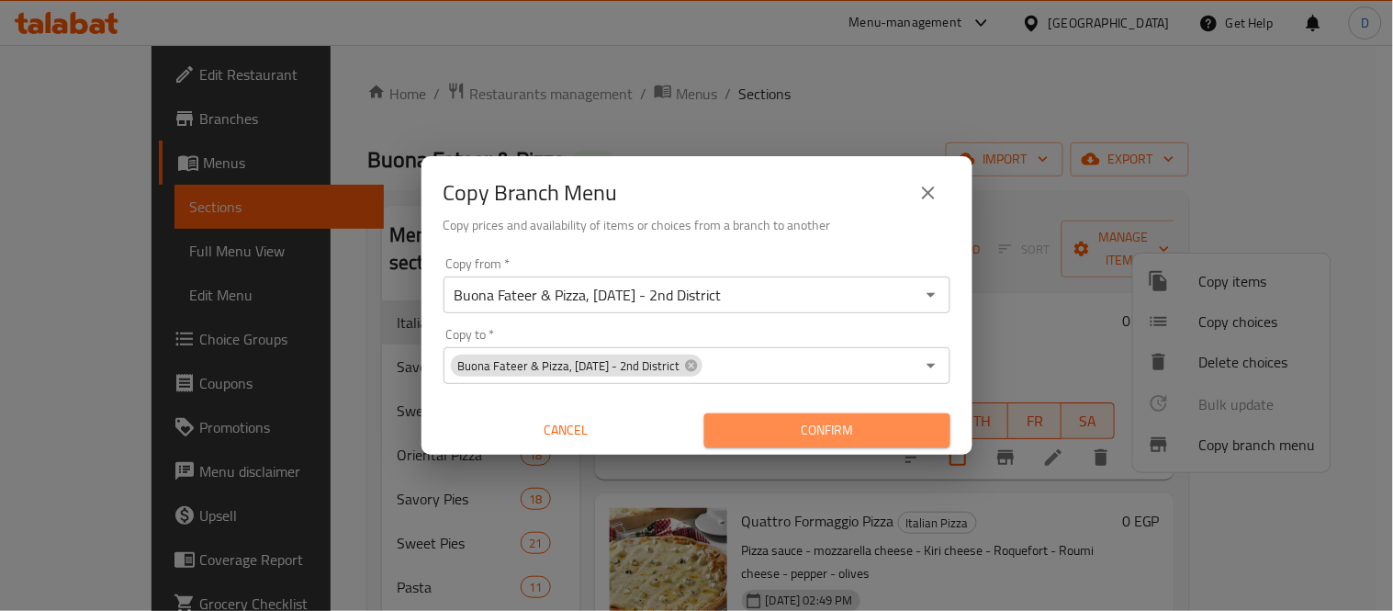
click at [841, 442] on span "Confirm" at bounding box center [827, 430] width 217 height 23
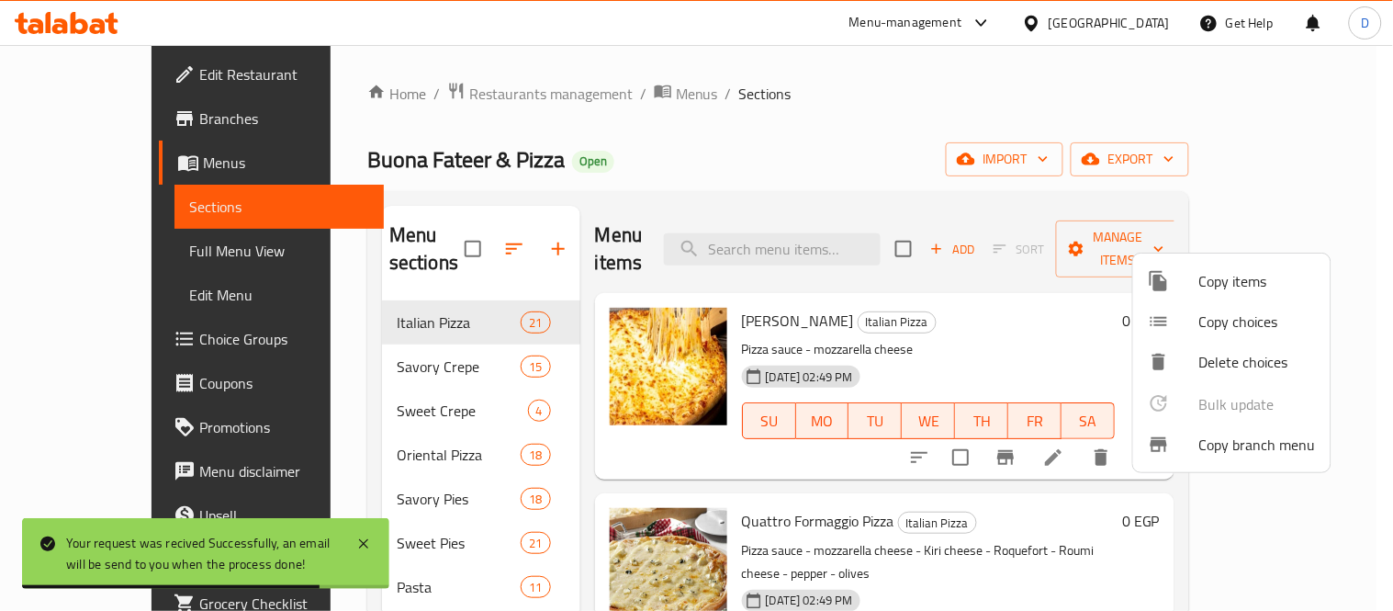
click at [1001, 175] on div at bounding box center [696, 305] width 1393 height 611
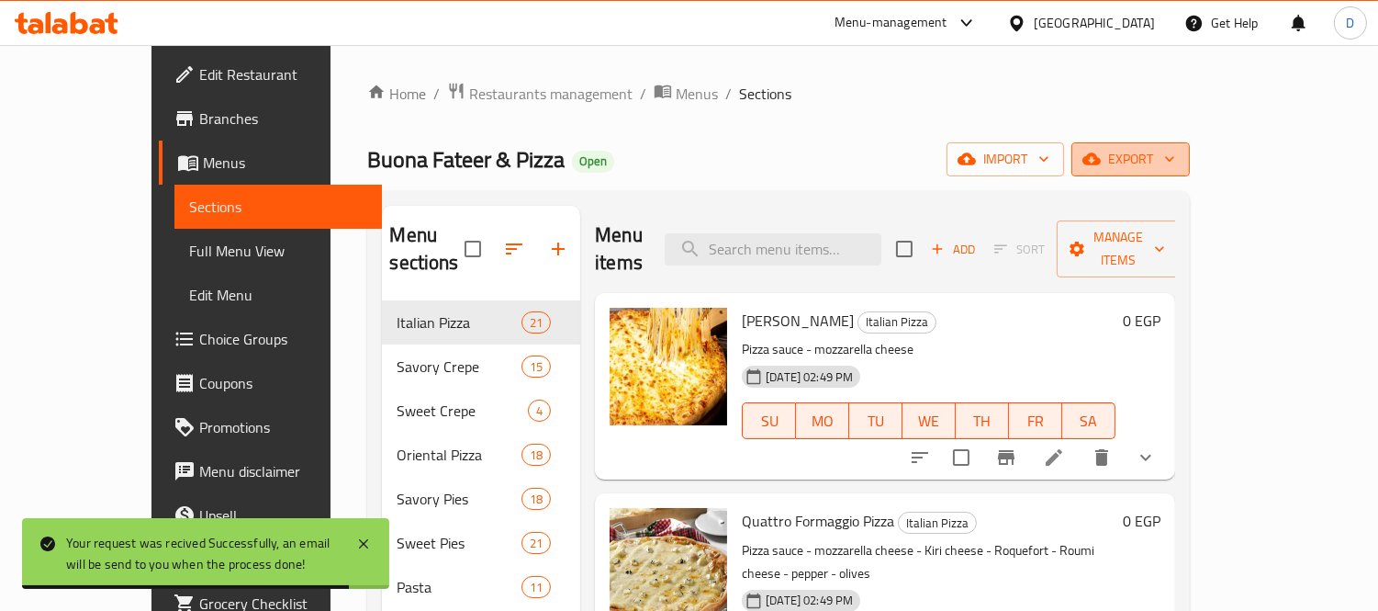
click at [1190, 174] on button "export" at bounding box center [1130, 159] width 118 height 34
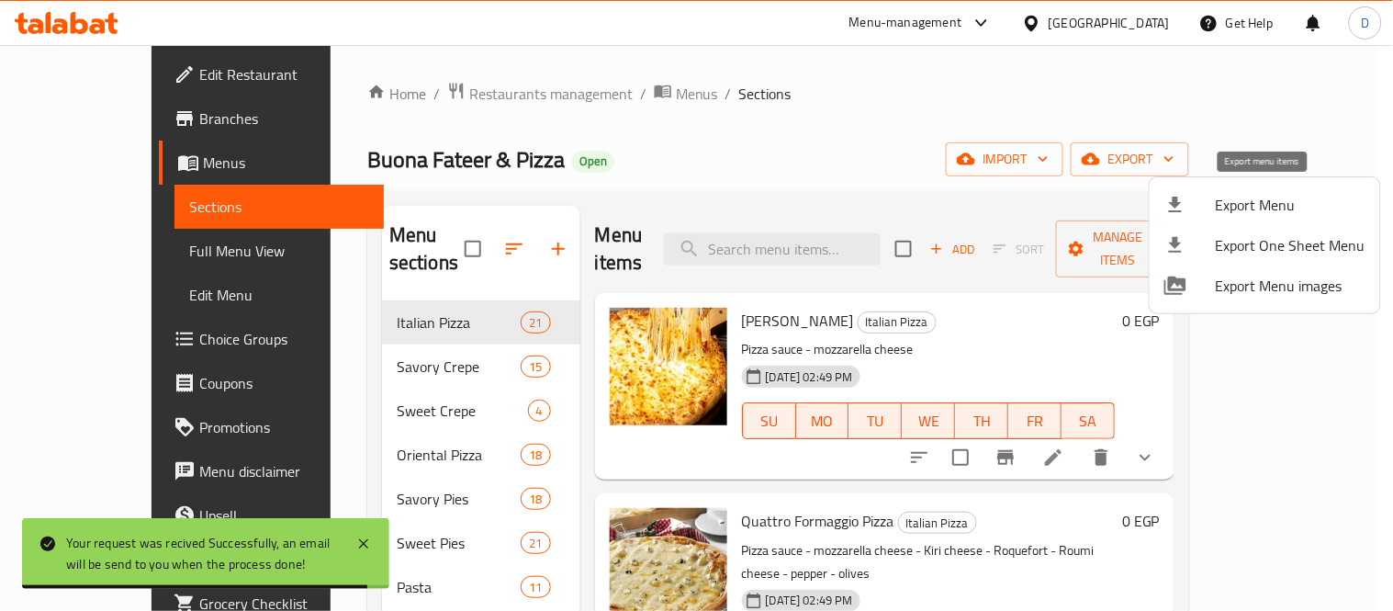
click at [1251, 213] on span "Export Menu" at bounding box center [1291, 205] width 150 height 22
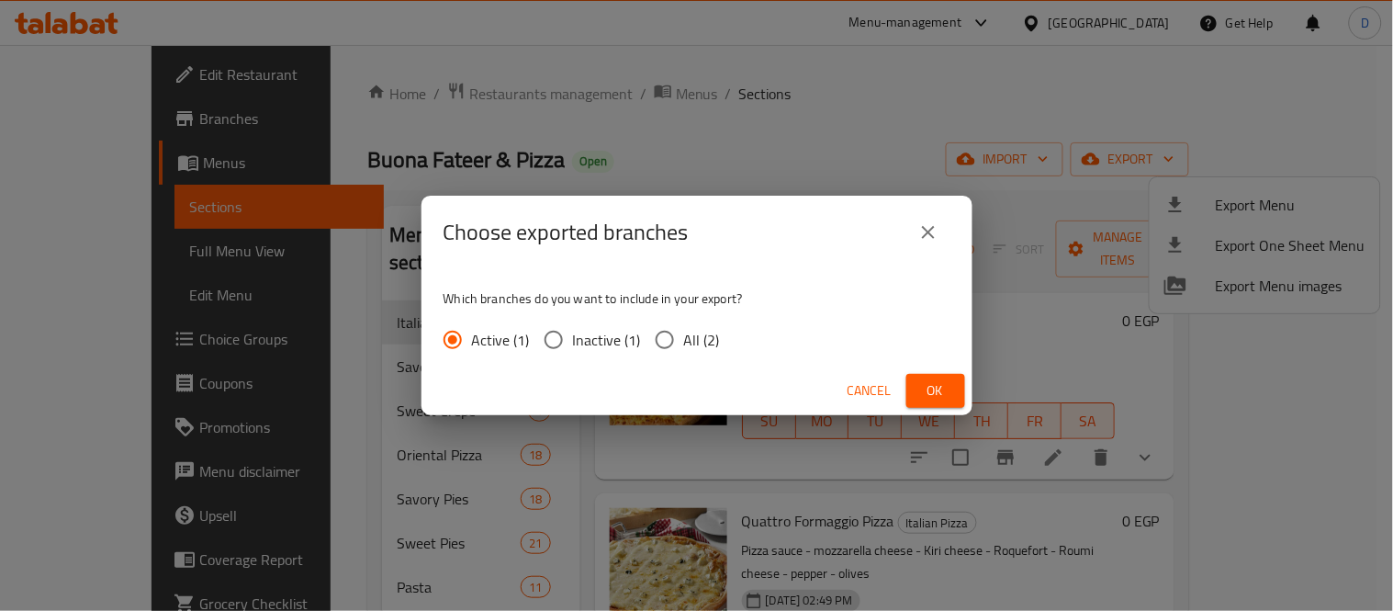
drag, startPoint x: 703, startPoint y: 333, endPoint x: 757, endPoint y: 356, distance: 58.8
click at [720, 344] on div "Active (1) Inactive (1) All (2)" at bounding box center [588, 339] width 291 height 39
click at [667, 337] on input "All (2)" at bounding box center [664, 339] width 39 height 39
radio input "true"
click at [947, 387] on span "Ok" at bounding box center [935, 390] width 29 height 23
